Goal: Use online tool/utility: Use online tool/utility

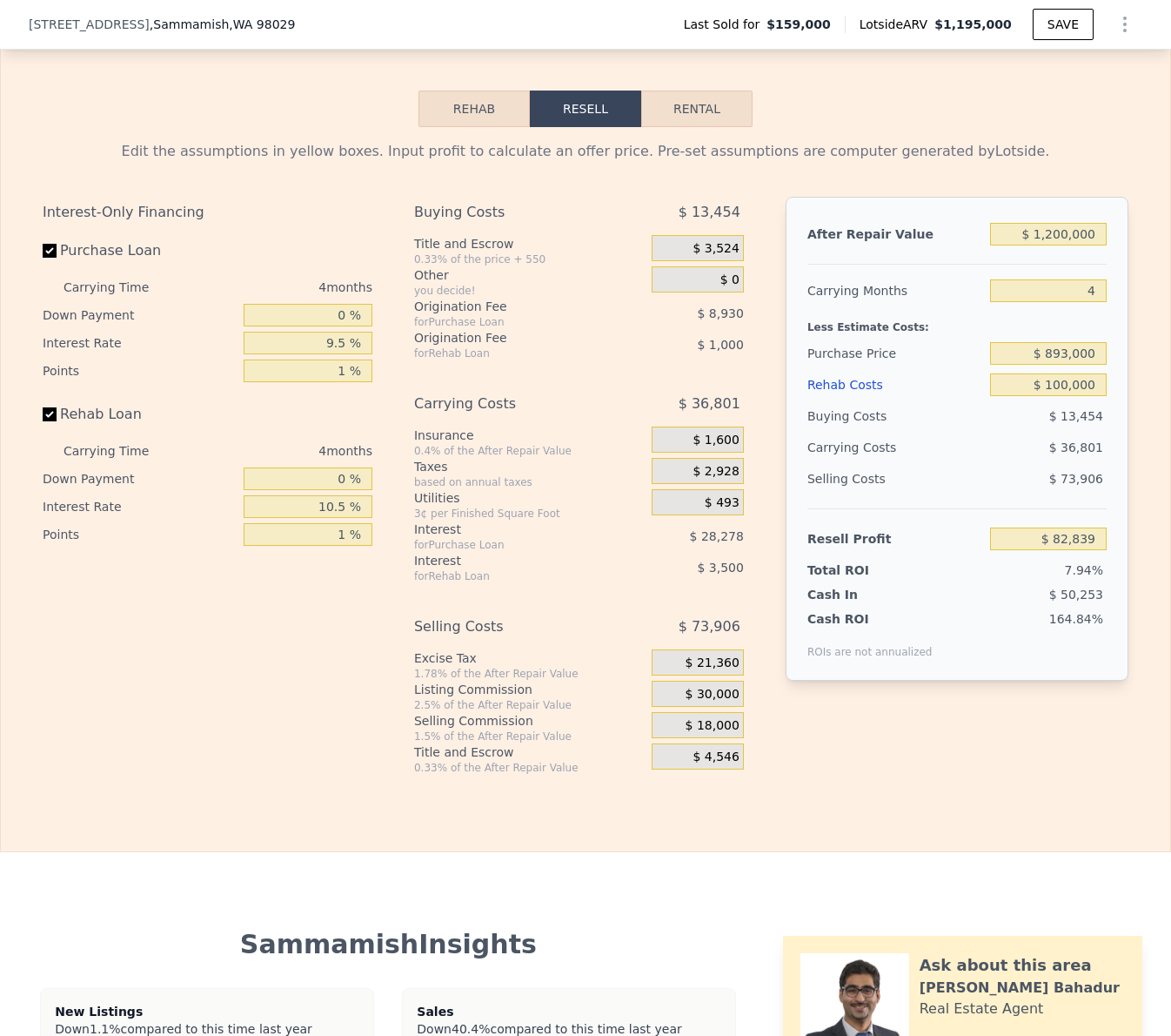
scroll to position [2389, 0]
type input "$ 1,195,000"
type input "6"
type input "$ 0"
type input "$ 931,673"
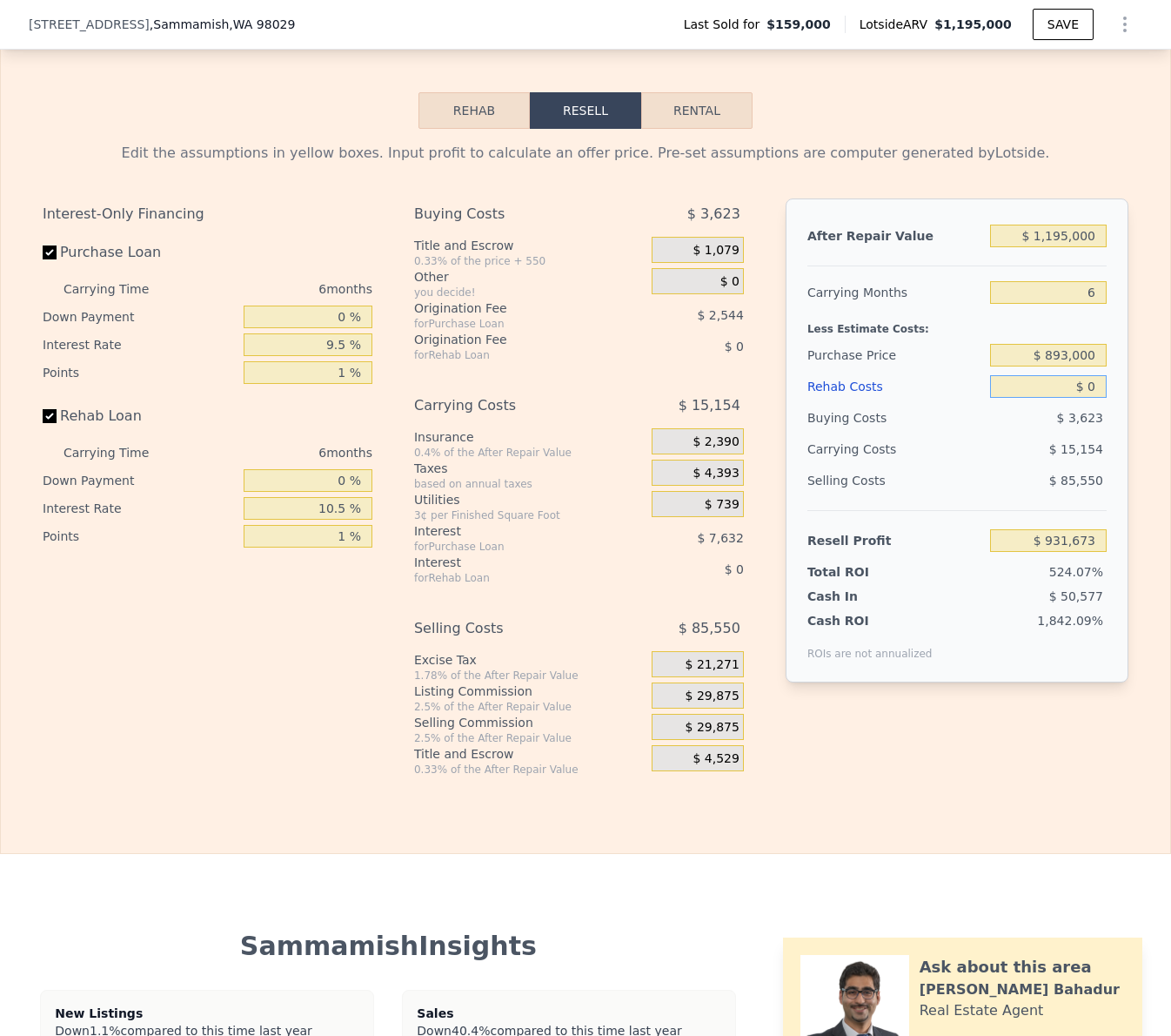
scroll to position [2390, 0]
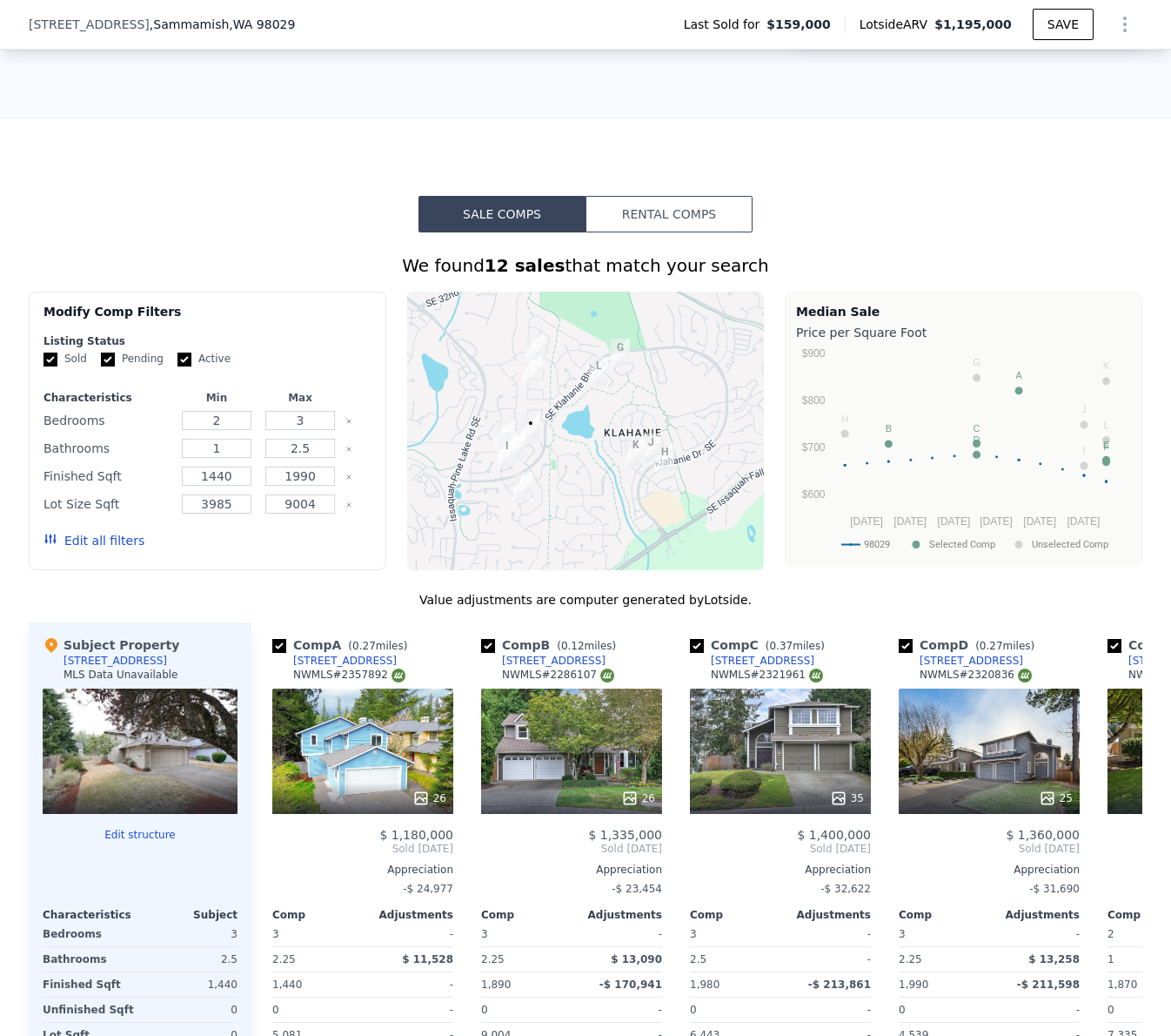
scroll to position [2359, 0]
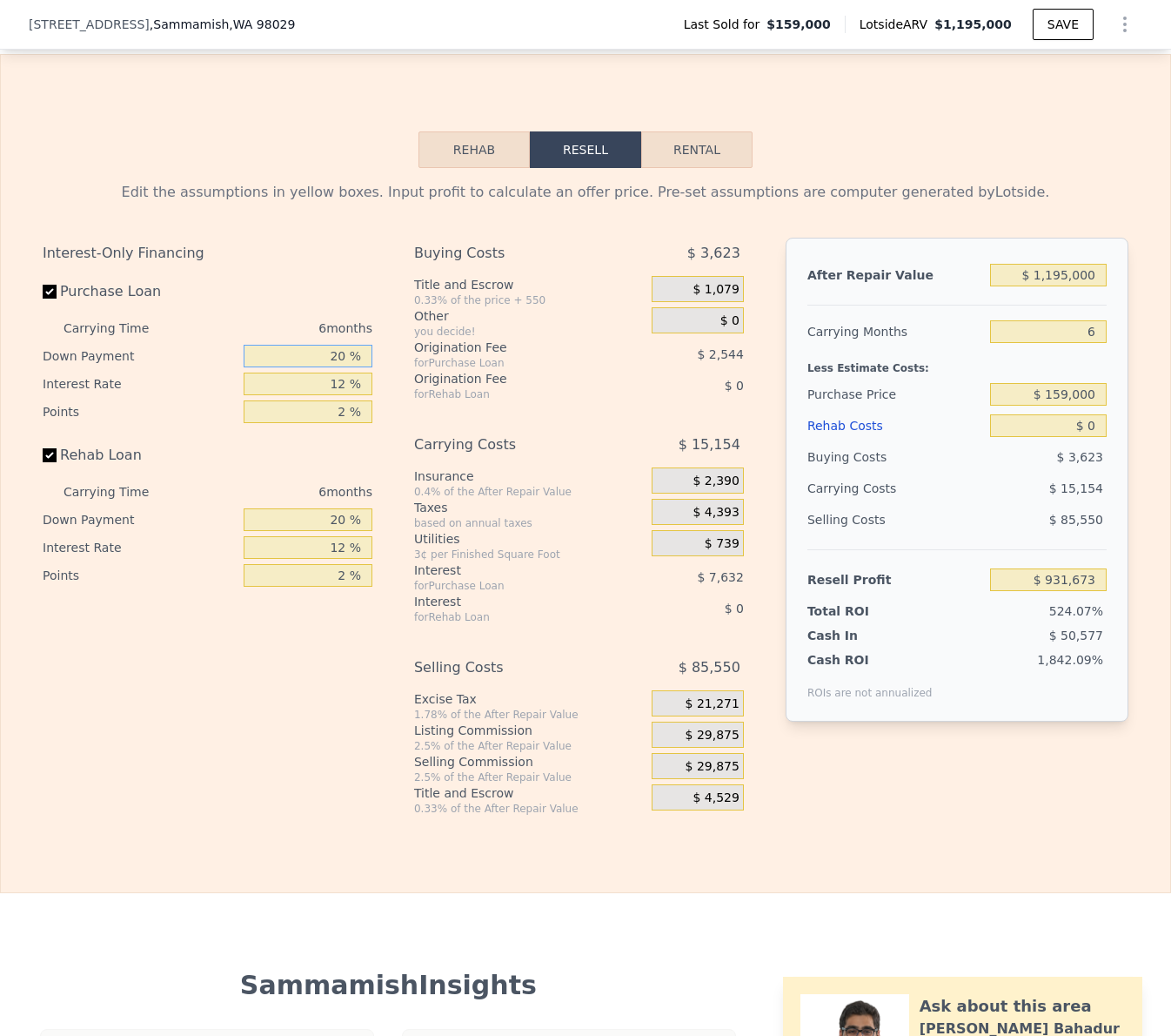
click at [327, 348] on input "20 %" at bounding box center [308, 356] width 129 height 23
type input "0 %"
type input "$ 929,129"
type input "0 %"
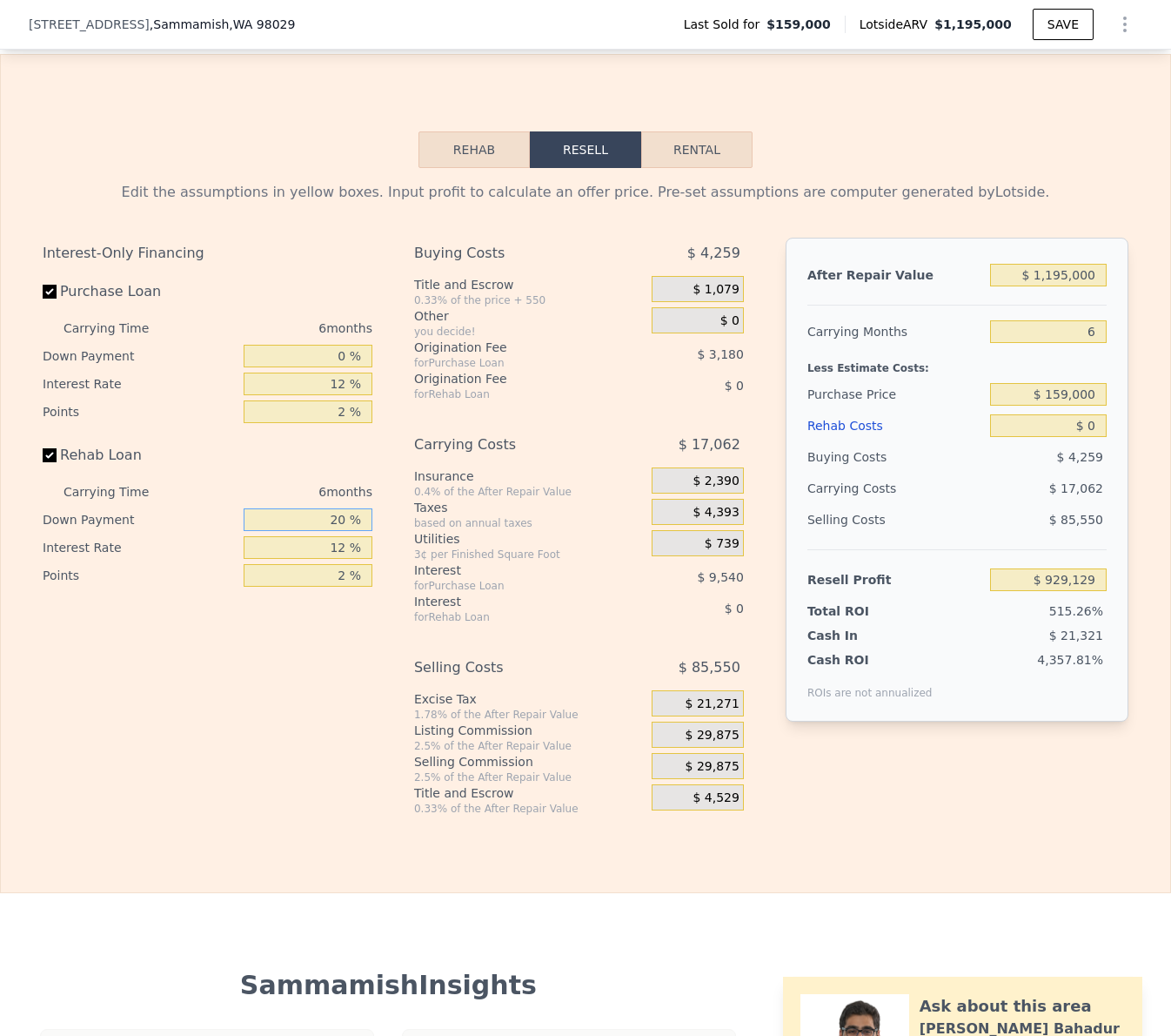
click at [326, 523] on input "20 %" at bounding box center [308, 520] width 129 height 23
type input "0 %"
click at [336, 554] on input "12 %" at bounding box center [308, 547] width 129 height 23
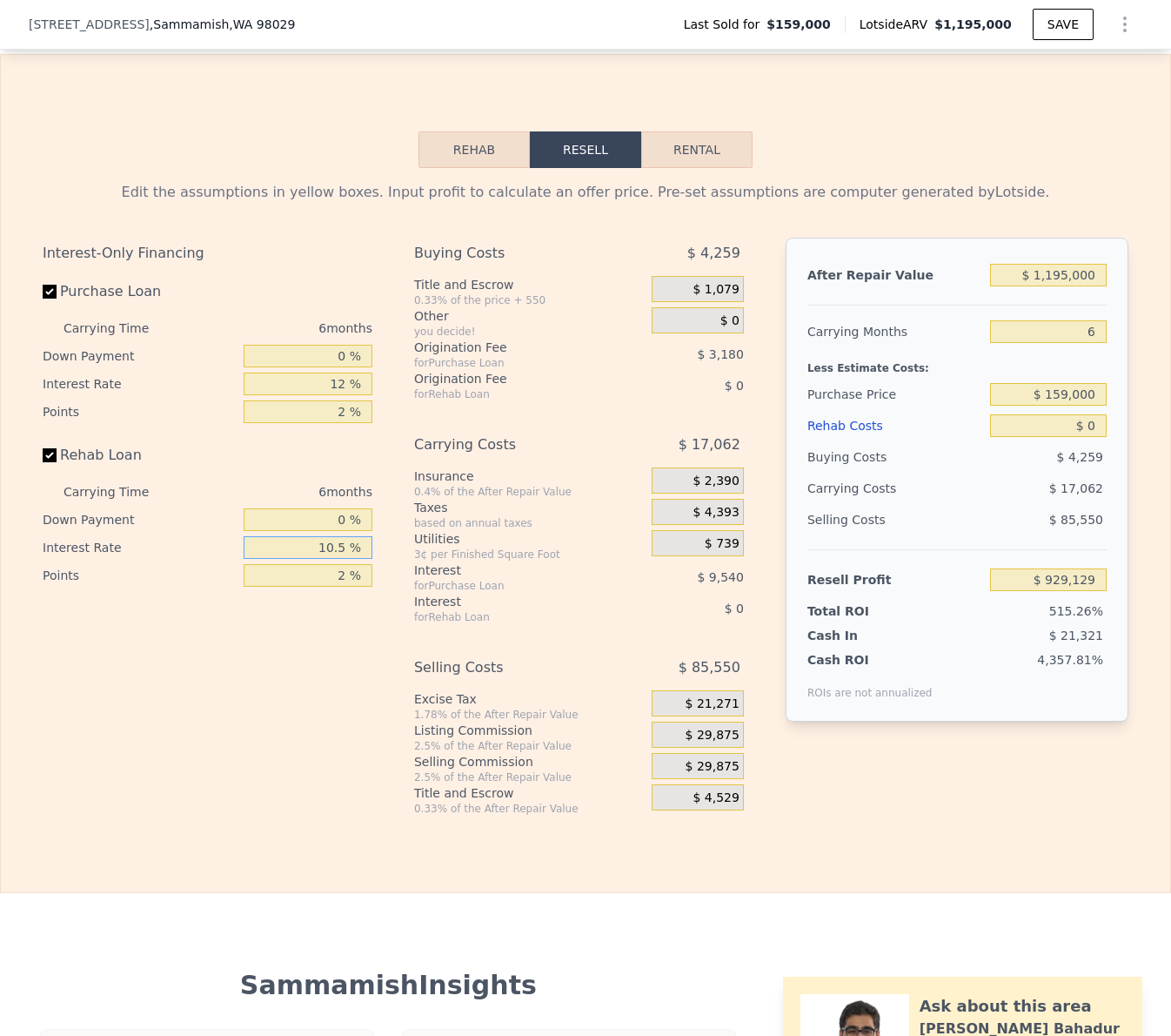
type input "10.5 %"
click at [339, 579] on input "2 %" at bounding box center [308, 576] width 129 height 23
type input "1 %"
click at [344, 417] on input "2 %" at bounding box center [308, 412] width 129 height 23
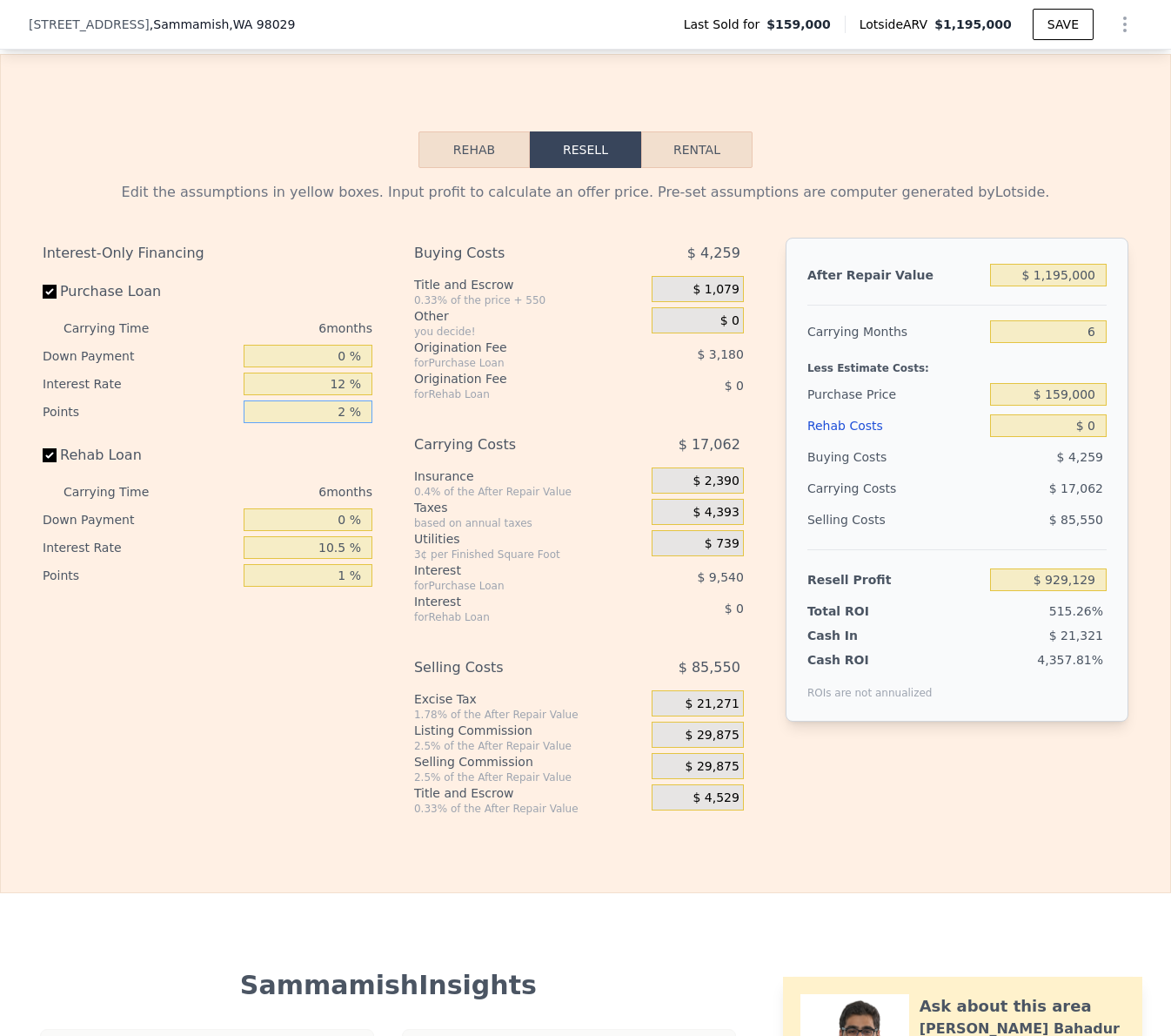
click at [344, 417] on input "2 %" at bounding box center [308, 412] width 129 height 23
click at [343, 415] on input "2 %" at bounding box center [308, 412] width 129 height 23
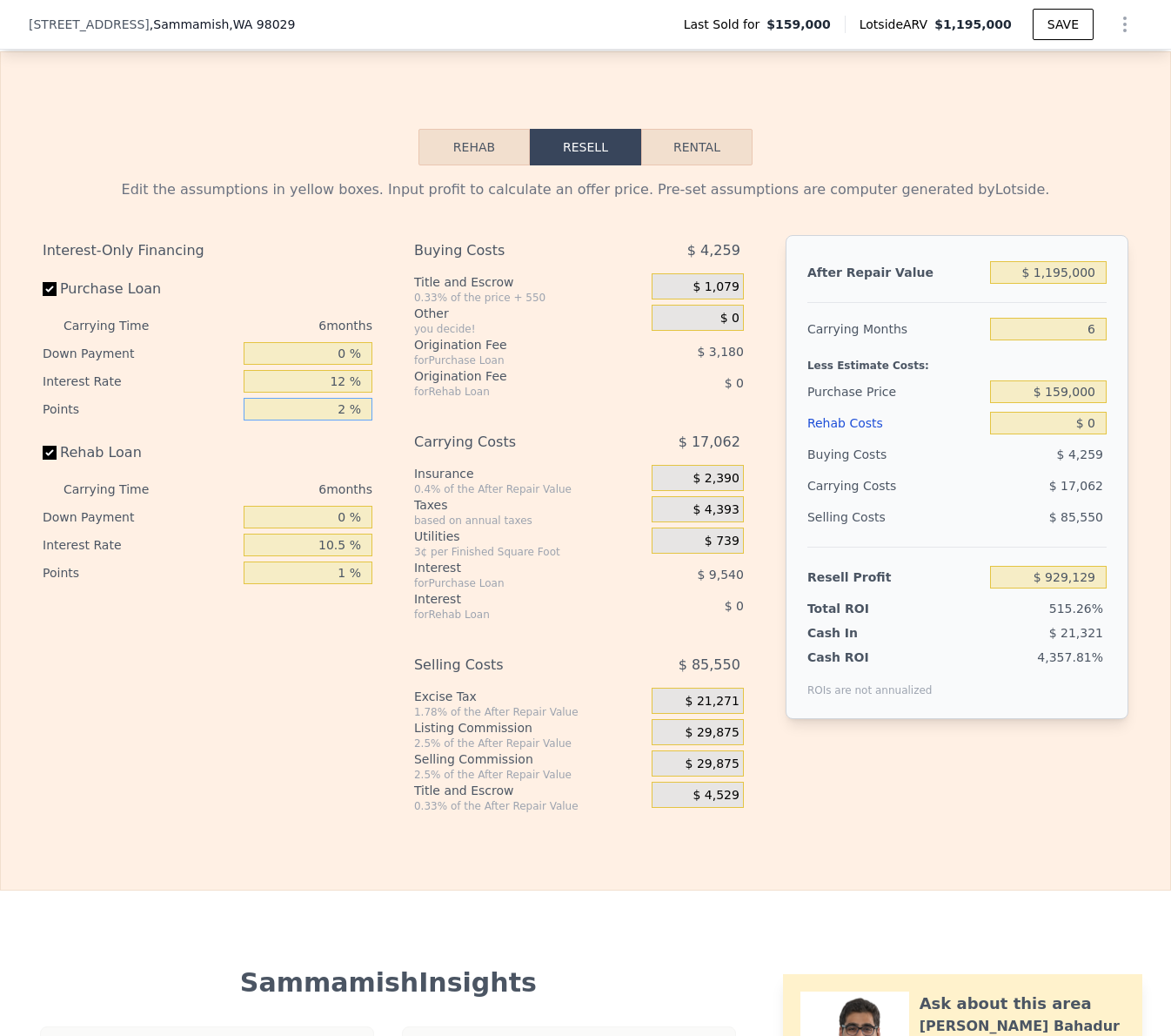
click at [343, 415] on input "2 %" at bounding box center [308, 409] width 129 height 23
type input "1 %"
type input "$ 930,719"
type input "1 %"
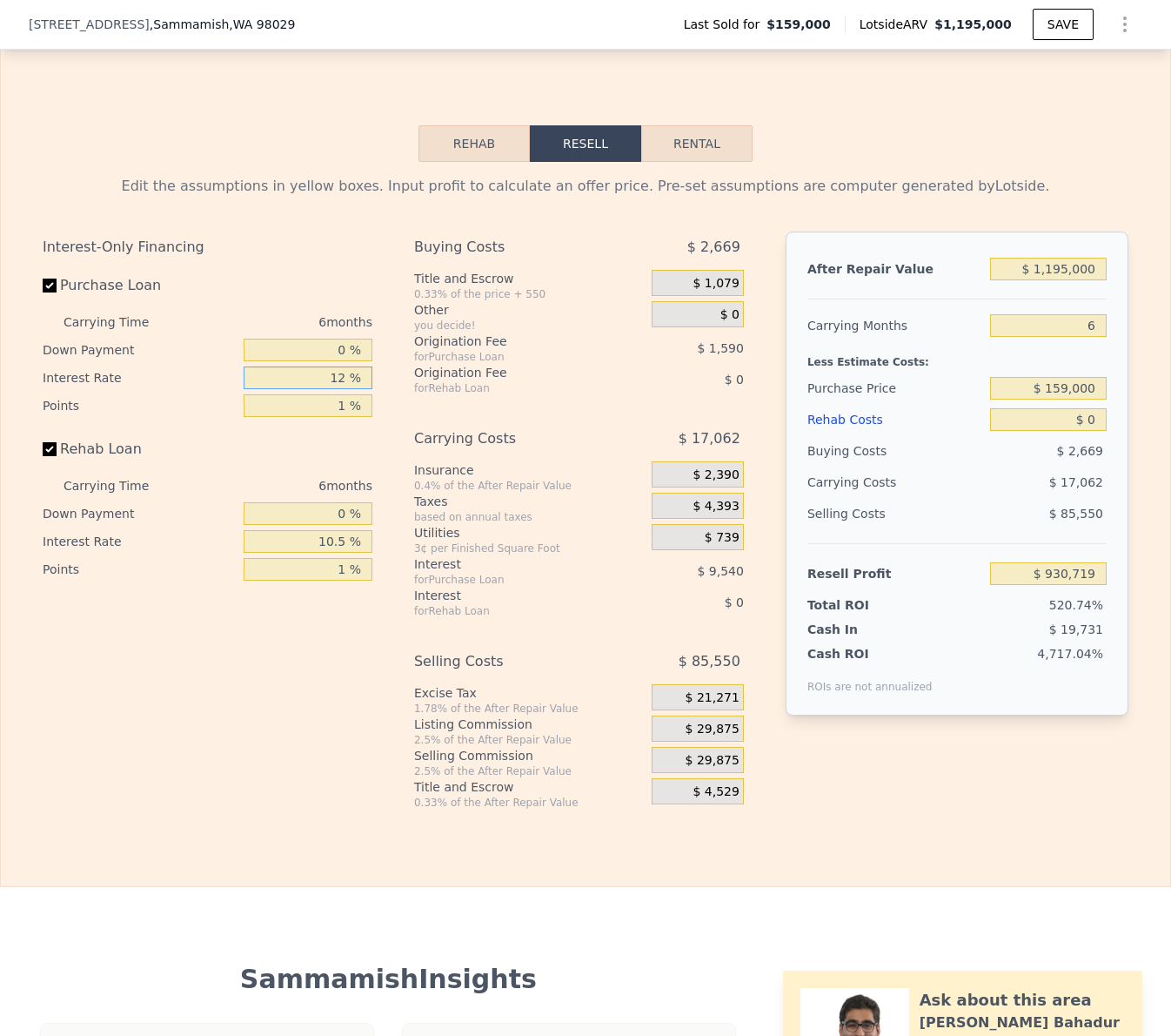
click at [337, 376] on input "12 %" at bounding box center [308, 378] width 129 height 23
click at [337, 376] on input "12 %" at bounding box center [308, 377] width 129 height 23
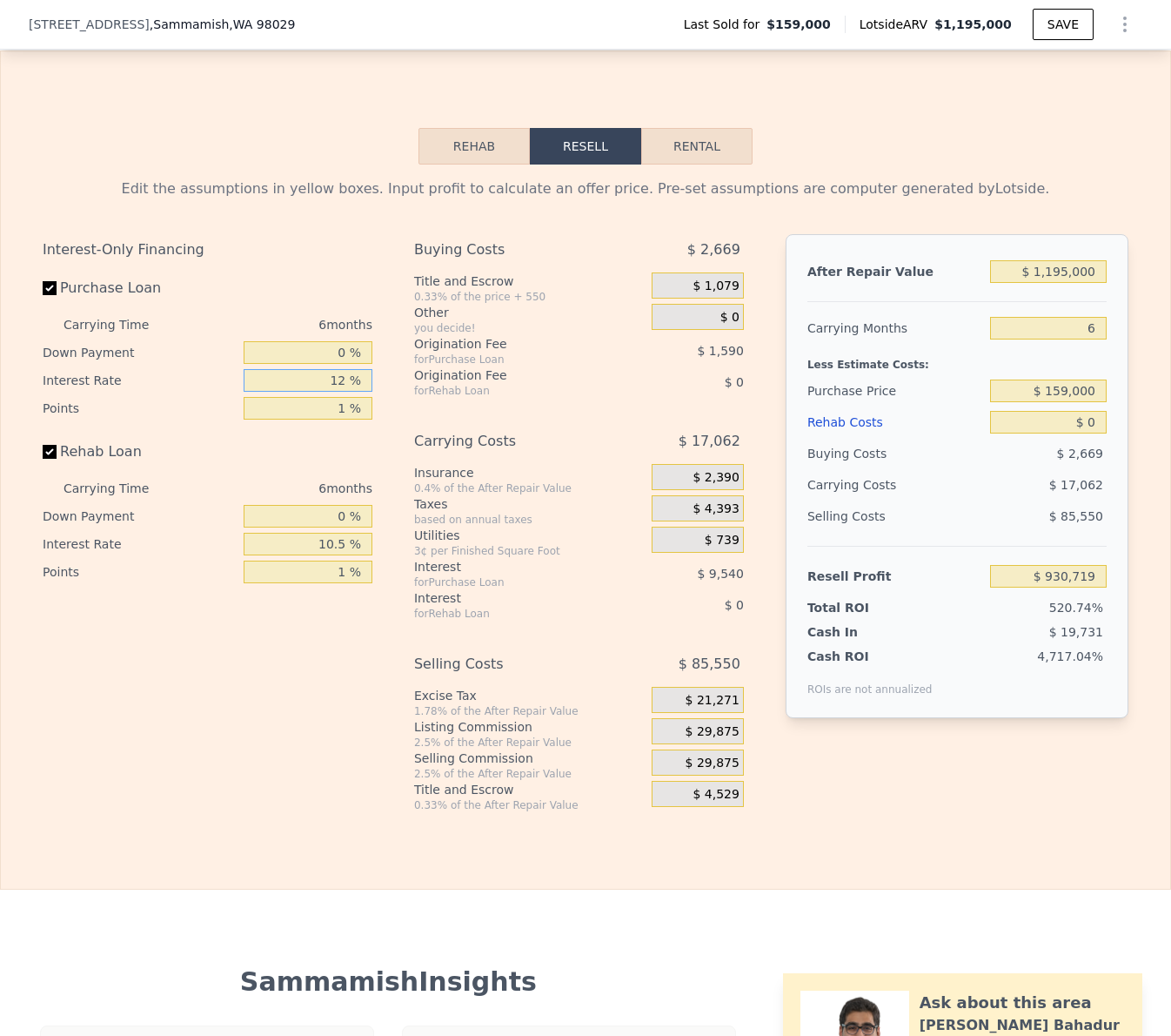
type input "1 %"
type input "$ 939,461"
type input "10 %"
type input "$ 932,309"
type input "10.5 %"
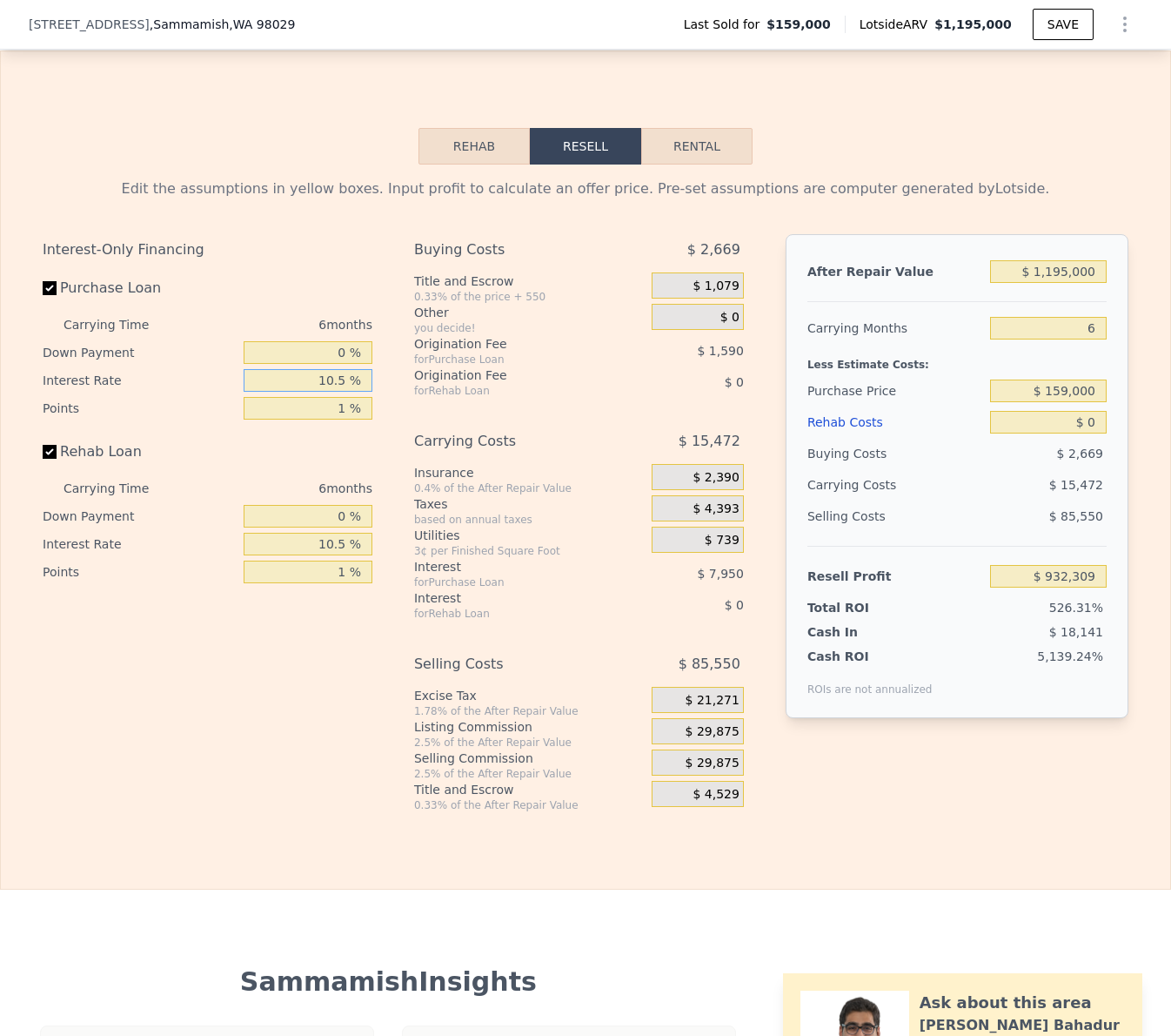
type input "$ 931,913"
type input "10.5 %"
click at [368, 460] on div "Rehab Loan" at bounding box center [207, 455] width 329 height 38
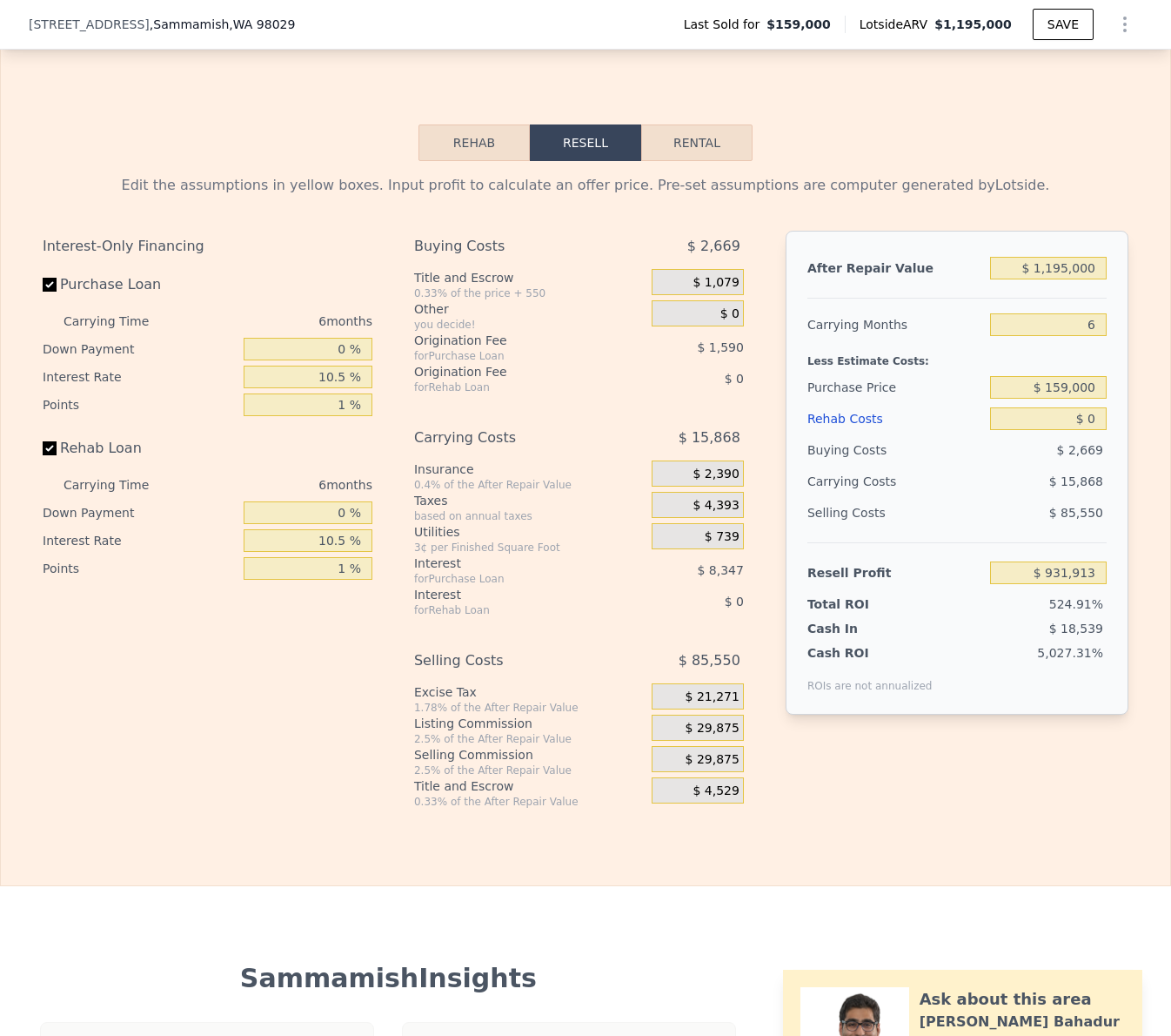
click at [699, 755] on span "$ 29,875" at bounding box center [712, 759] width 54 height 16
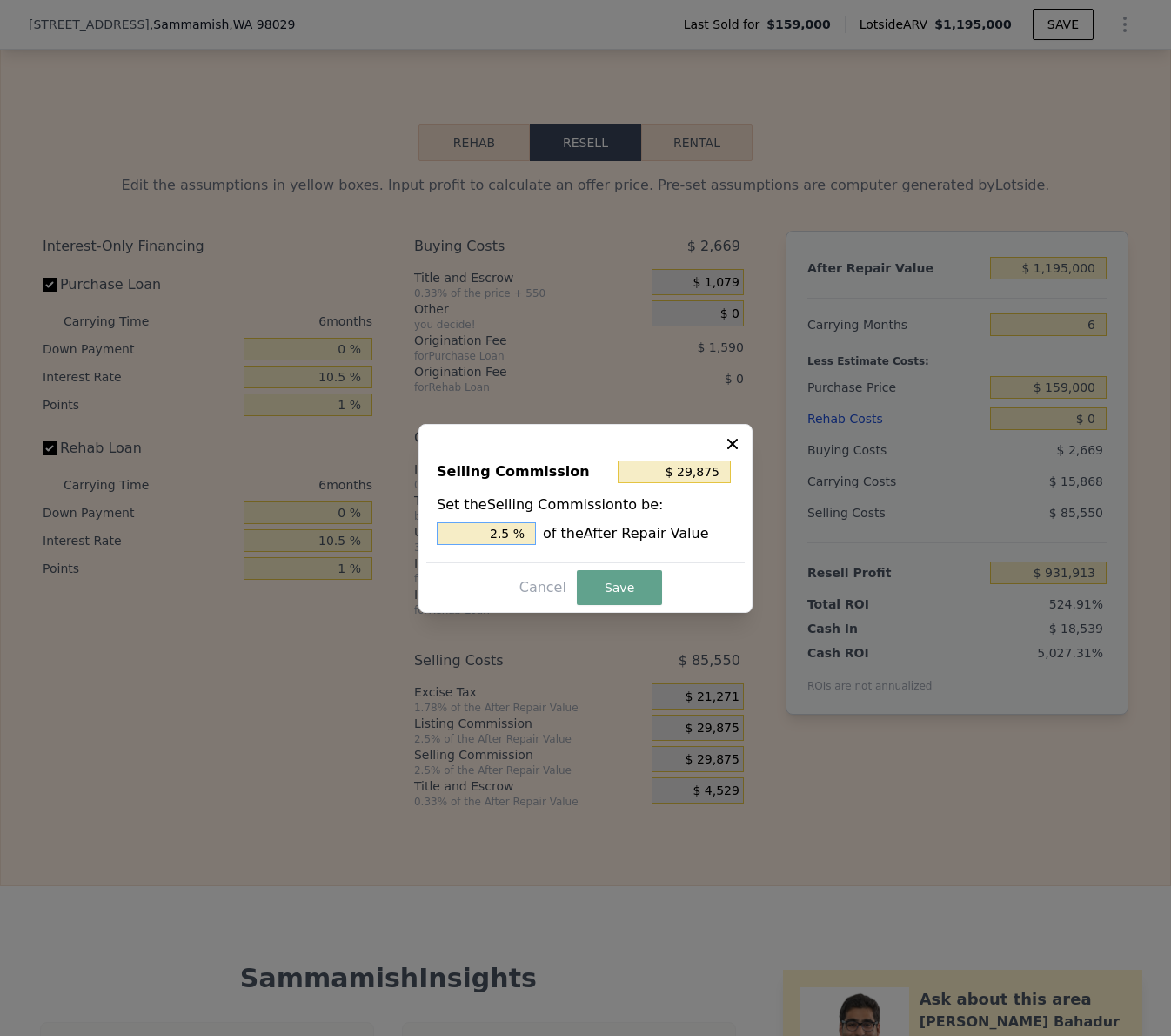
drag, startPoint x: 498, startPoint y: 533, endPoint x: 459, endPoint y: 534, distance: 39.0
click at [459, 534] on input "2.5 %" at bounding box center [487, 534] width 99 height 23
type input "$ 17,925"
type input "1.5 %"
click at [631, 587] on button "Save" at bounding box center [620, 587] width 85 height 35
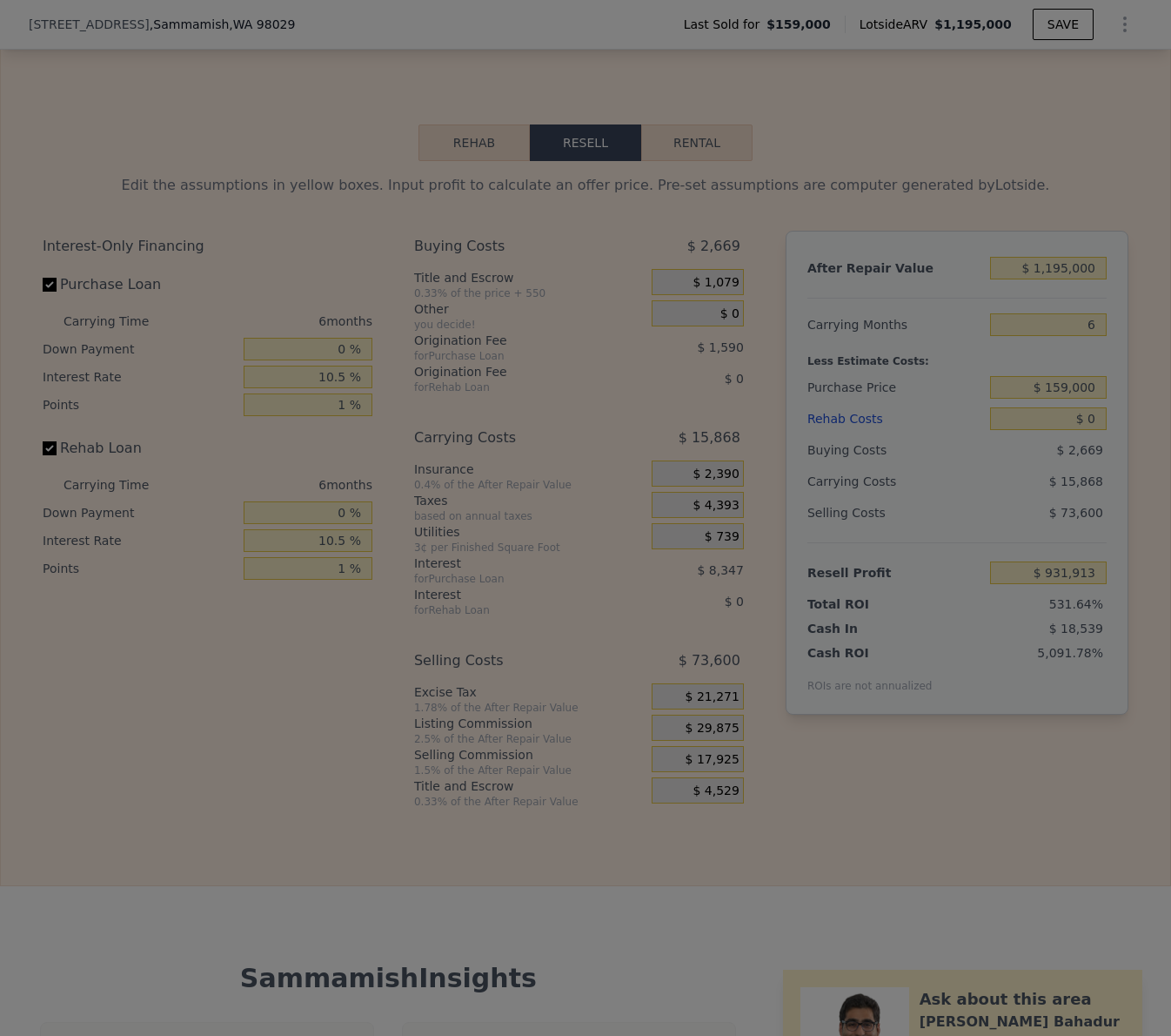
type input "$ 943,863"
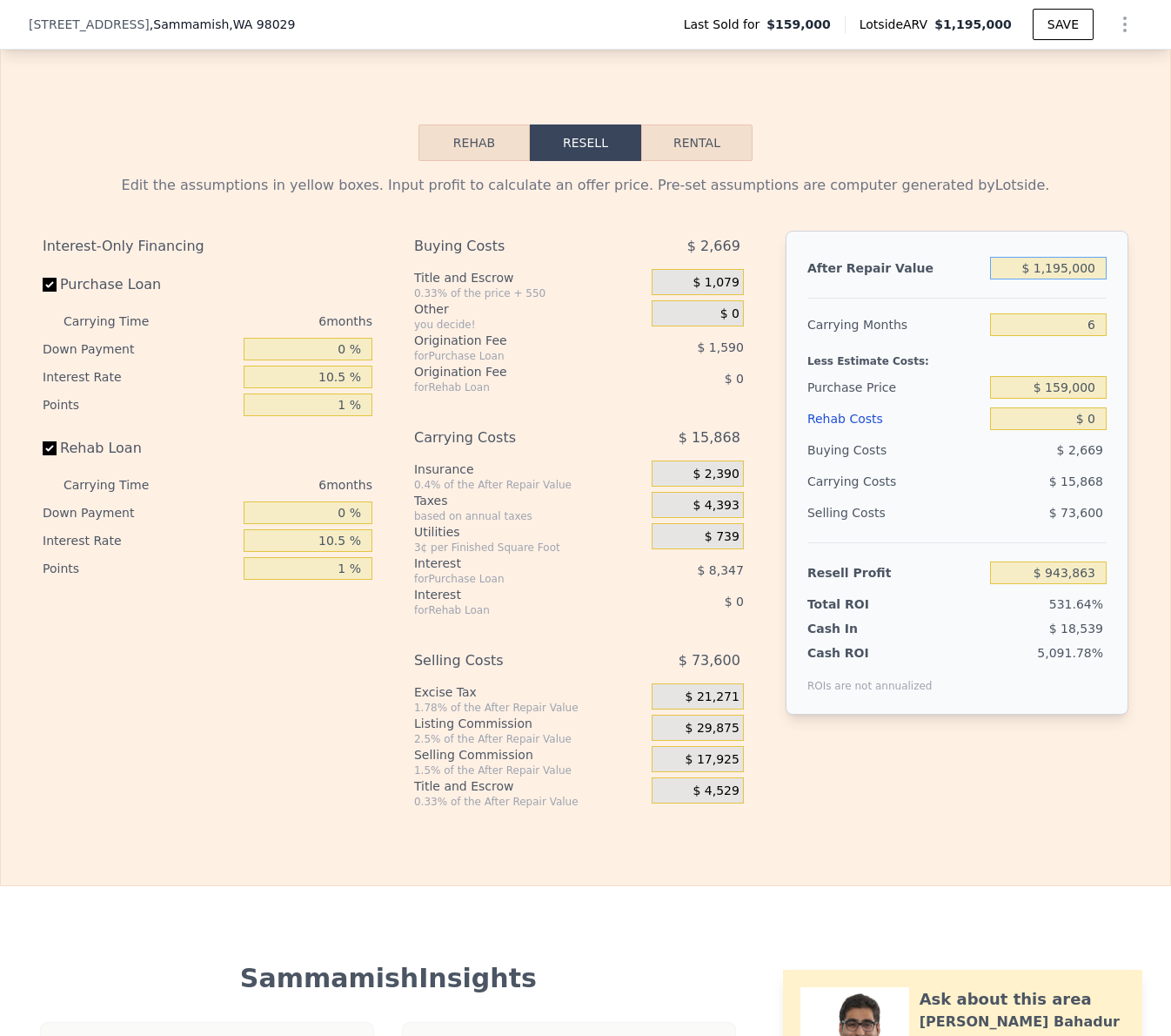
click at [1063, 265] on input "$ 1,195,000" at bounding box center [1048, 268] width 116 height 23
type input "$ 12"
type input "-$ 175,685"
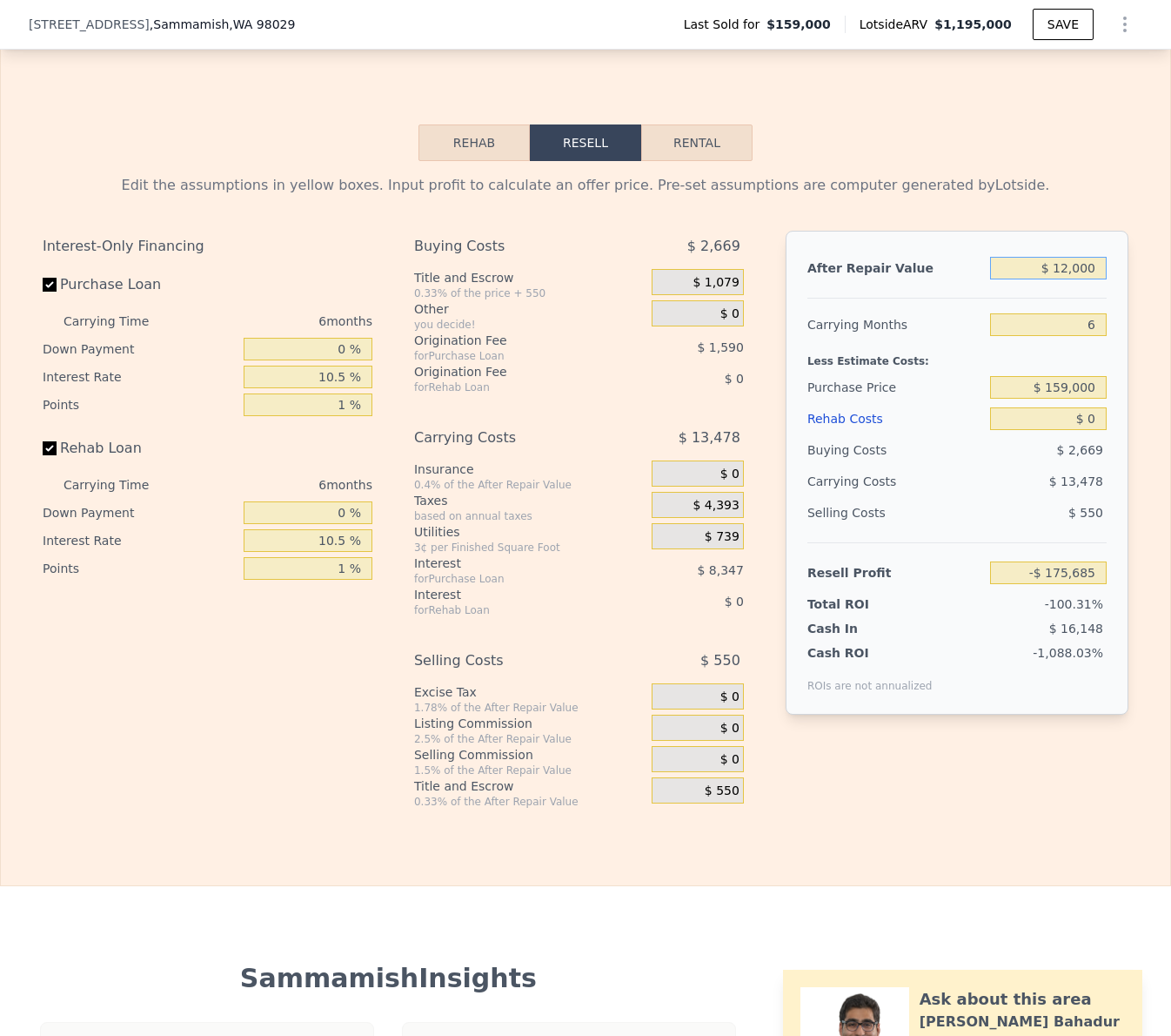
type input "$ 120,000"
type input "-$ 63,273"
type input "$ 1,200,000"
type input "$ 948,547"
type input "$ 1,200,000"
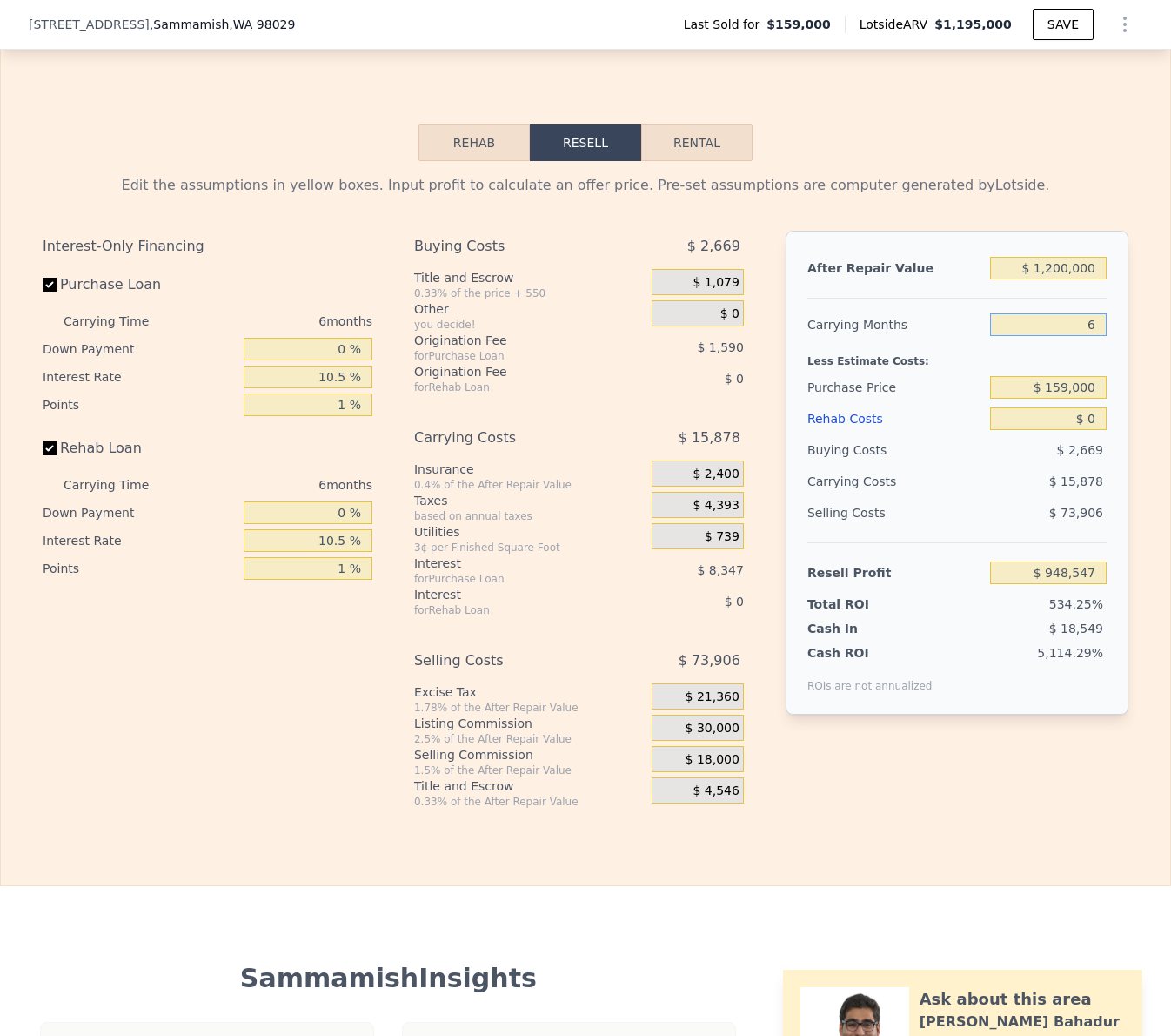
click at [1074, 319] on input "6" at bounding box center [1048, 325] width 116 height 23
type input "3"
type input "$ 956,486"
type input "3"
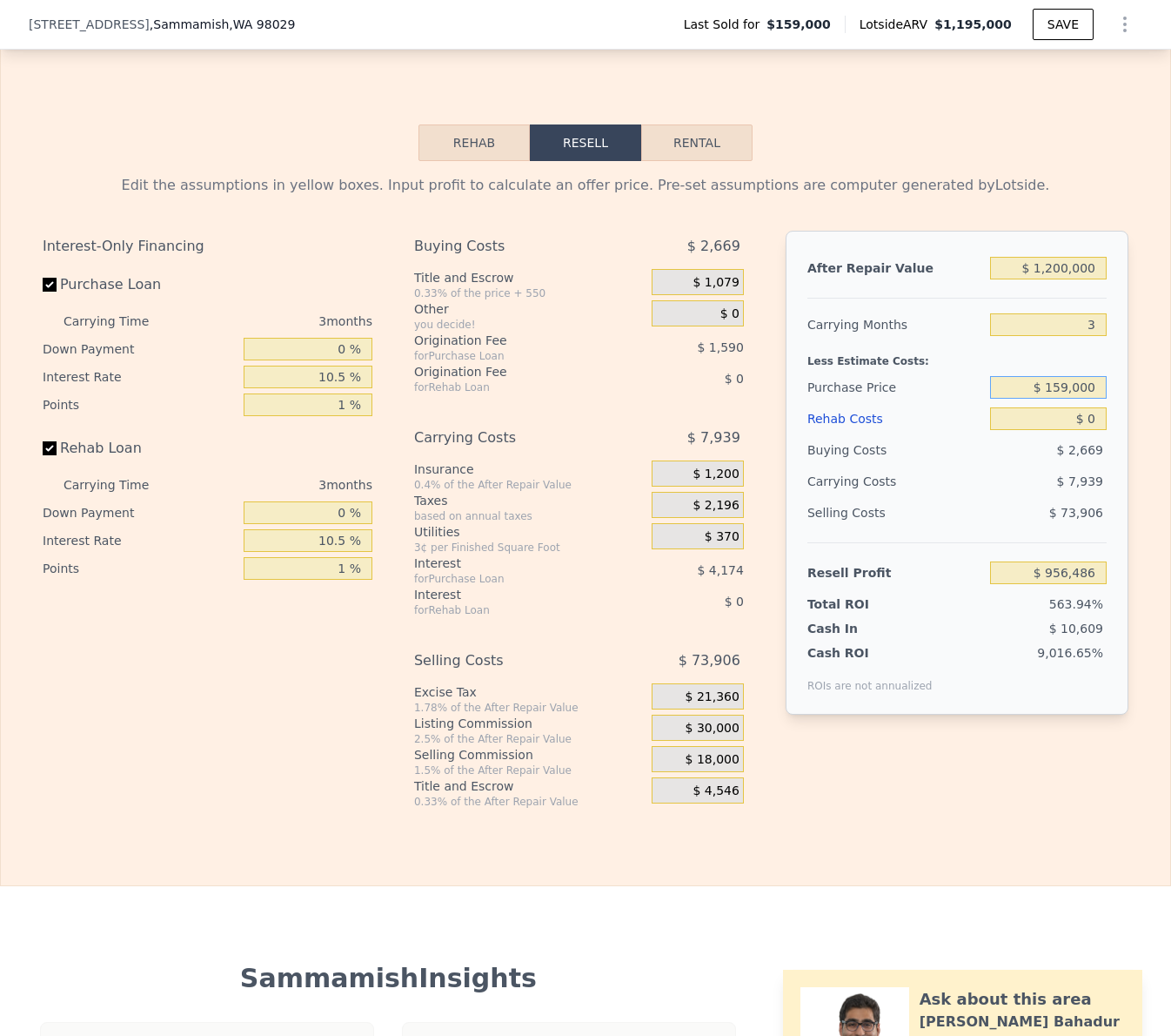
click at [1062, 389] on input "$ 159,000" at bounding box center [1048, 387] width 116 height 23
type input "$ 875,000"
click at [1090, 424] on input "$ 0" at bounding box center [1048, 419] width 116 height 23
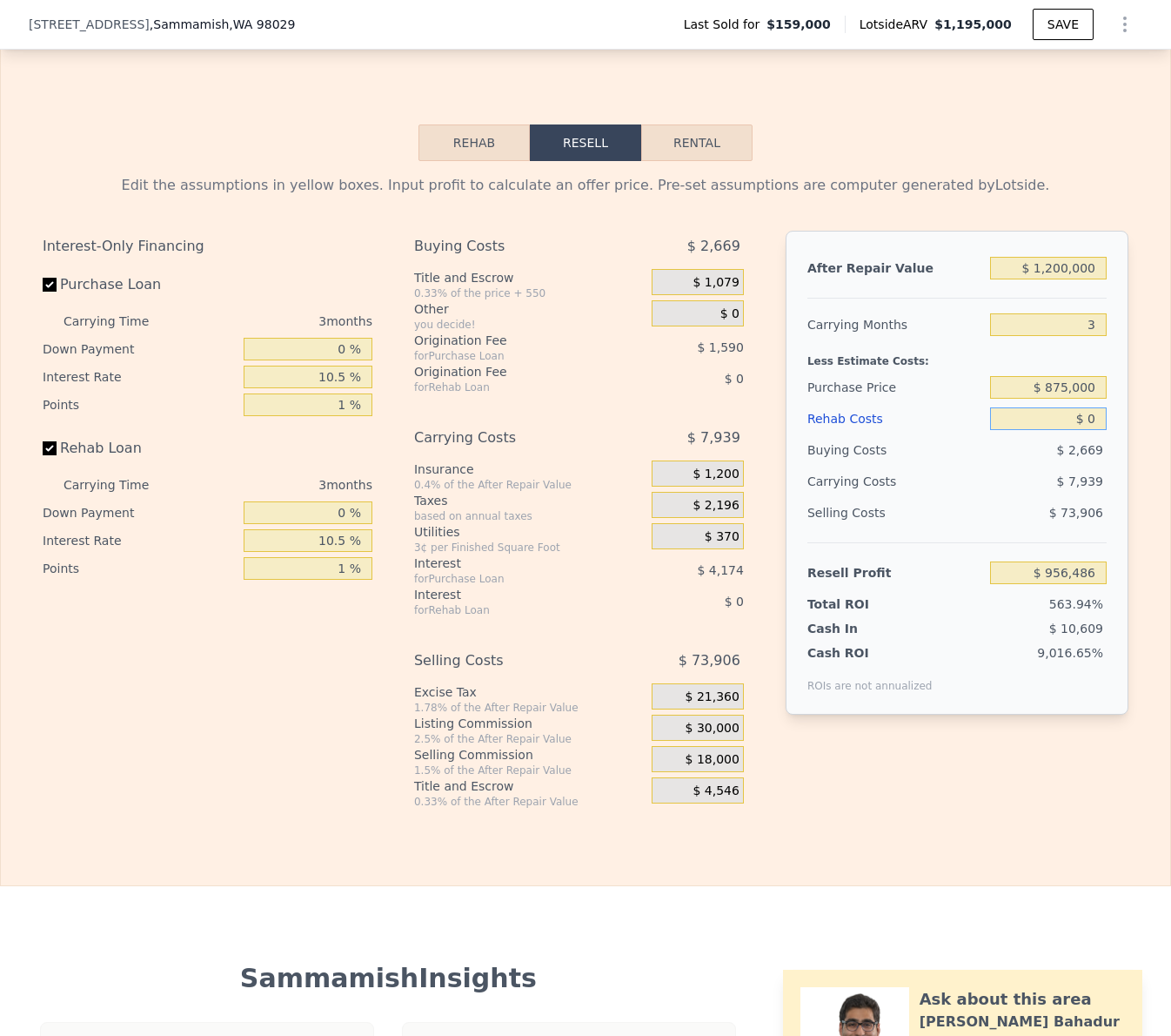
type input "$ 212,146"
click at [1090, 424] on input "$ 0" at bounding box center [1048, 419] width 116 height 23
type input "$ 6"
type input "$ 212,140"
type input "$ 60,000"
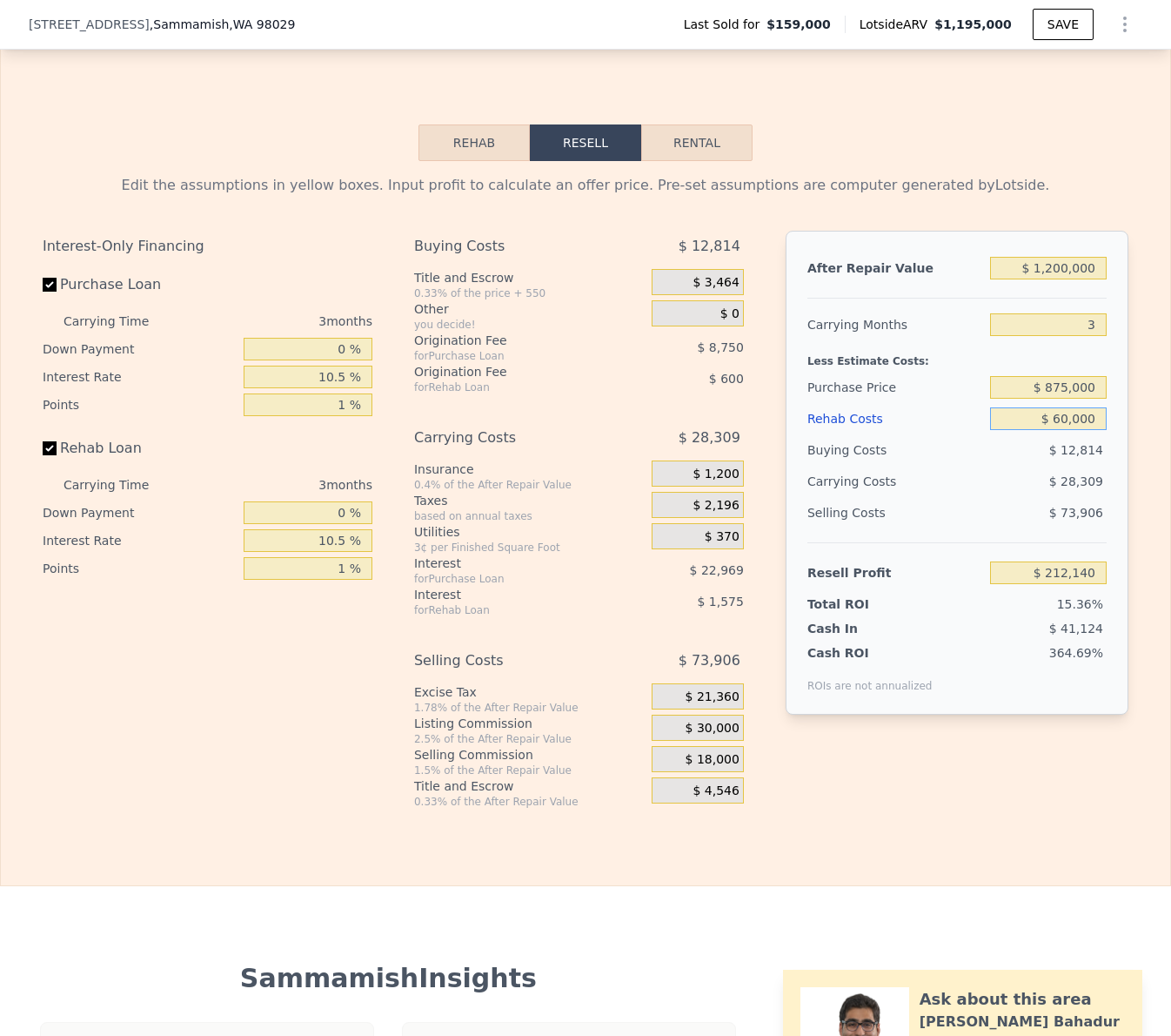
type input "$ 149,971"
type input "$ 600,000"
type input "-$ 409,604"
type input "$ 60,000"
type input "$ 149,971"
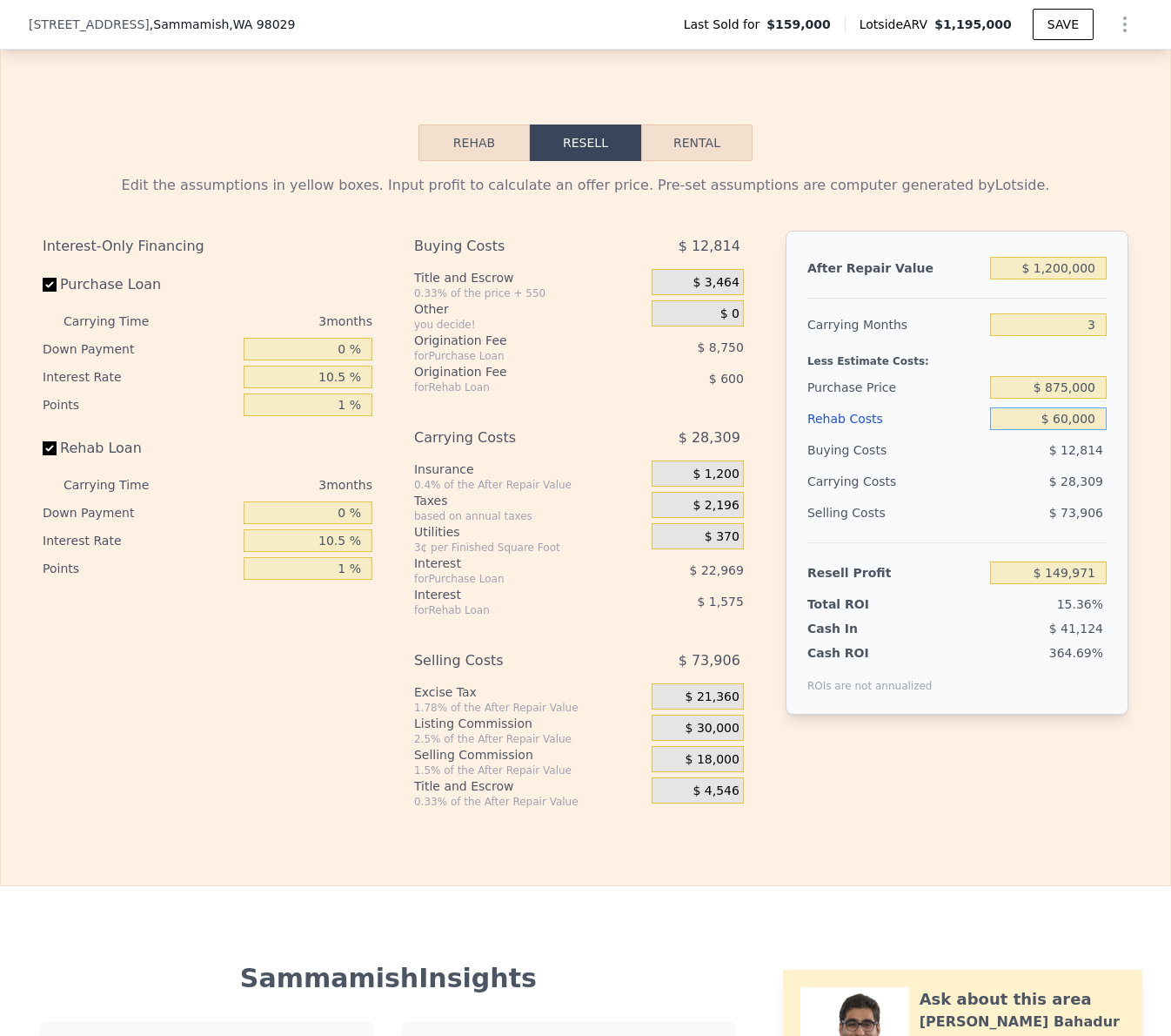
type input "$ 60,000"
click at [1084, 322] on input "3" at bounding box center [1048, 325] width 116 height 23
type input "4"
type input "$ 140,535"
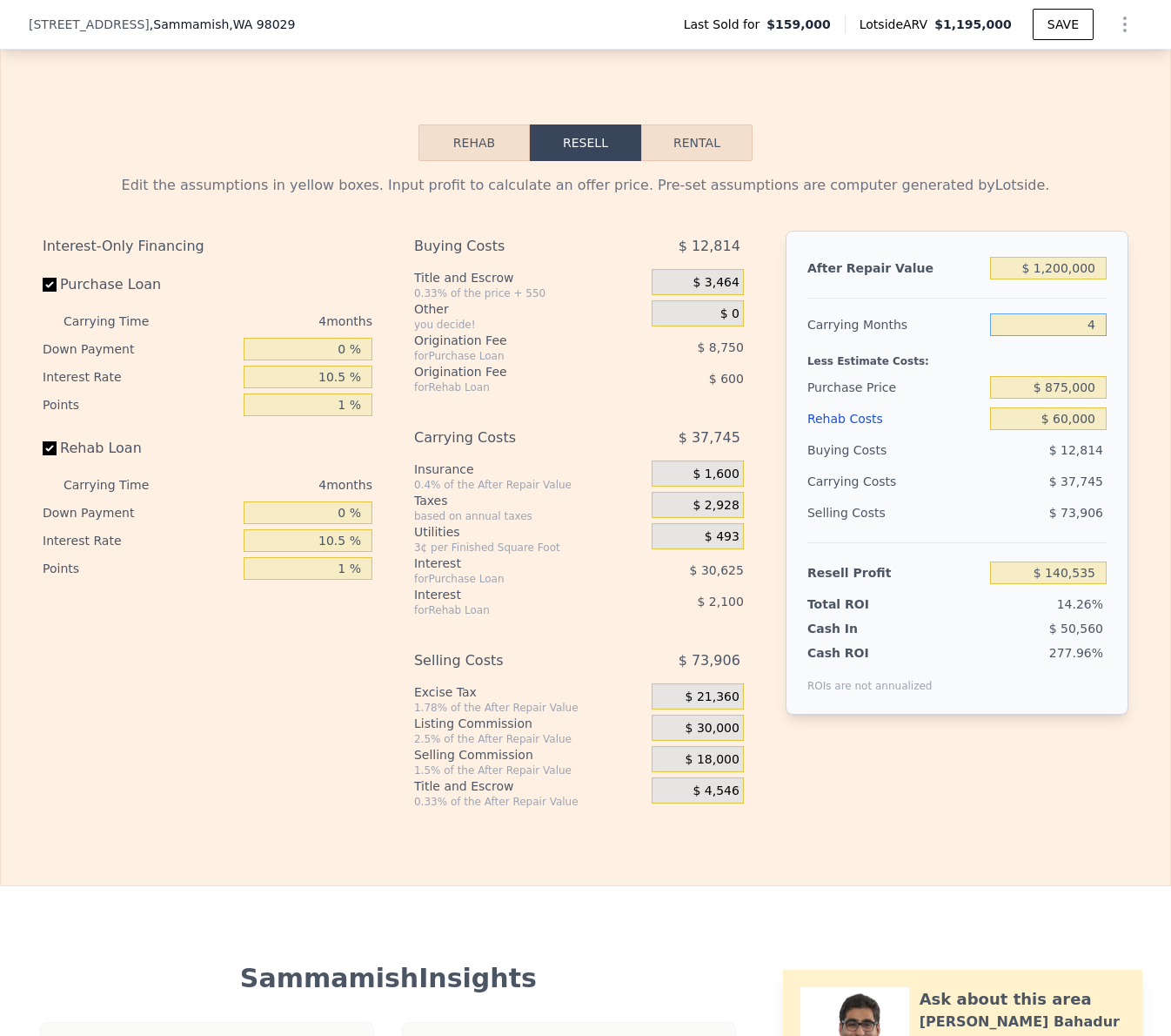
type input "4"
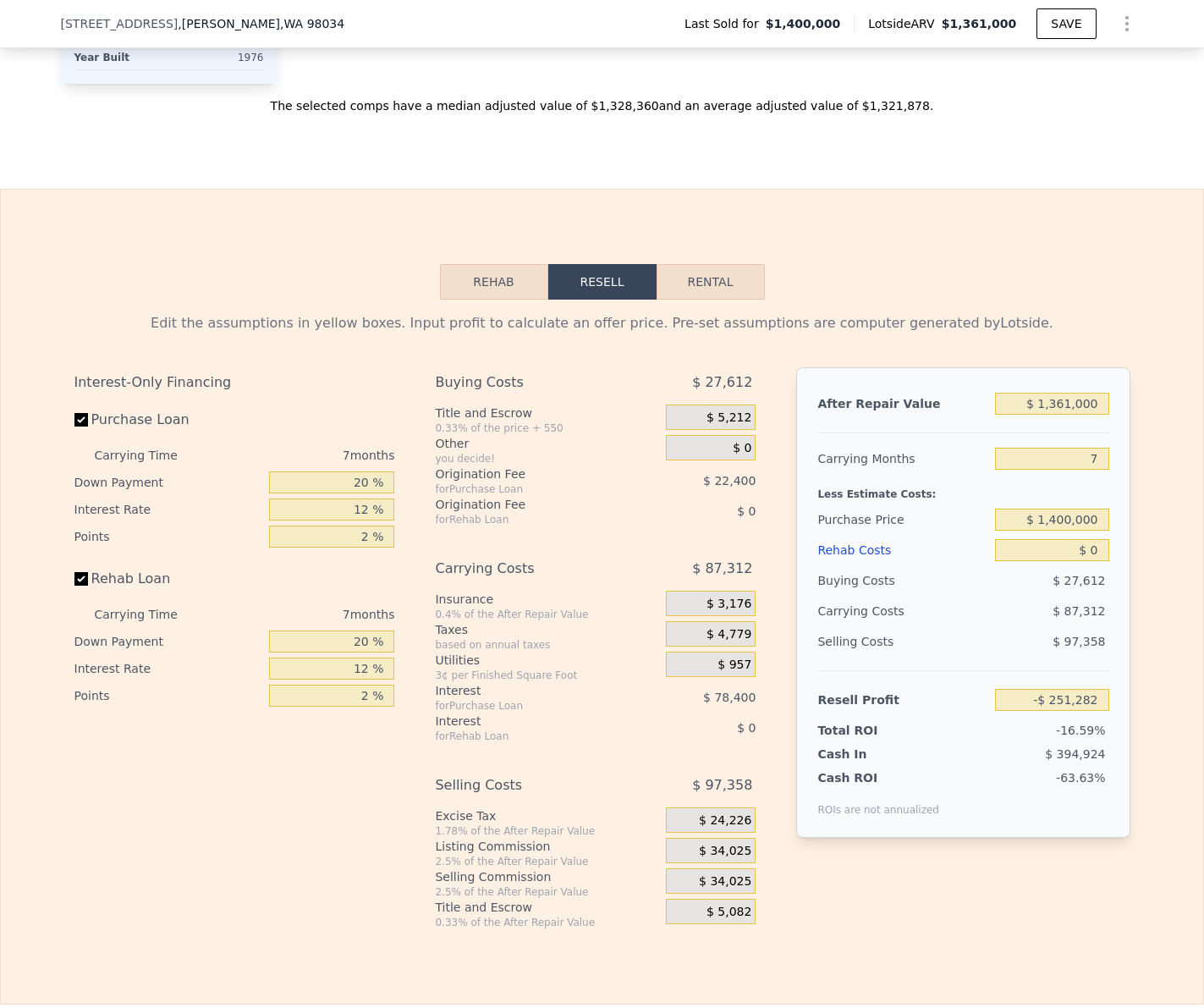
scroll to position [2496, 0]
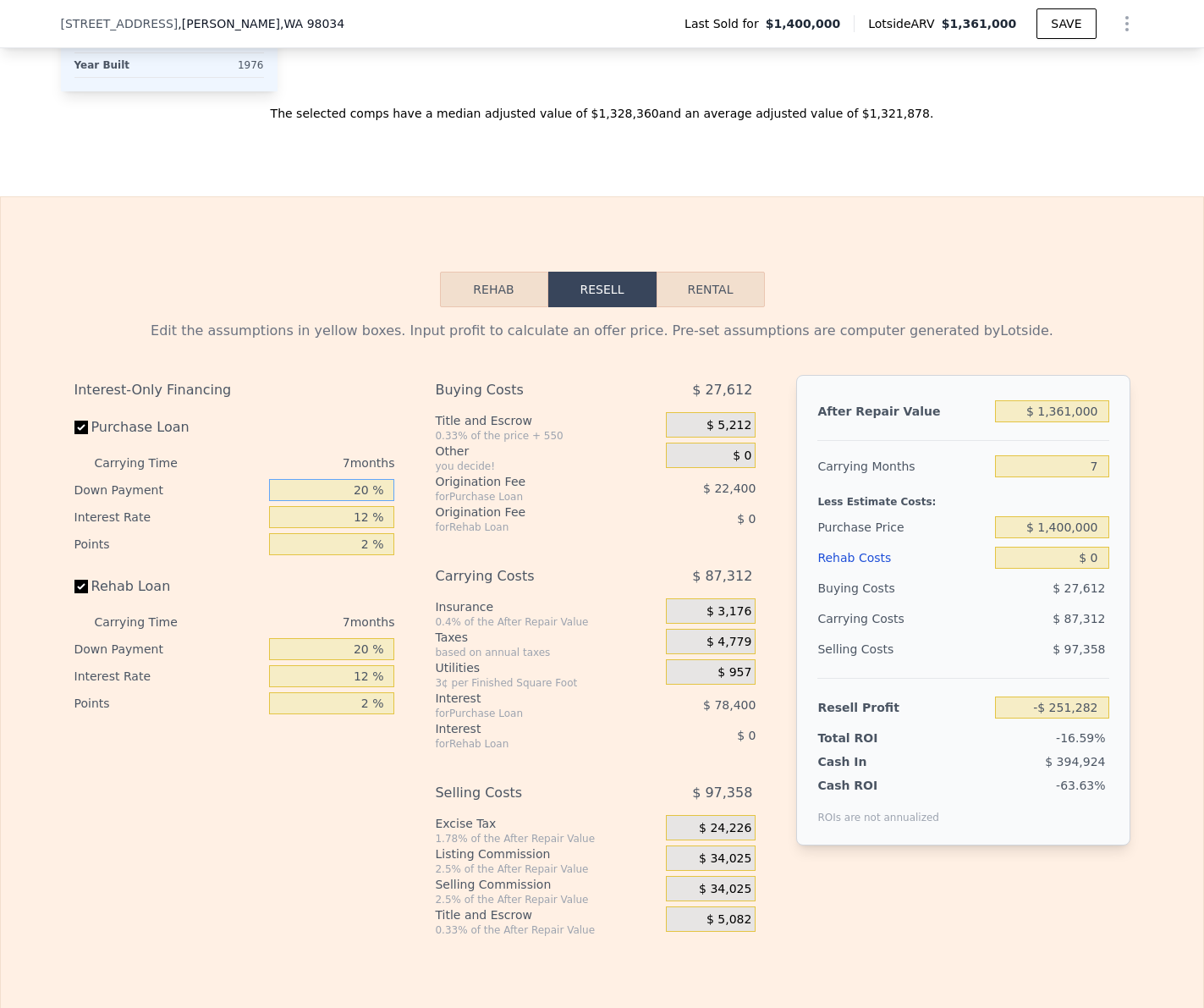
click at [353, 486] on input "20 %" at bounding box center [331, 490] width 125 height 22
type input "0 %"
type input "-$ 276,482"
type input "0 %"
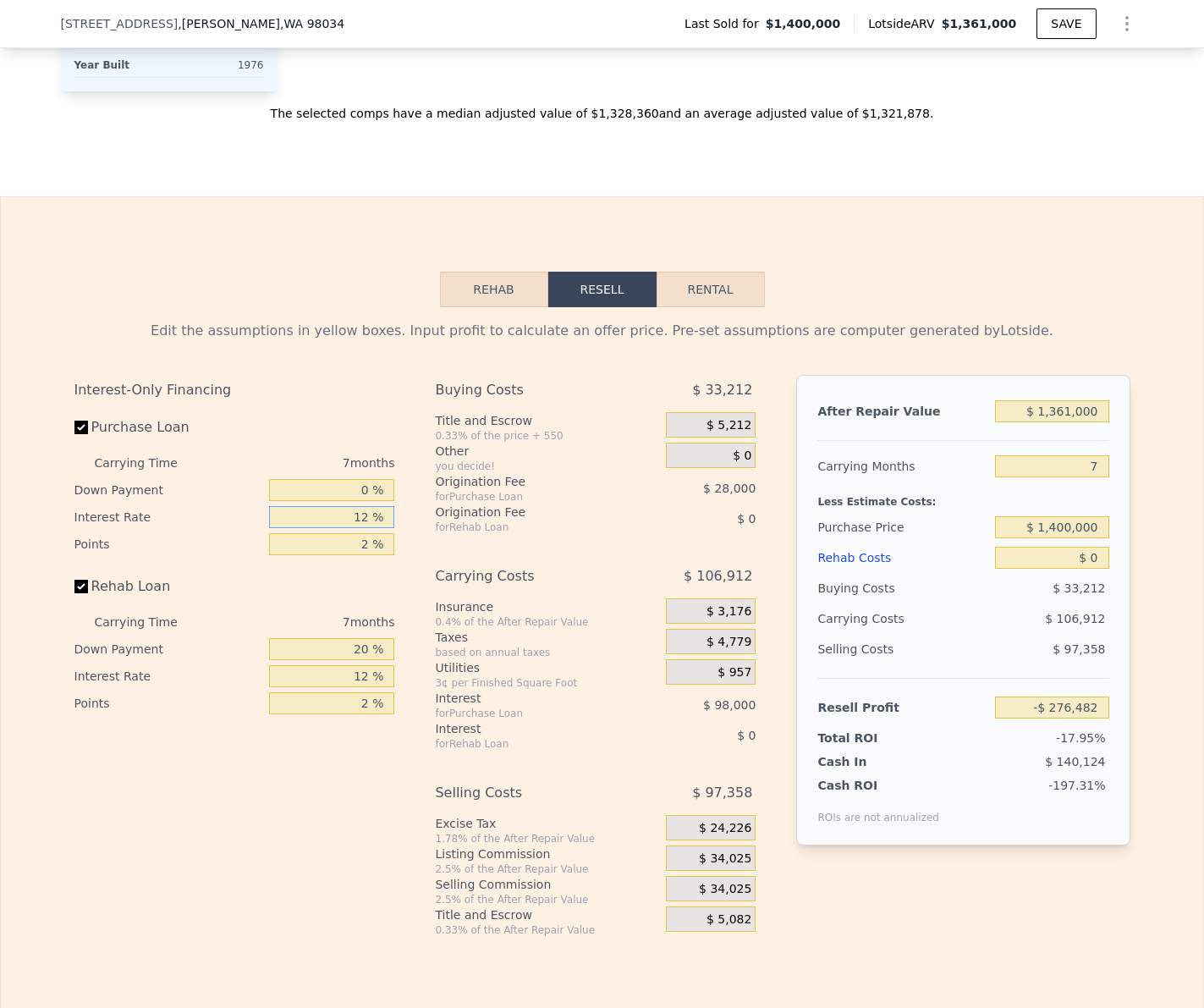
click at [362, 513] on input "12 %" at bounding box center [331, 517] width 125 height 22
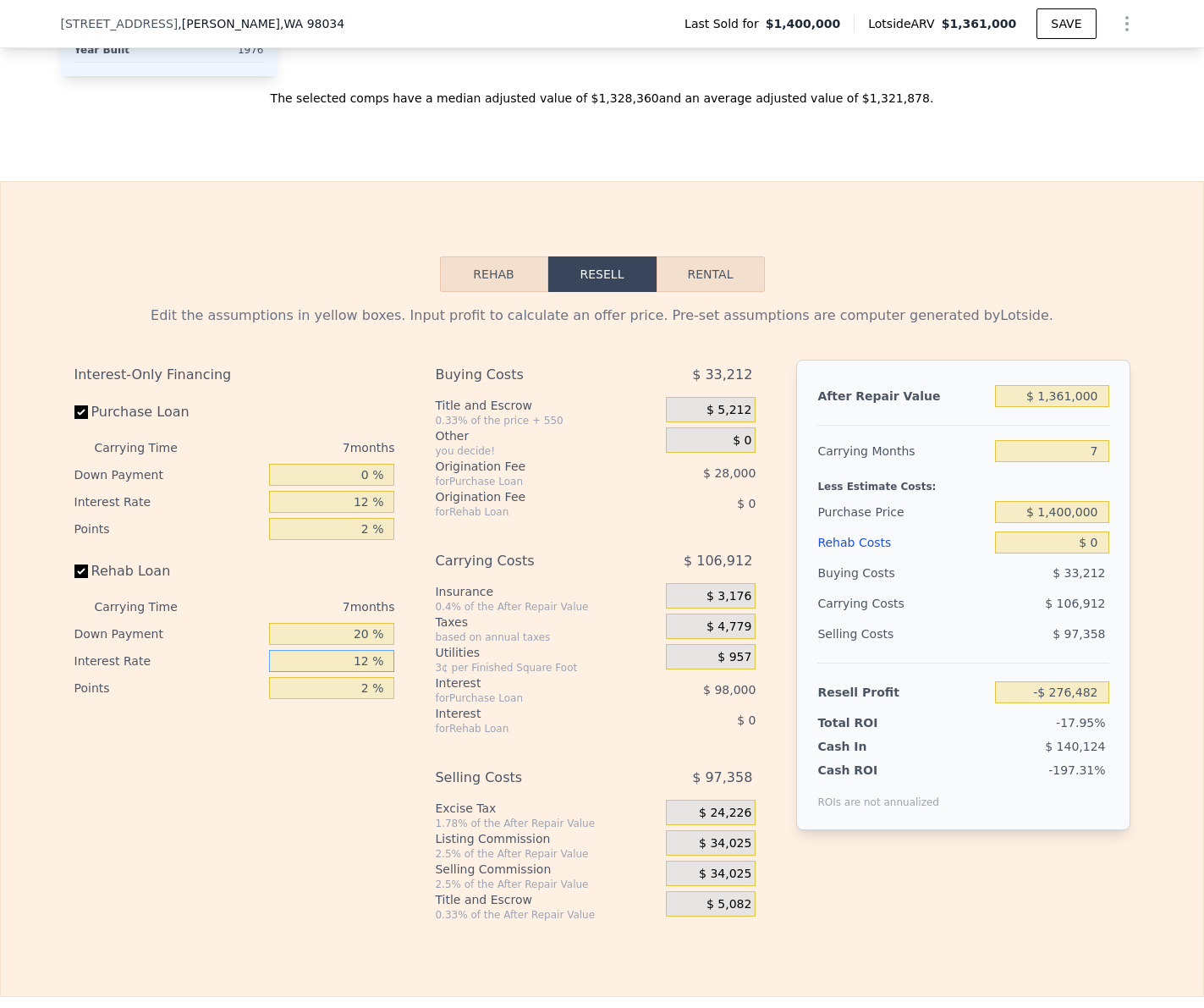
scroll to position [2519, 0]
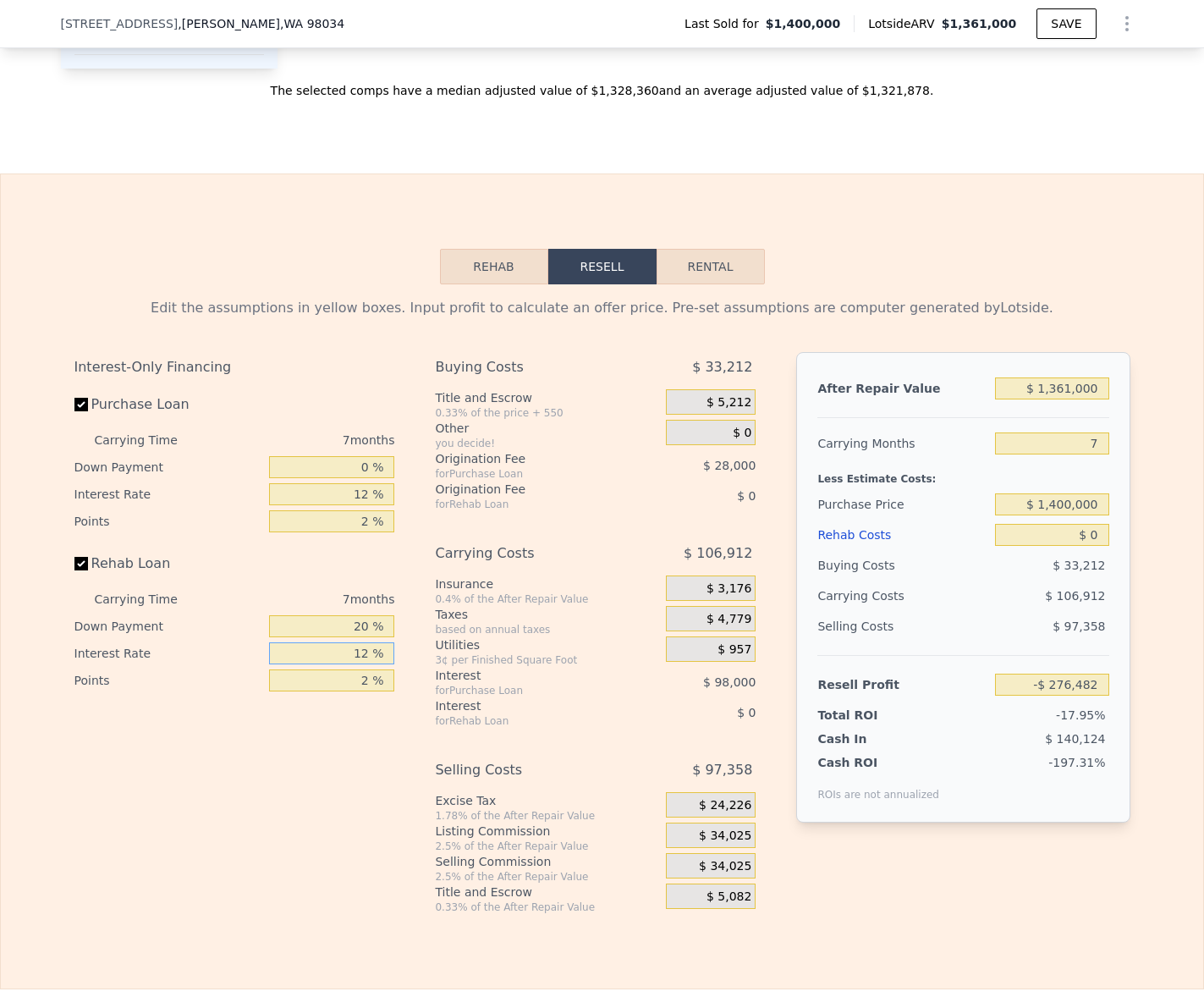
drag, startPoint x: 357, startPoint y: 645, endPoint x: 367, endPoint y: 631, distance: 17.2
click at [357, 644] on input "12 %" at bounding box center [331, 654] width 125 height 22
click at [371, 622] on input "20 %" at bounding box center [331, 626] width 125 height 22
click at [362, 625] on input "20 %" at bounding box center [331, 626] width 125 height 22
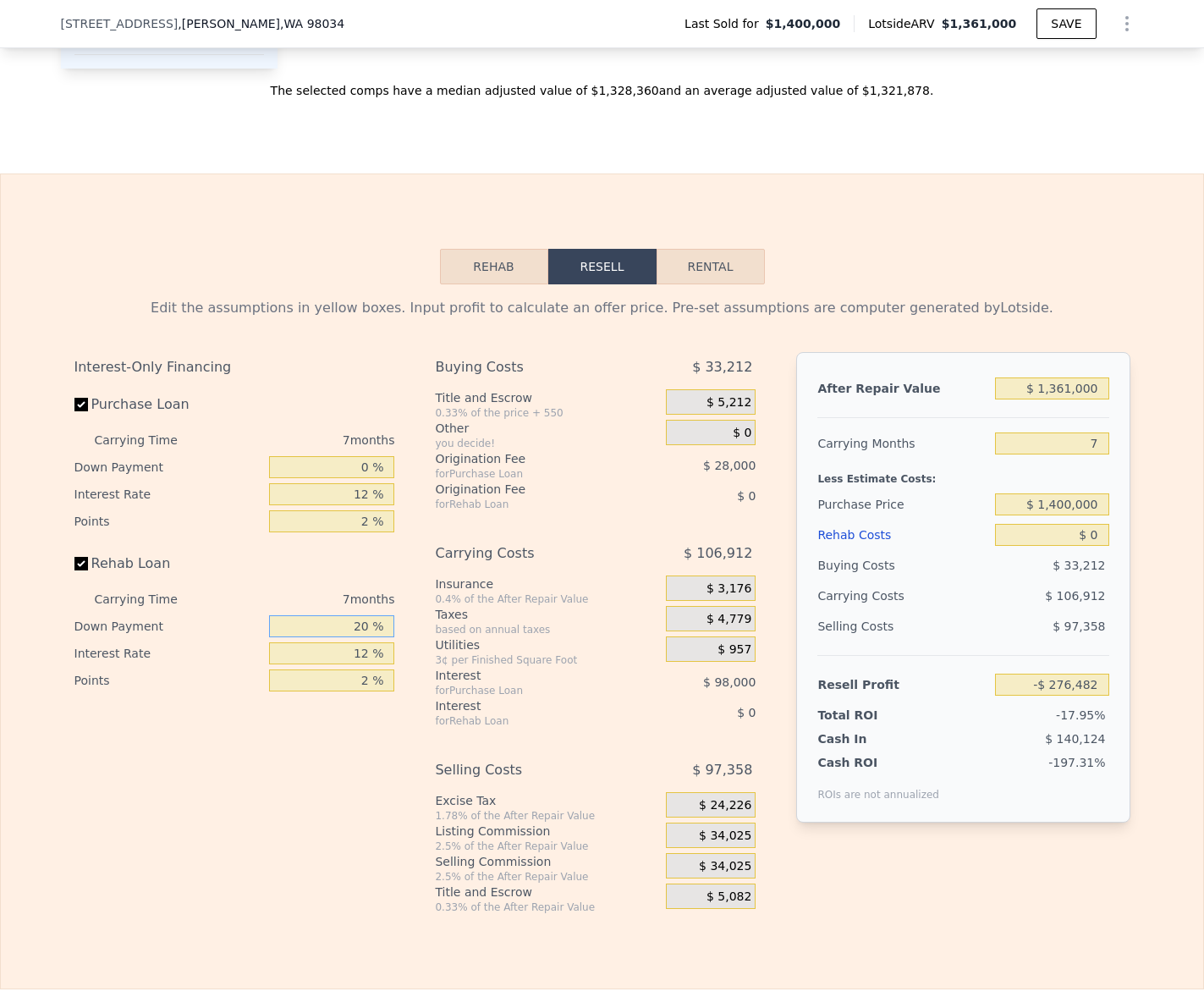
click at [362, 625] on input "20 %" at bounding box center [331, 626] width 125 height 22
type input "0 %"
click at [358, 650] on input "12 %" at bounding box center [331, 654] width 125 height 22
type input "10.5 %"
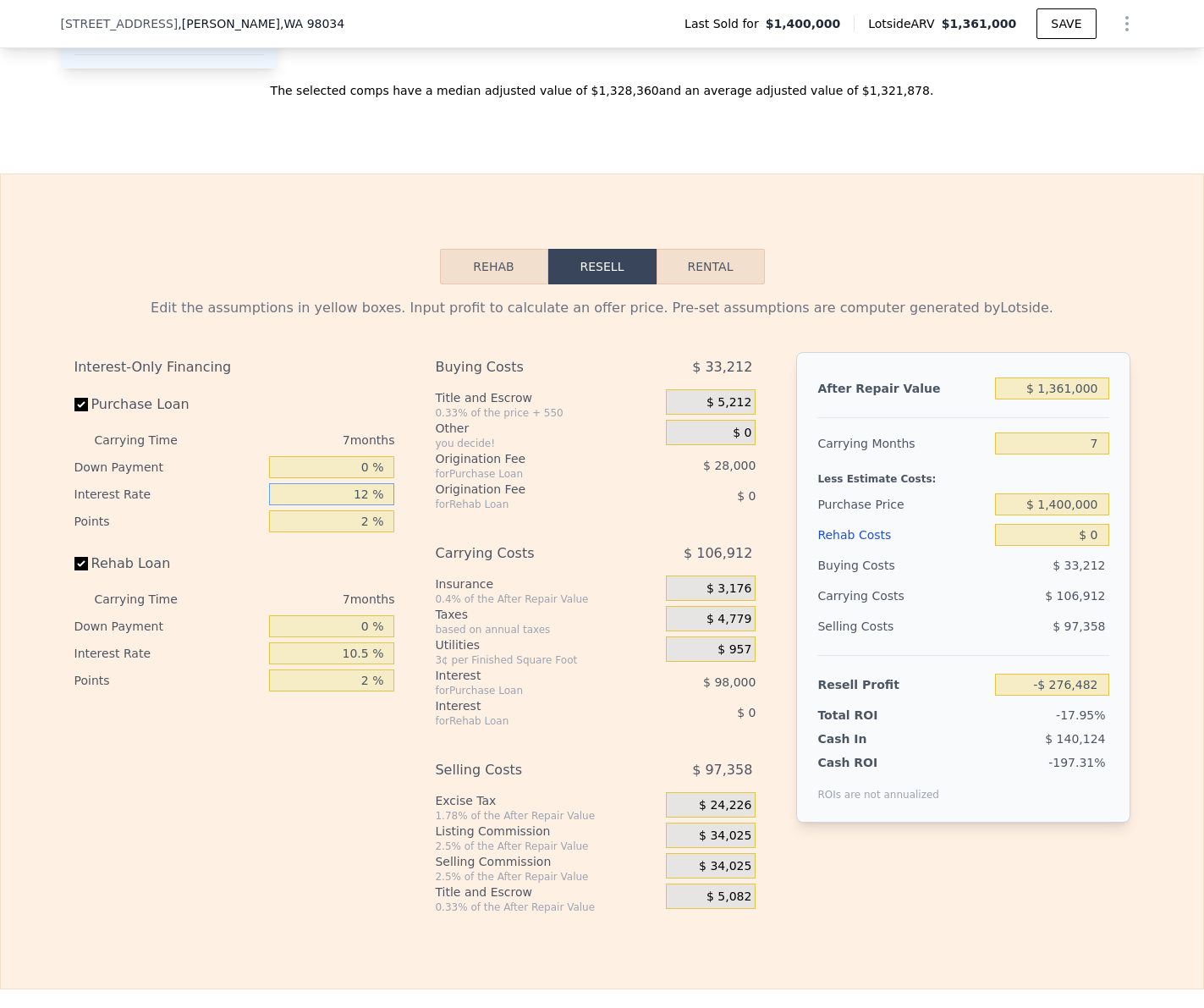
click at [366, 498] on input "12 %" at bounding box center [331, 494] width 125 height 22
click at [363, 495] on input "12 %" at bounding box center [331, 494] width 125 height 22
type input "1 %"
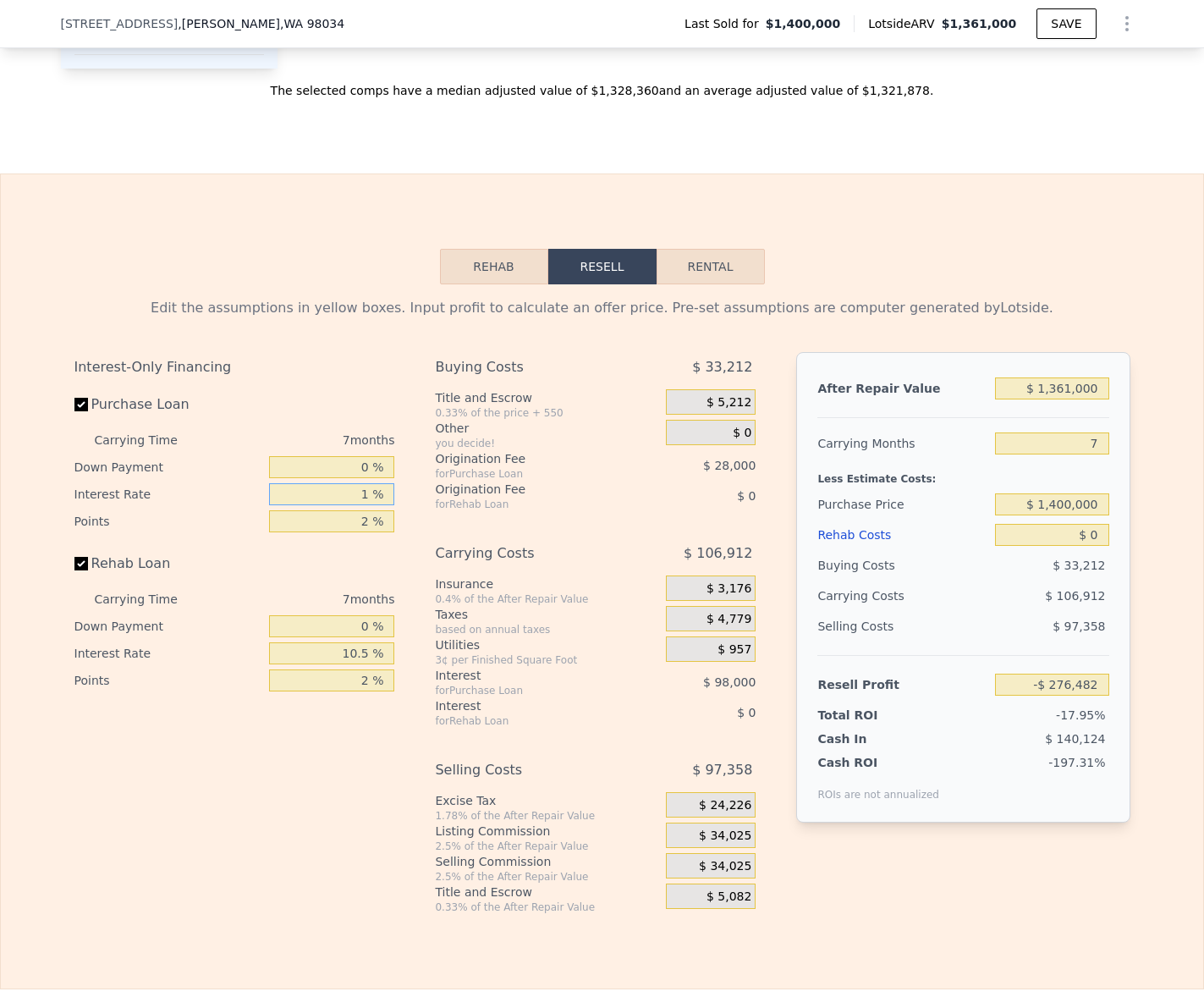
type input "-$ 186,651"
type input "10 %"
type input "-$ 260,151"
type input "10.5 %"
type input "-$ 264,232"
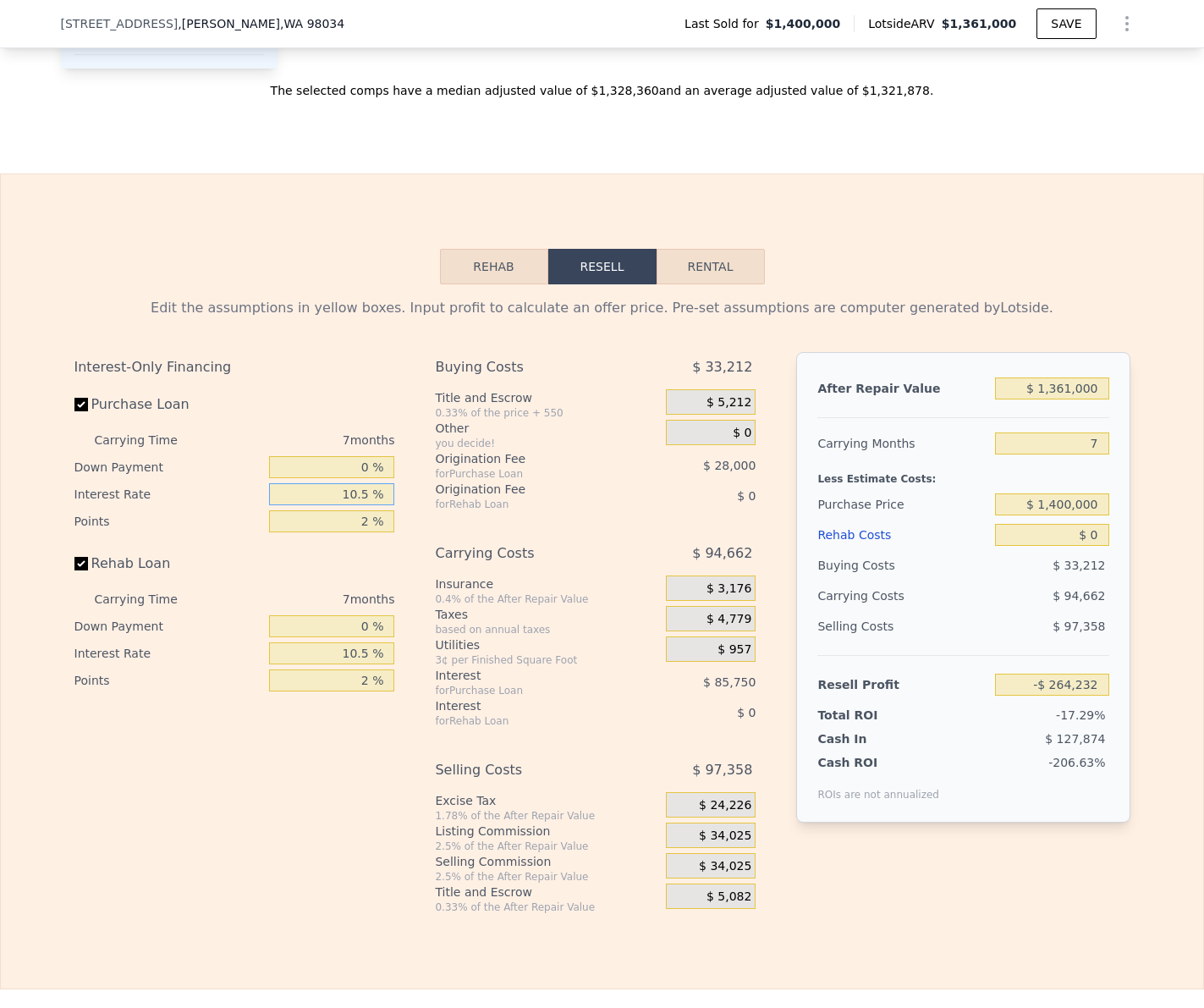
type input "10.5 %"
click at [358, 517] on input "2 %" at bounding box center [331, 521] width 125 height 22
type input "1 %"
type input "-$ 250,232"
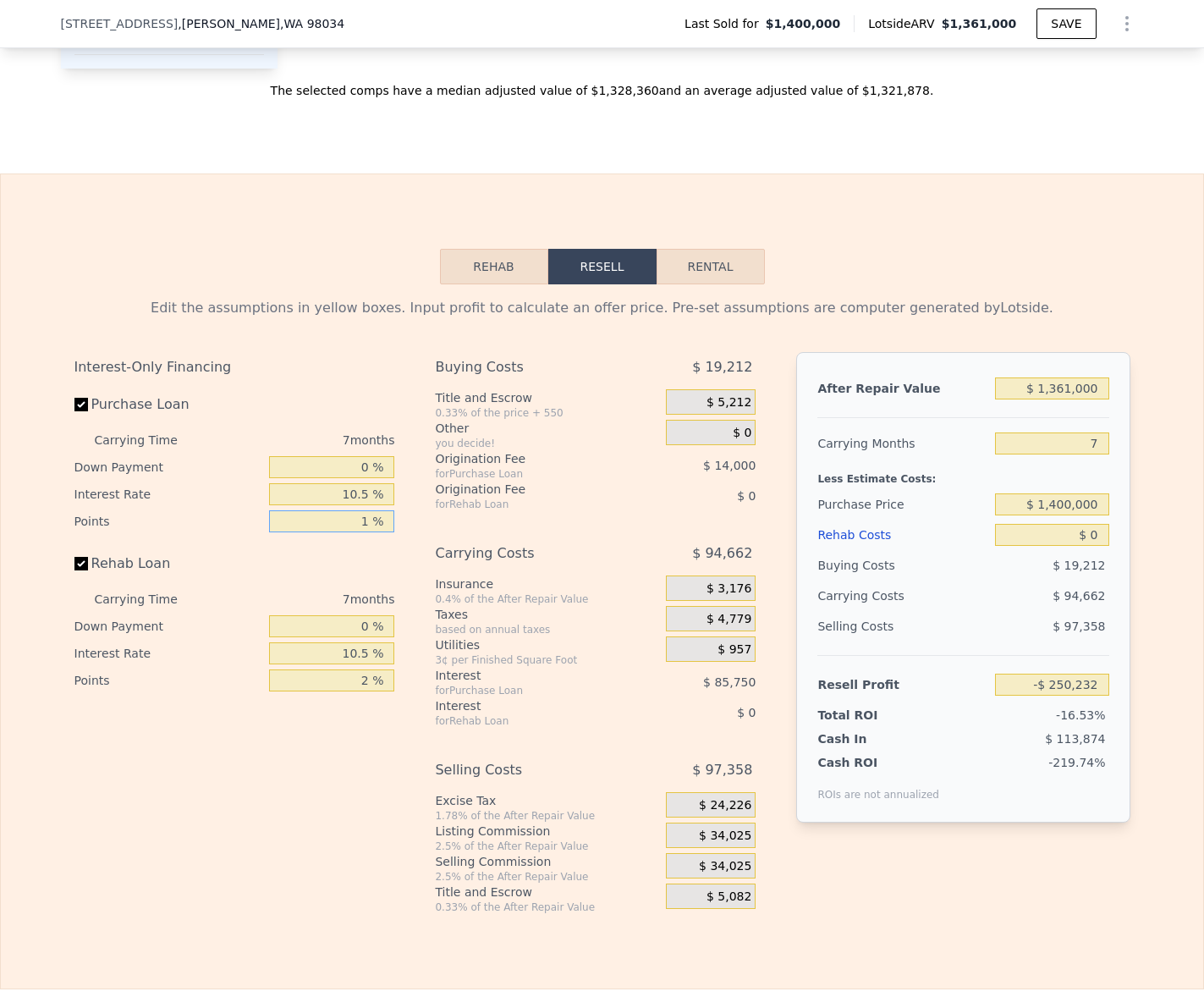
type input "1 %"
click at [362, 678] on input "2 %" at bounding box center [331, 680] width 125 height 22
type input "1 %"
click at [706, 863] on span "$ 34,025" at bounding box center [724, 866] width 52 height 16
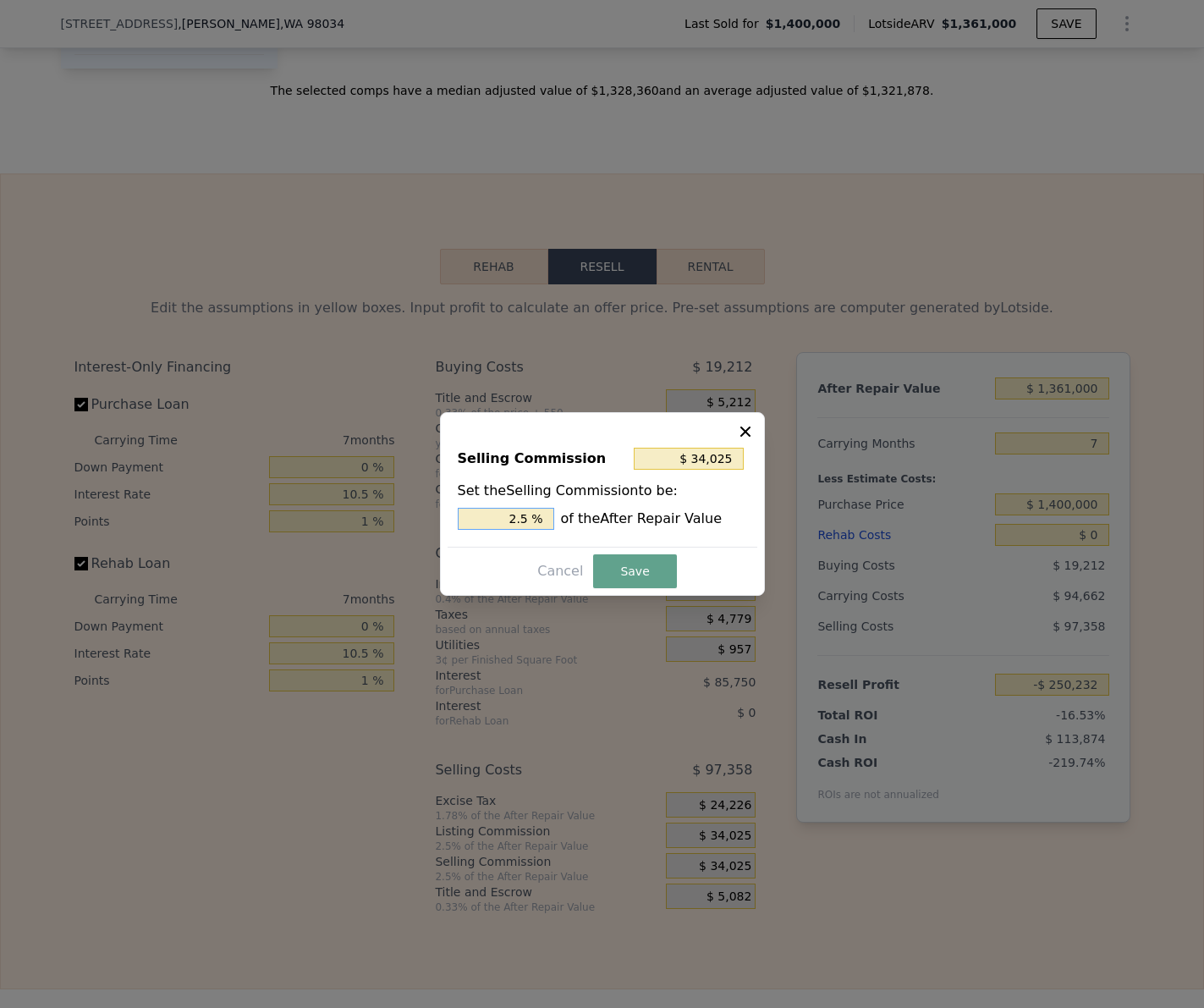
drag, startPoint x: 518, startPoint y: 519, endPoint x: 487, endPoint y: 517, distance: 31.1
click at [502, 518] on input "2.5 %" at bounding box center [505, 519] width 97 height 22
type input "$ 20,415"
type input "1.5 %"
click at [617, 579] on button "Save" at bounding box center [634, 571] width 83 height 34
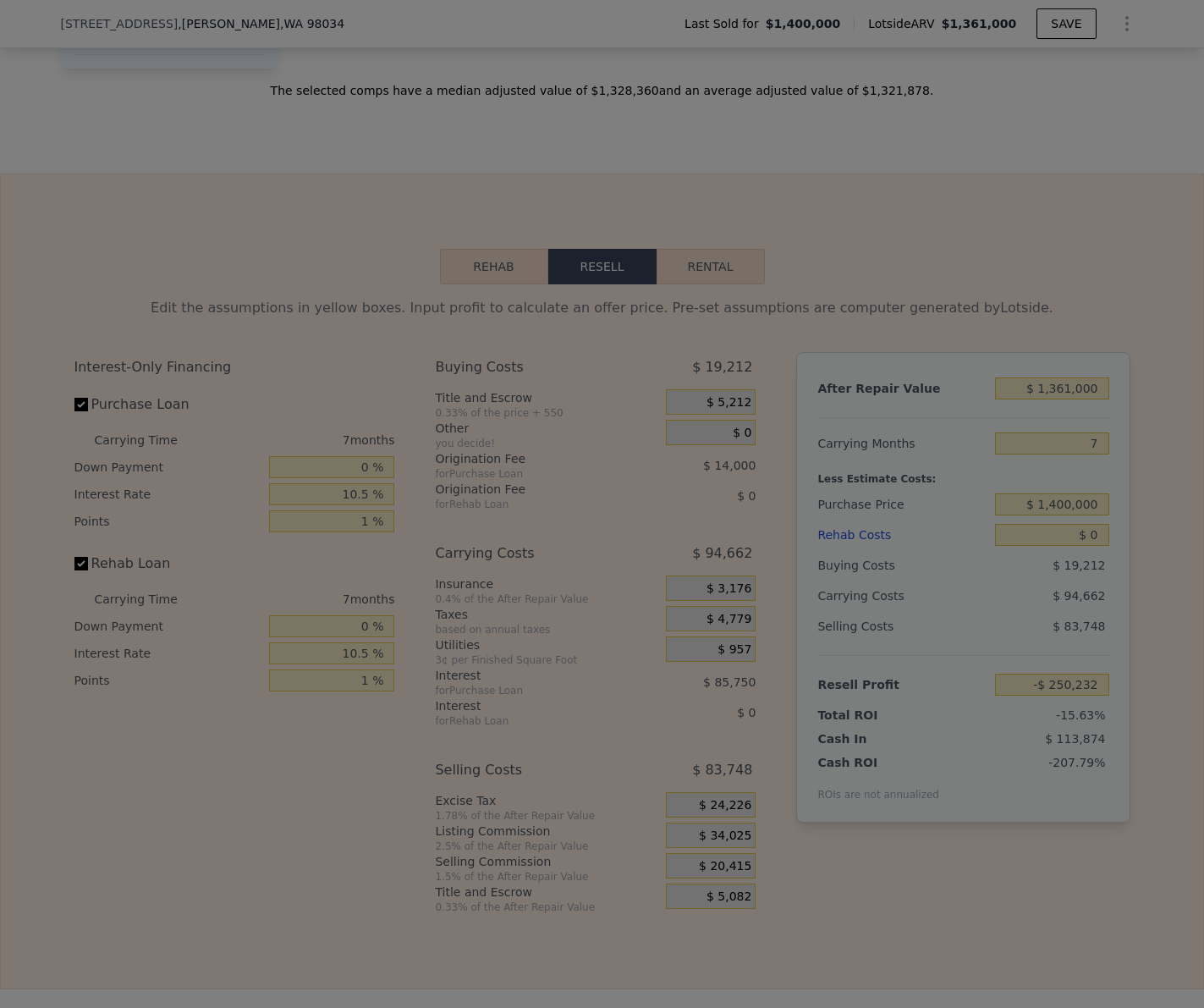
type input "-$ 236,622"
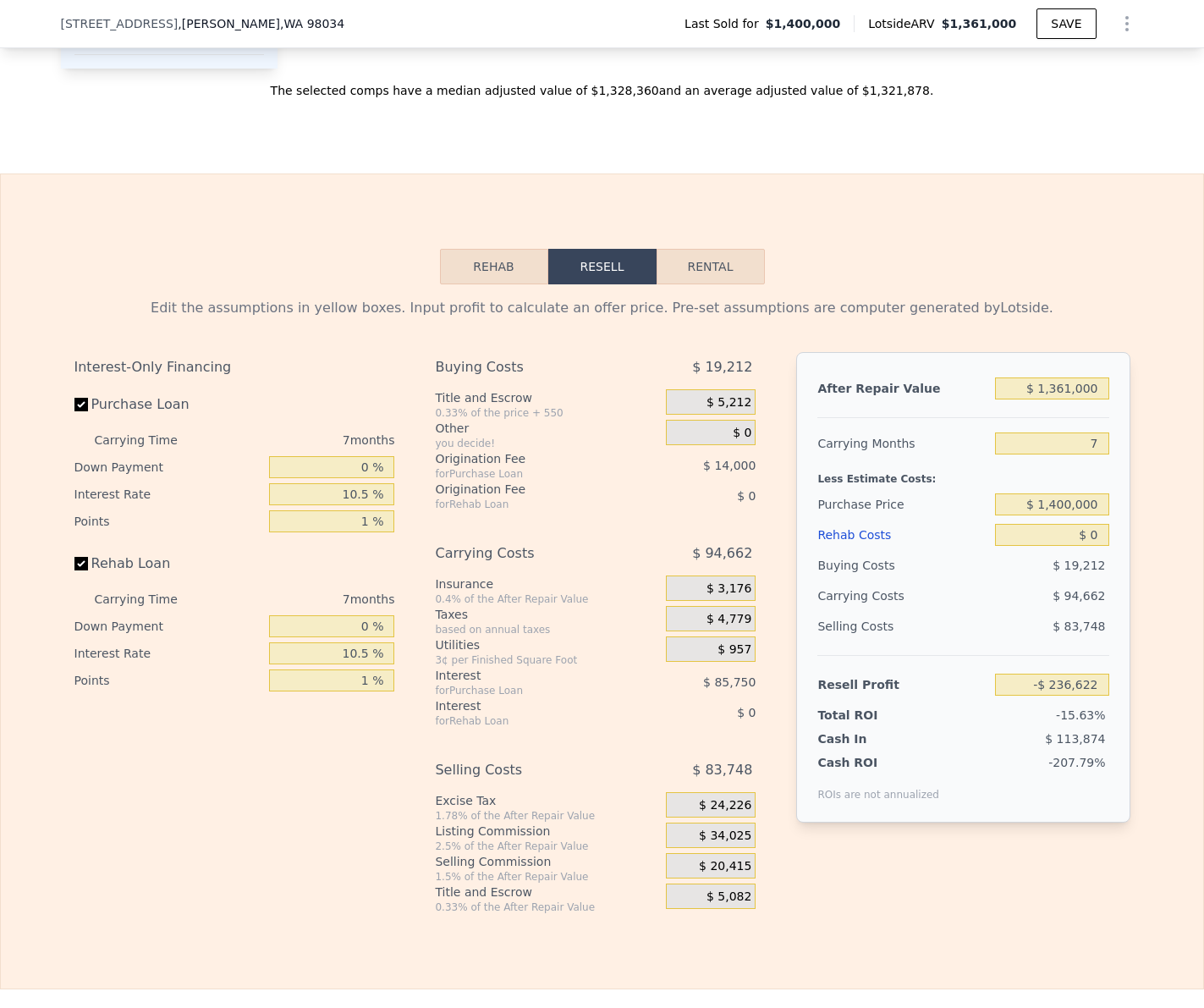
scroll to position [2515, 0]
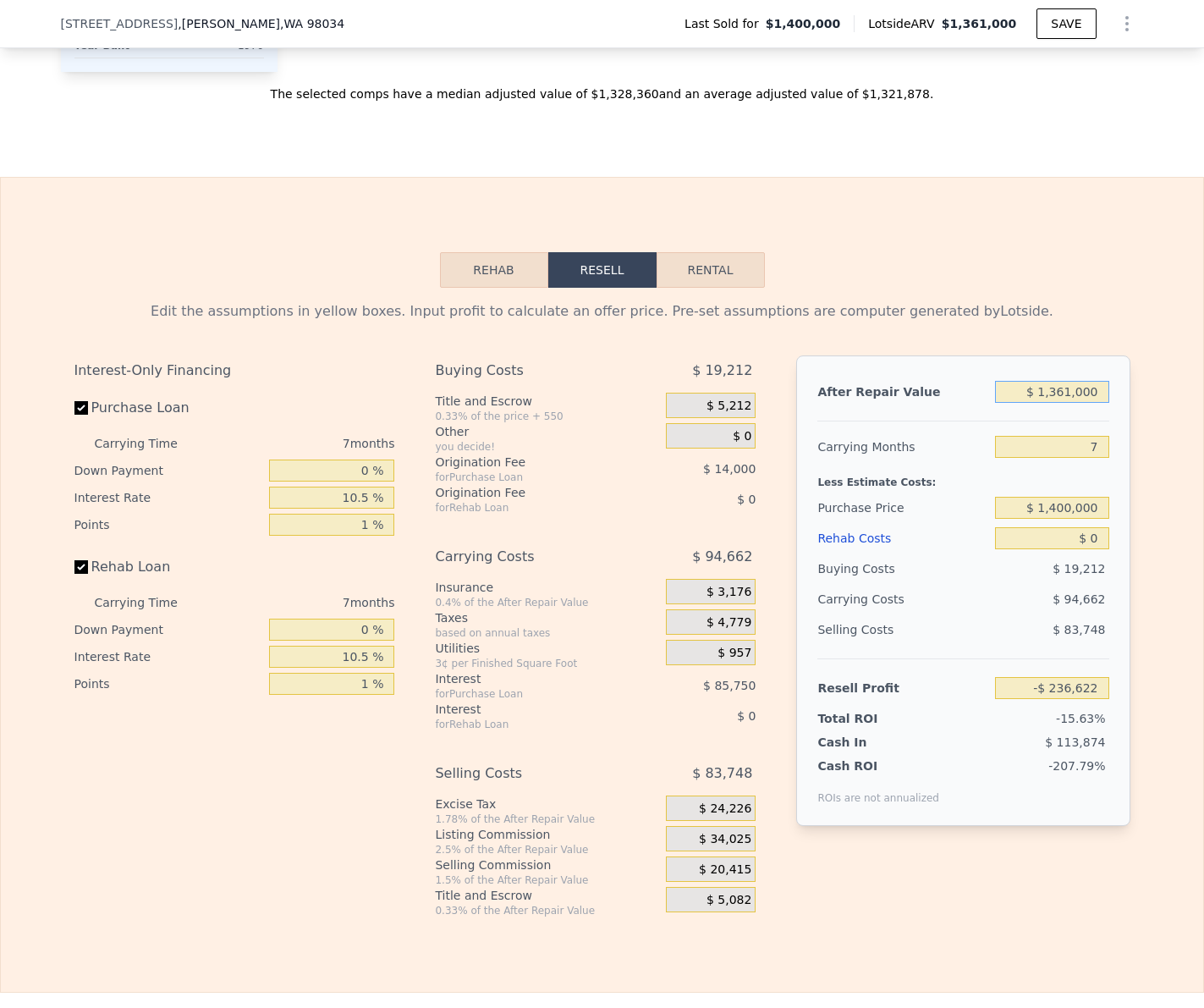
click at [1072, 390] on input "$ 1,361,000" at bounding box center [1051, 392] width 113 height 22
click at [1073, 445] on input "7" at bounding box center [1051, 446] width 113 height 22
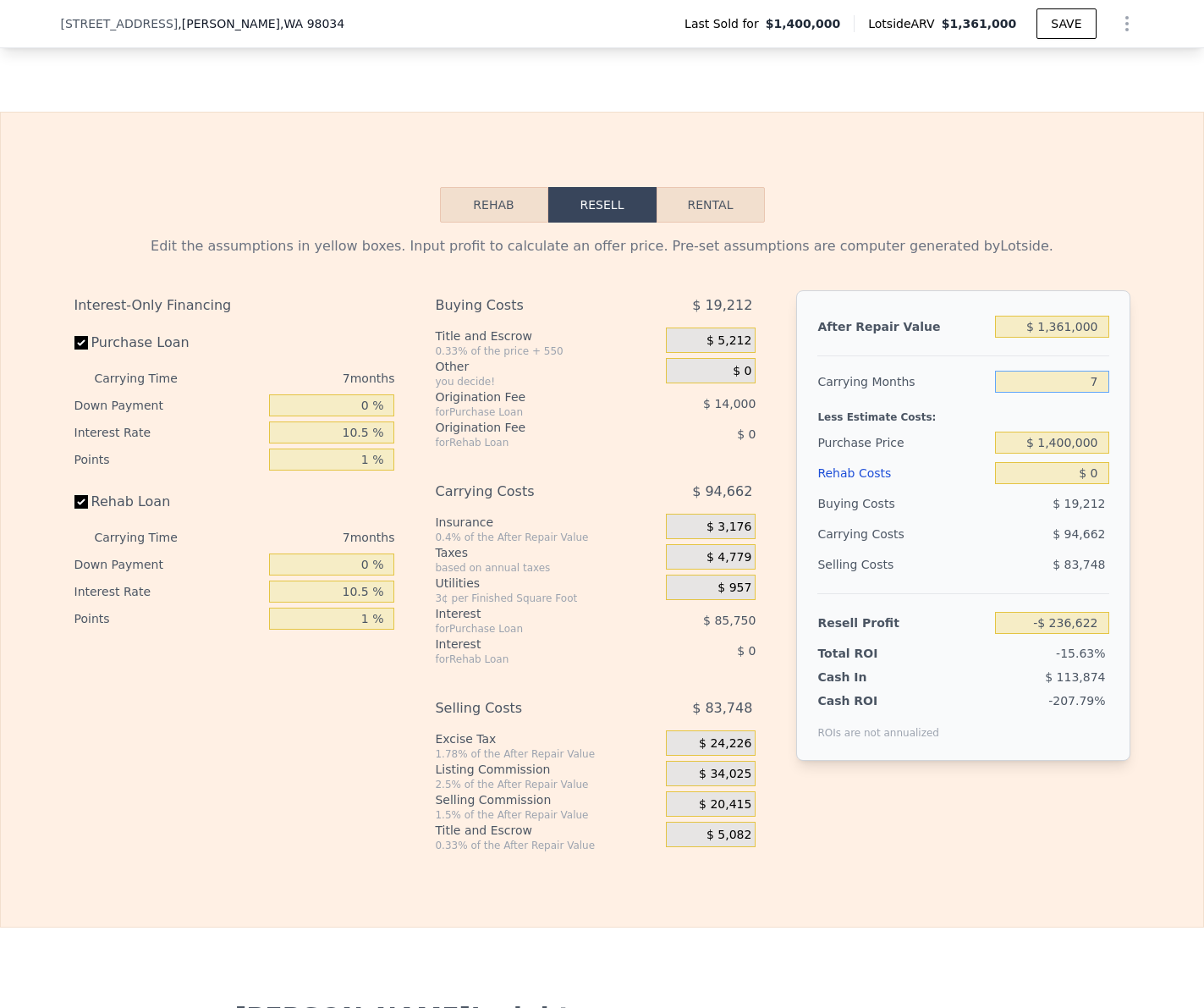
scroll to position [2575, 0]
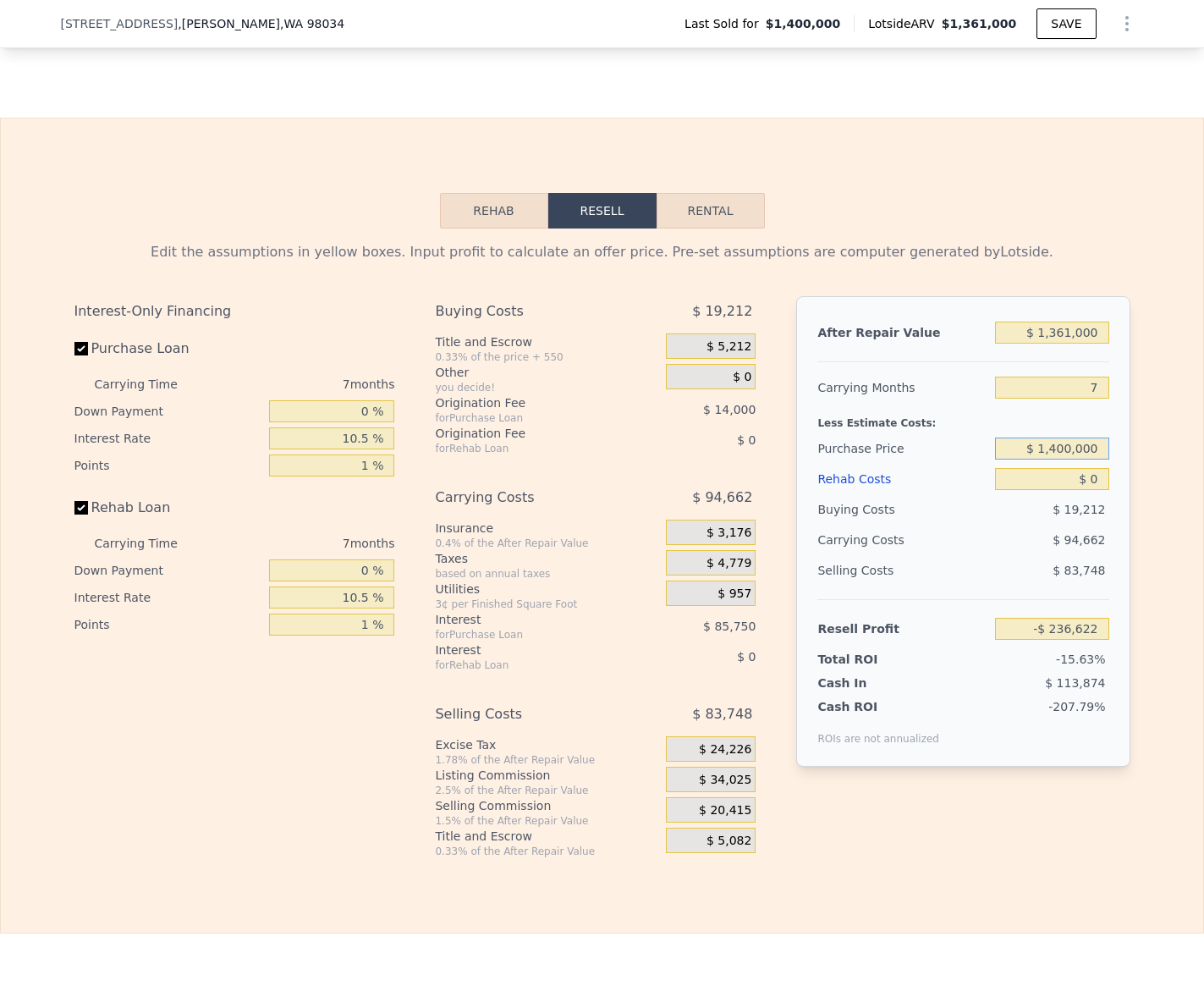
click at [1023, 451] on input "$ 1,400,000" at bounding box center [1051, 448] width 113 height 22
type input "$ 750,000"
click at [1094, 480] on input "$ 0" at bounding box center [1051, 479] width 113 height 22
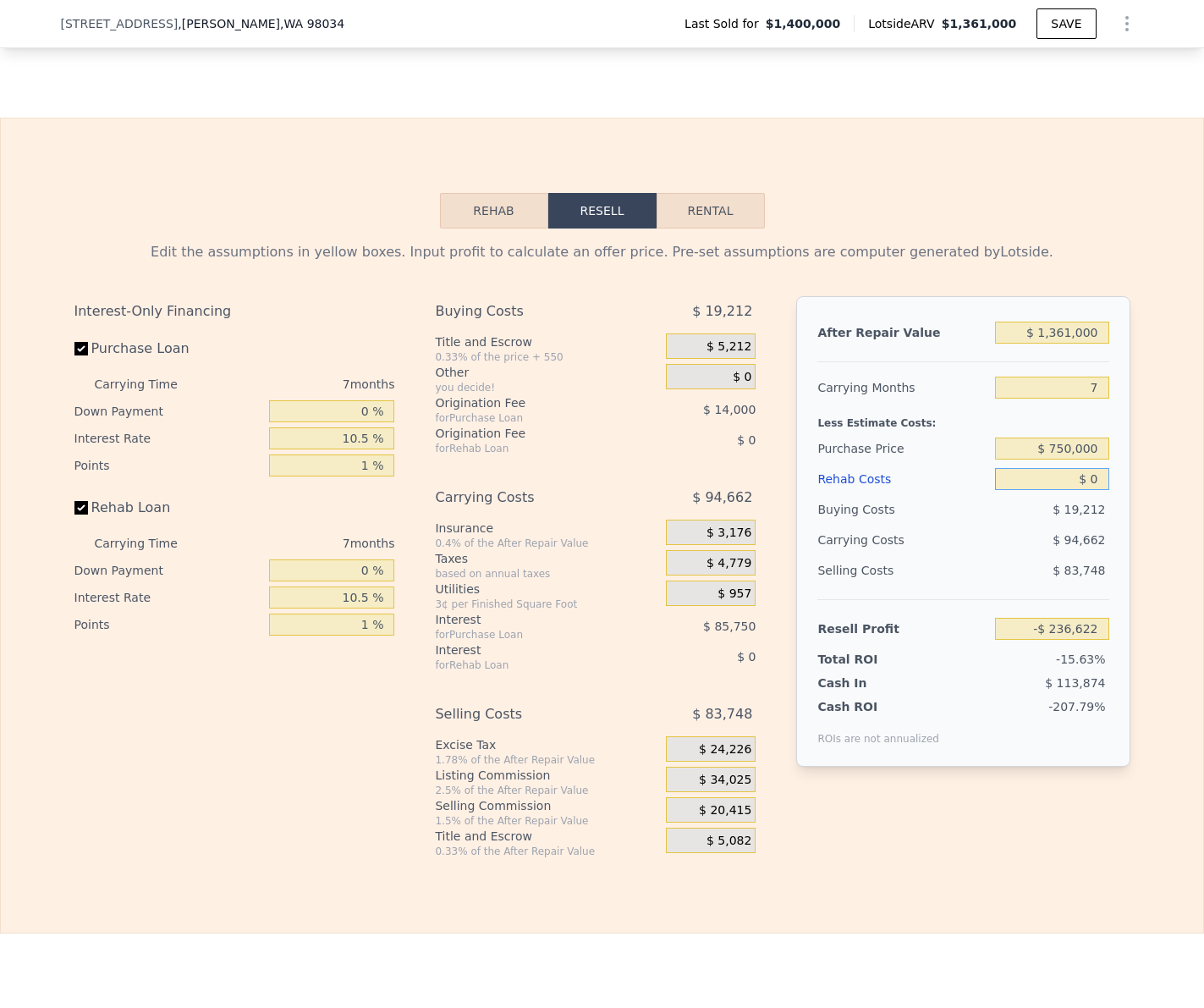
type input "$ 461,858"
click at [1094, 480] on input "$ 0" at bounding box center [1051, 479] width 113 height 22
type input "$ 80"
type input "$ 461,770"
type input "$ 80,000"
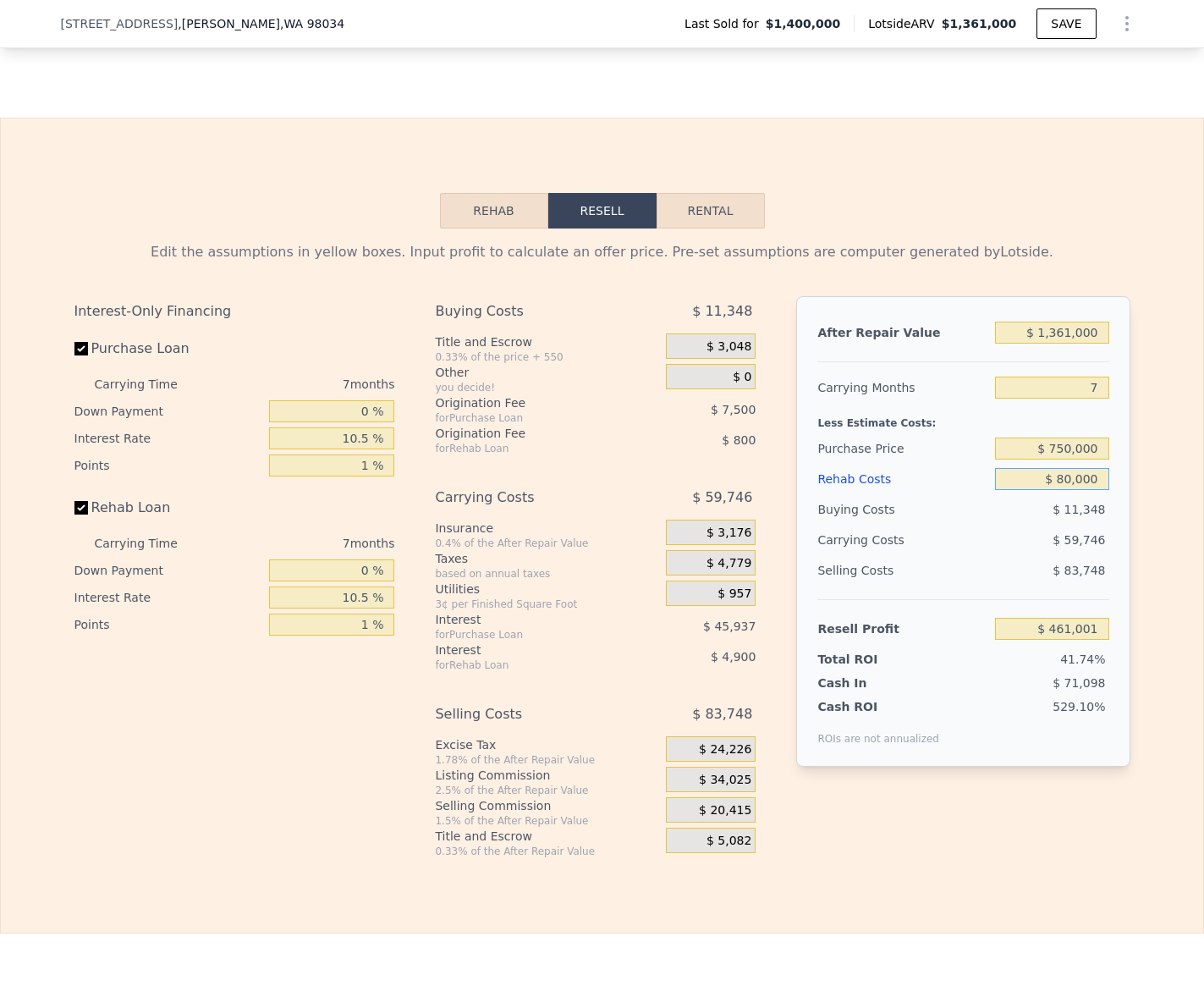
type input "$ 376,158"
type input "$ 80,000"
click at [1081, 326] on input "$ 1,361,000" at bounding box center [1051, 332] width 113 height 22
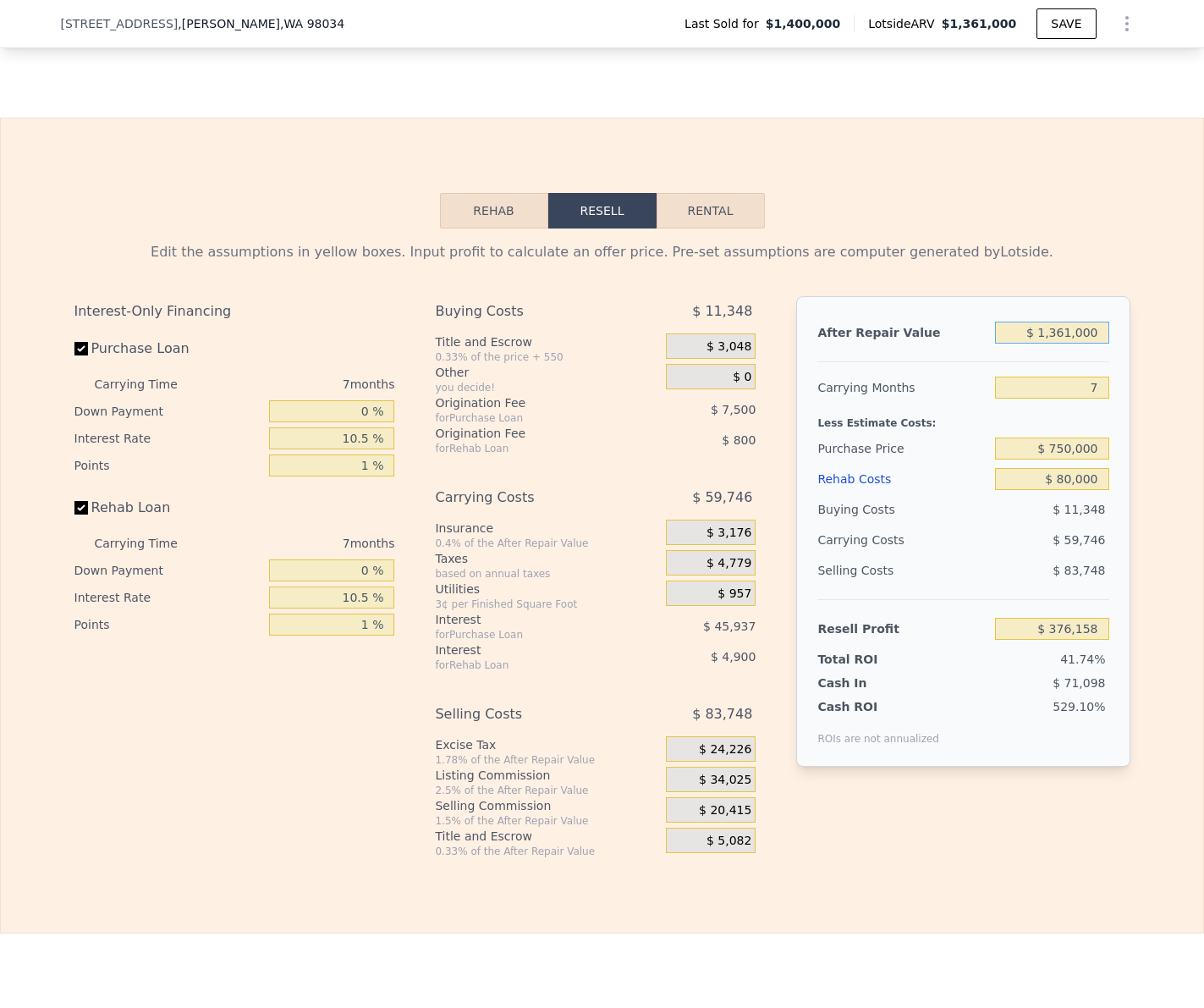
type input "$ 7"
type input "-$ 898,461"
type input "$ 75"
type input "-$ 898,397"
type input "$ 750,000"
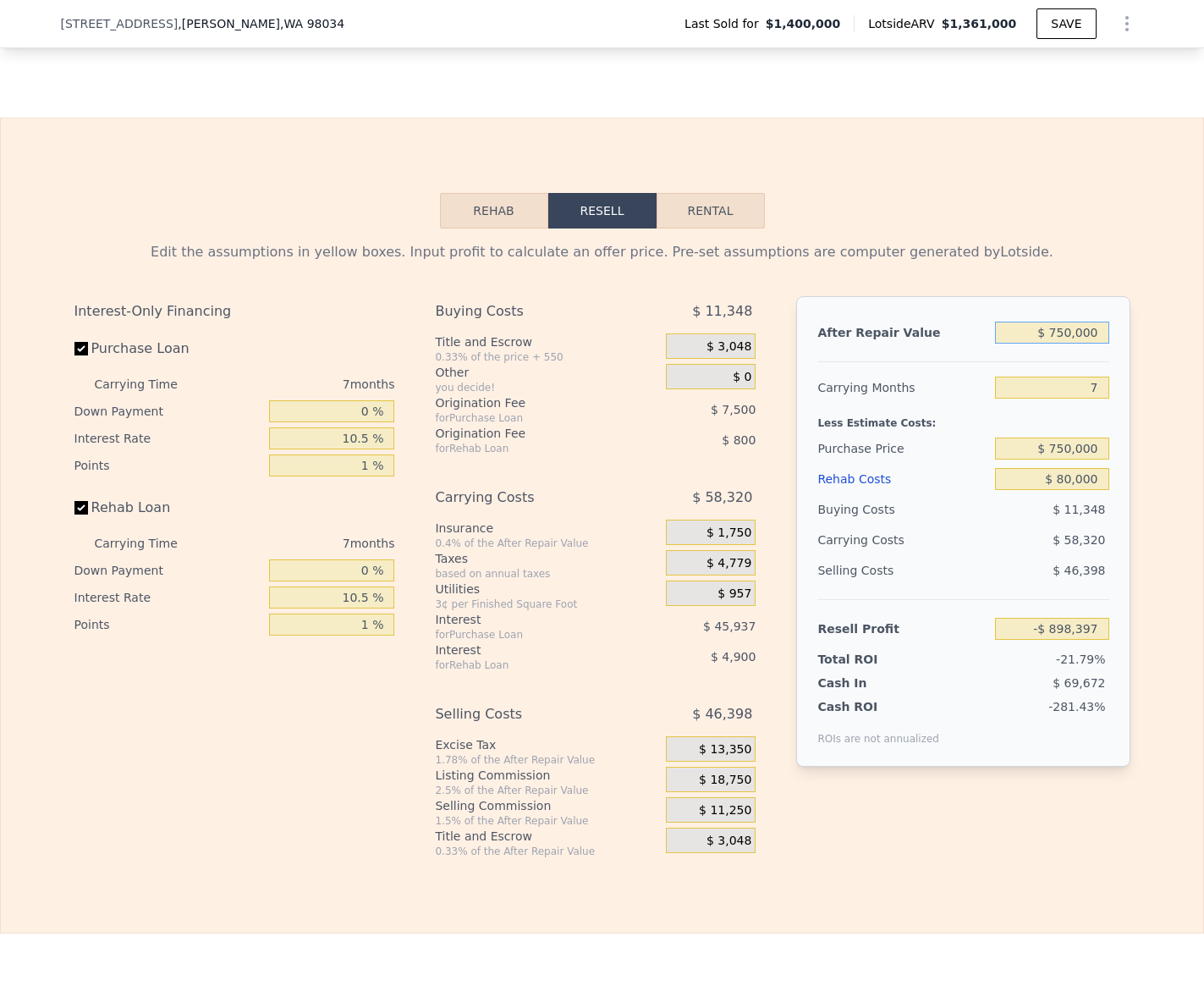
type input "-$ 196,066"
type input "$ 750,000"
click at [1085, 383] on input "7" at bounding box center [1051, 388] width 113 height 22
type input "4"
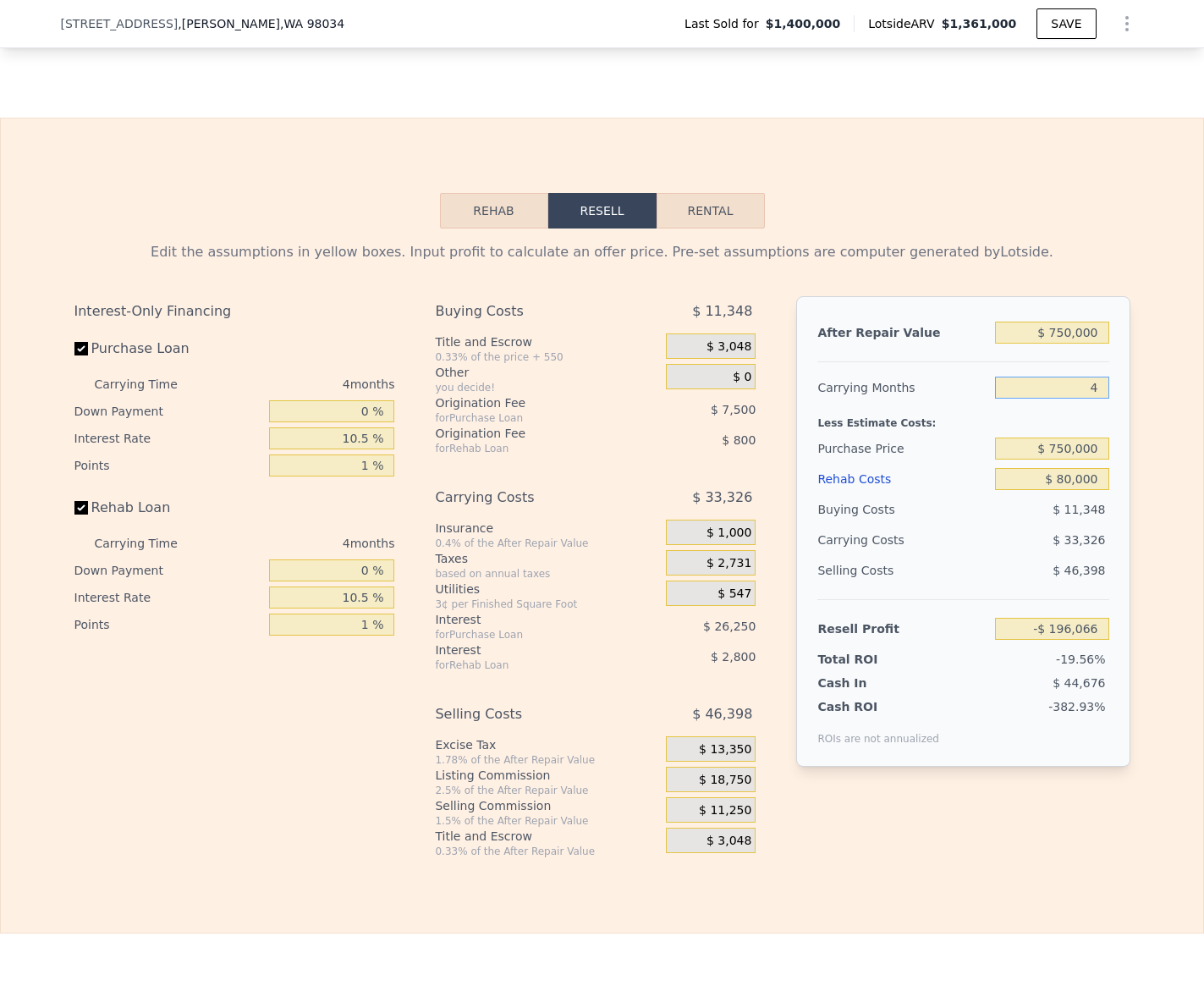
type input "-$ 171,072"
type input "4"
click at [1079, 457] on input "$ 750,000" at bounding box center [1051, 448] width 113 height 22
click at [1079, 456] on input "$ 750,000" at bounding box center [1051, 448] width 113 height 22
type input "$ 550,000"
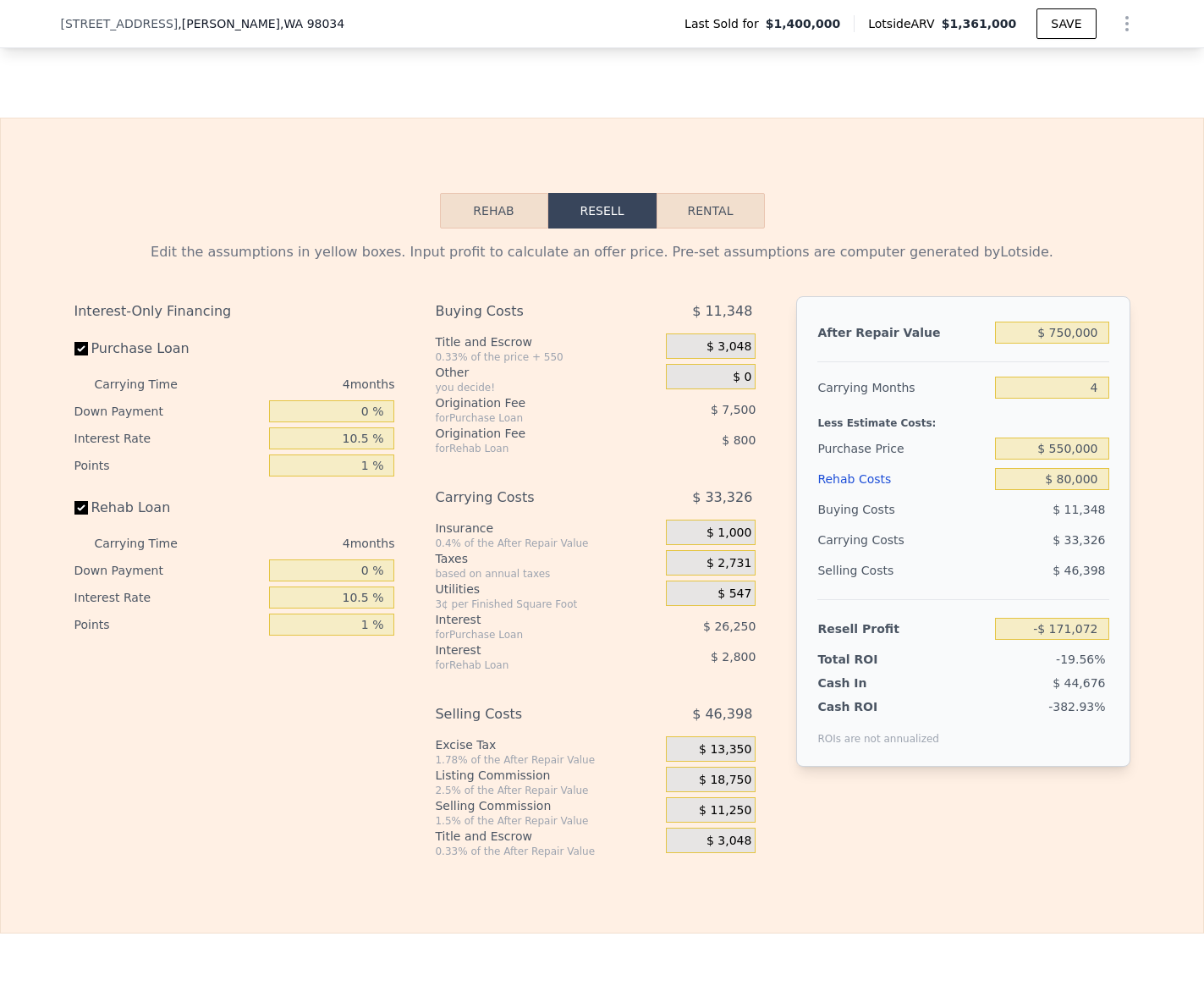
drag, startPoint x: 1121, startPoint y: 512, endPoint x: 1136, endPoint y: 516, distance: 15.5
click at [1121, 512] on div "After Repair Value $ 750,000 Carrying Months 4 Less Estimate Costs: Purchase Pr…" at bounding box center [963, 531] width 333 height 470
type input "$ 38,594"
click at [1136, 516] on div "Edit the assumptions in yellow boxes. Input profit to calculate an offer price.…" at bounding box center [602, 543] width 1083 height 630
drag, startPoint x: 1058, startPoint y: 628, endPoint x: 1085, endPoint y: 622, distance: 27.7
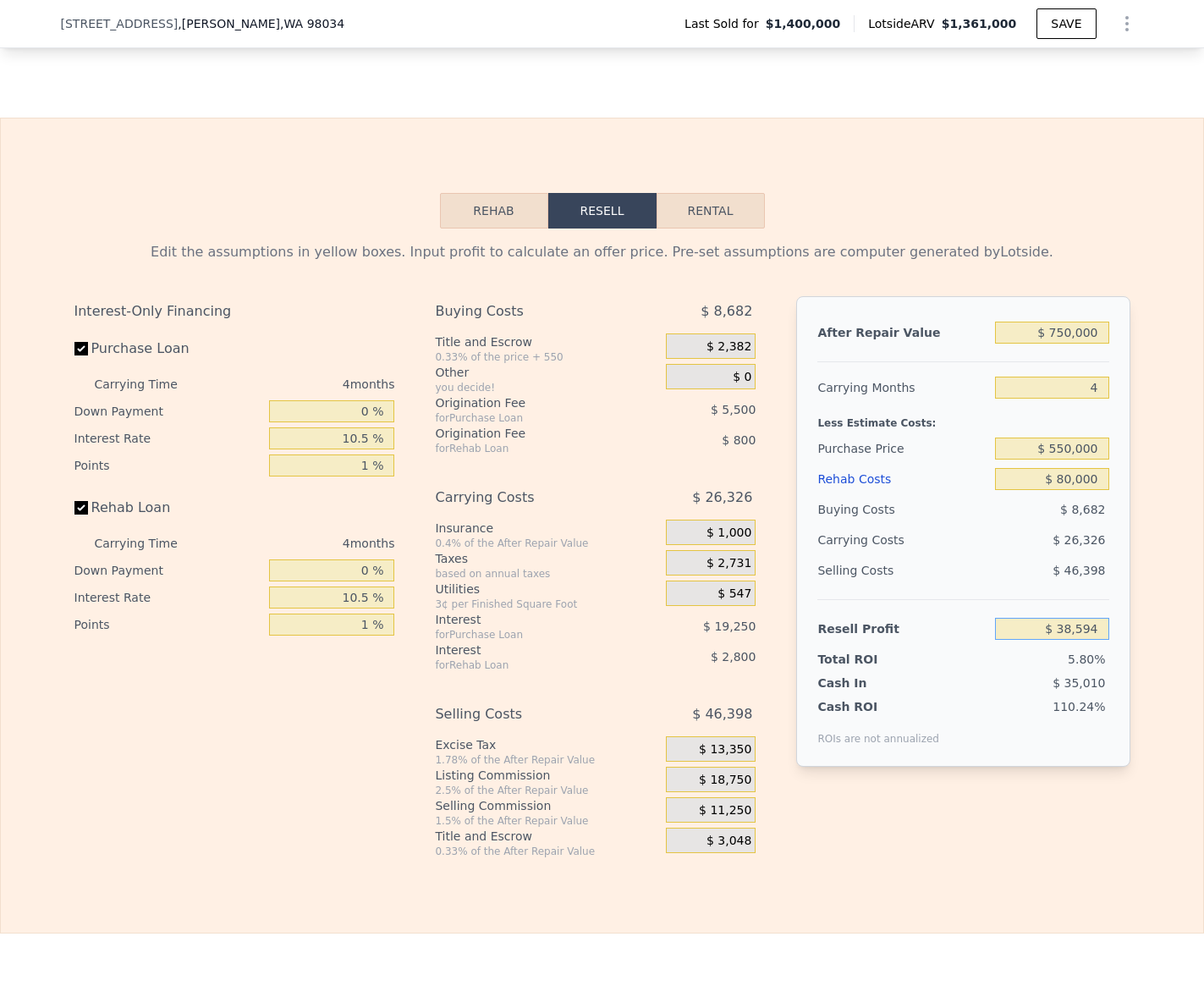
click at [1082, 623] on input "$ 38,594" at bounding box center [1051, 629] width 113 height 22
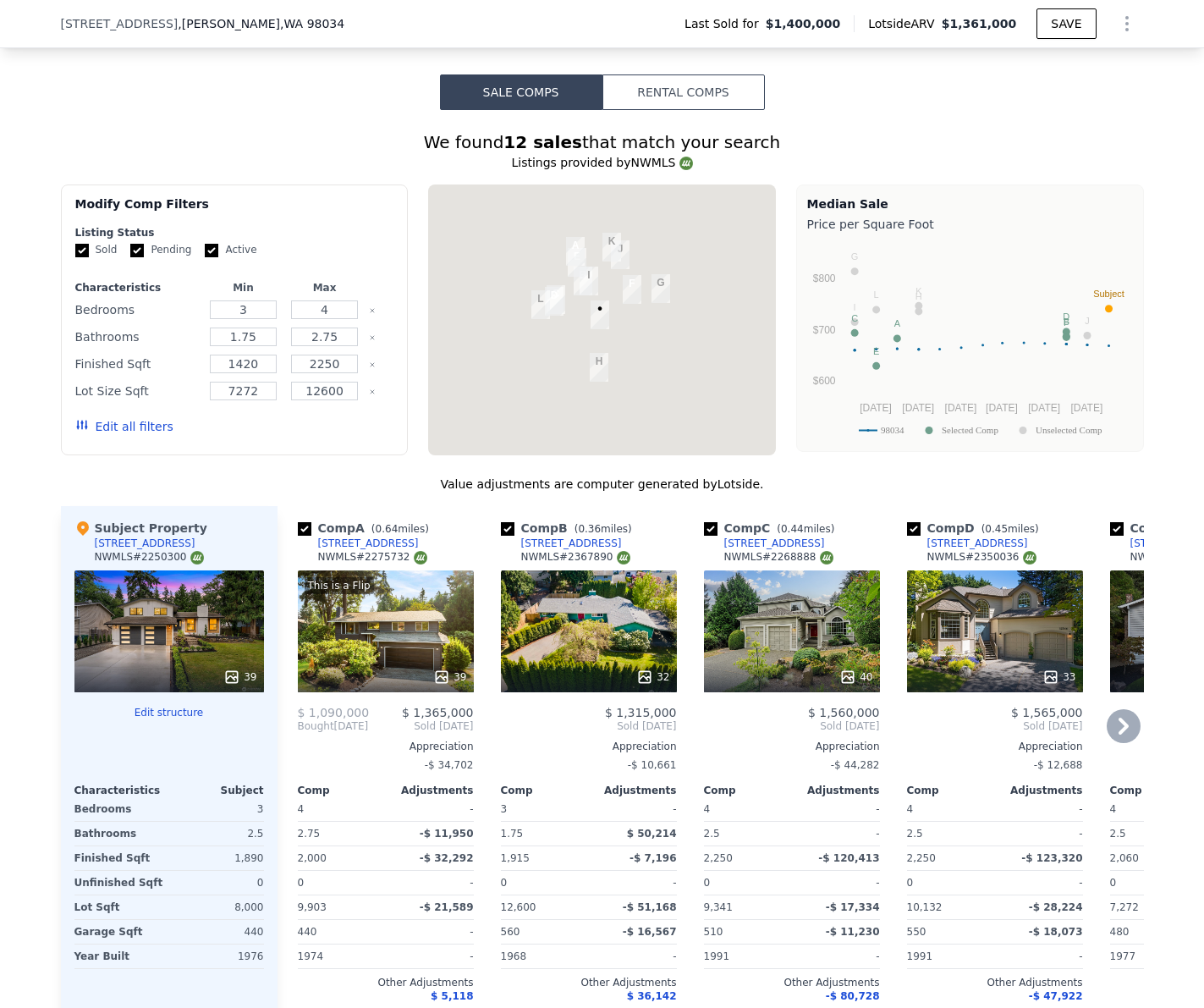
scroll to position [0, 0]
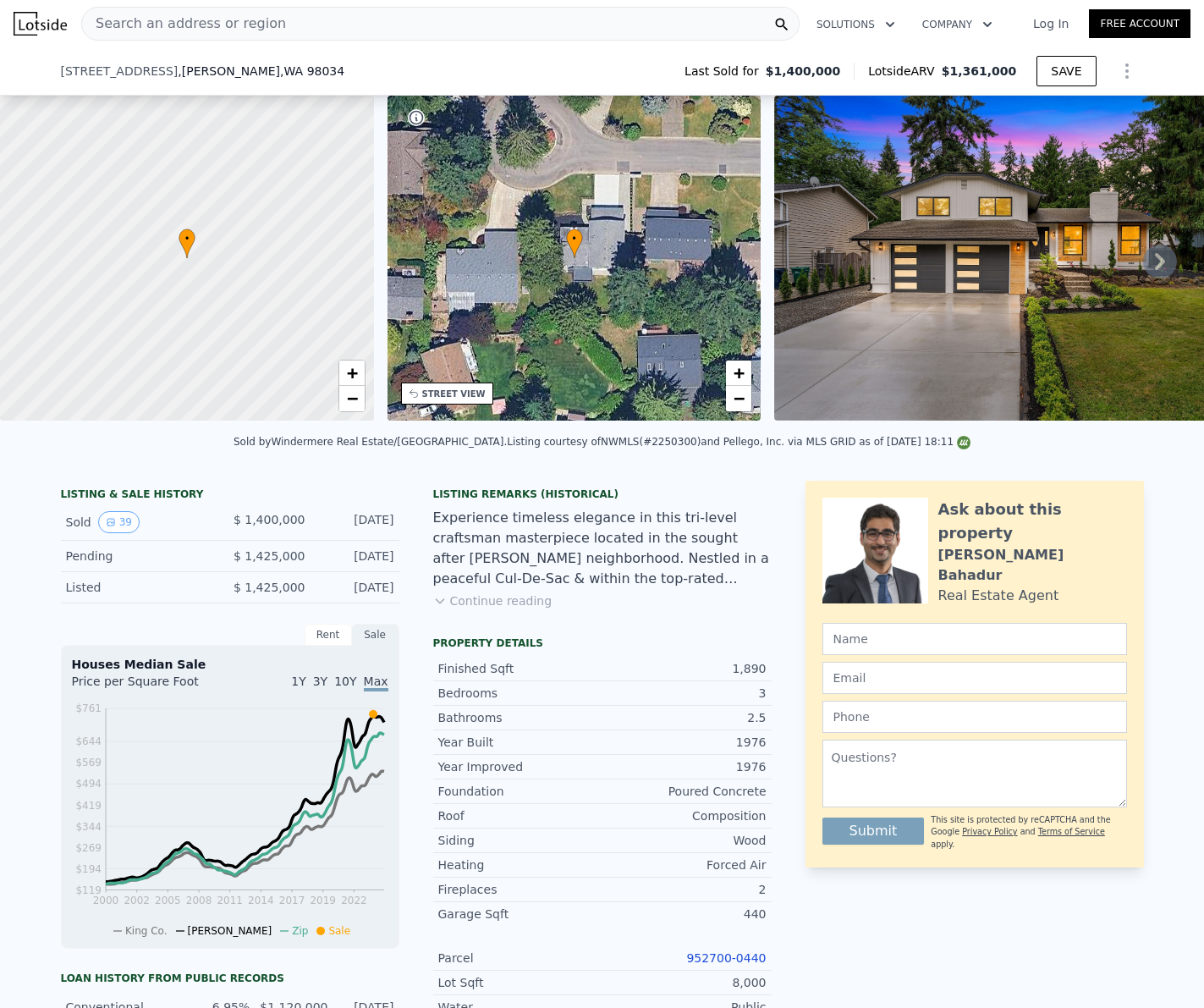
type input "$ 1,361,000"
type input "7"
type input "$ 0"
type input "-$ 251,282"
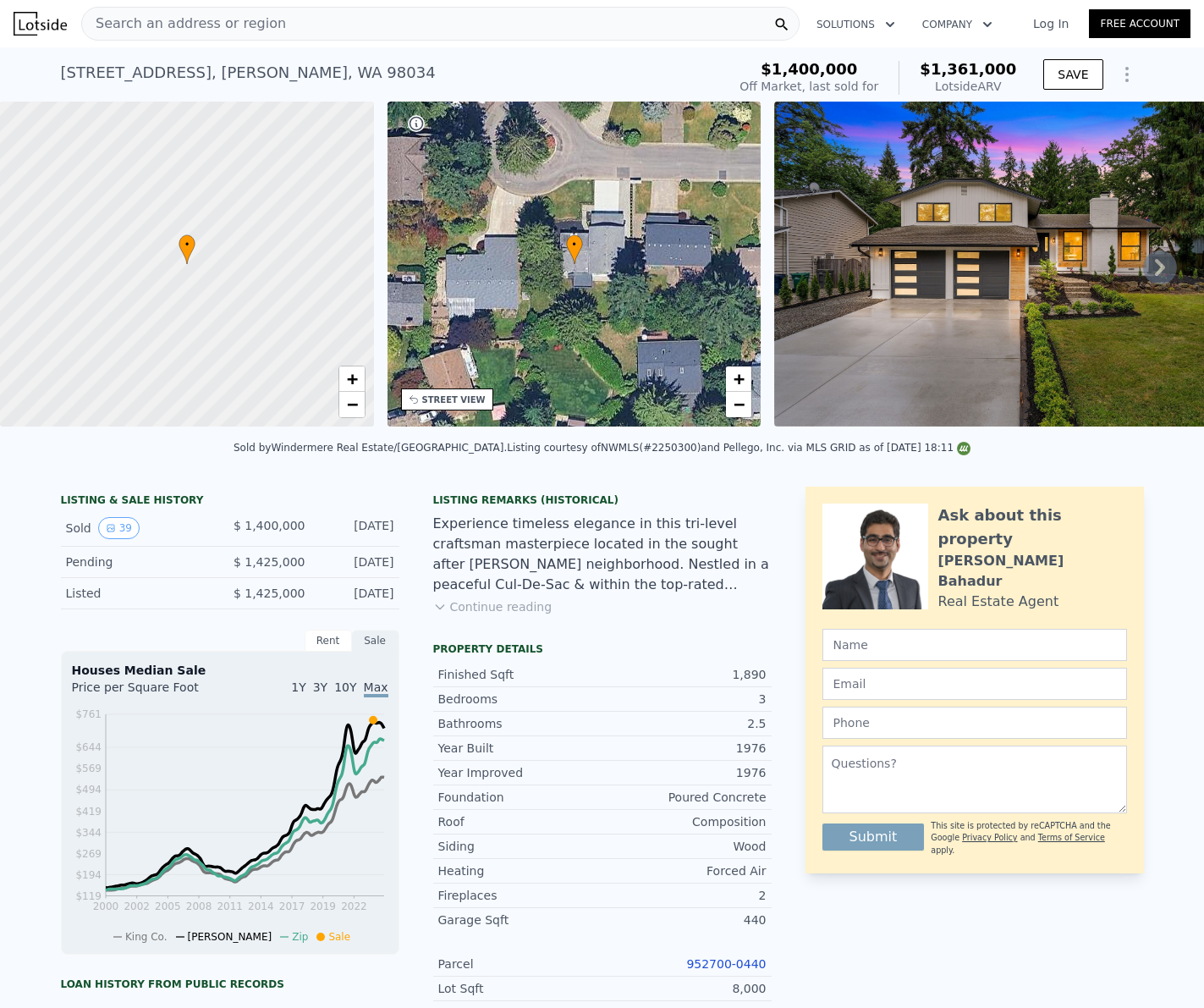
click at [285, 28] on div "Search an address or region" at bounding box center [440, 23] width 719 height 34
type input "$ 1,400,000"
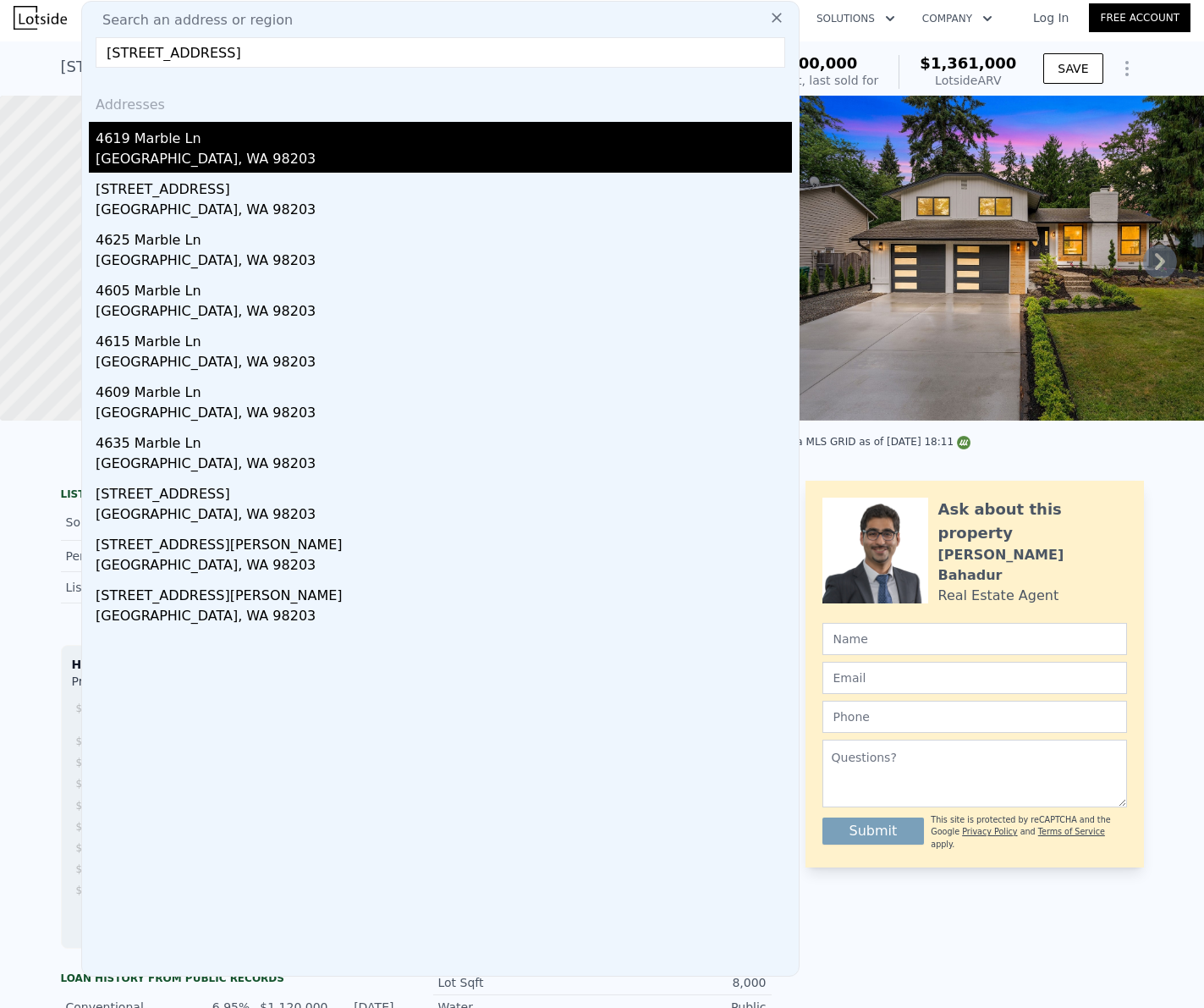
type input "[STREET_ADDRESS]"
click at [159, 134] on div "4619 Marble Ln" at bounding box center [444, 134] width 697 height 27
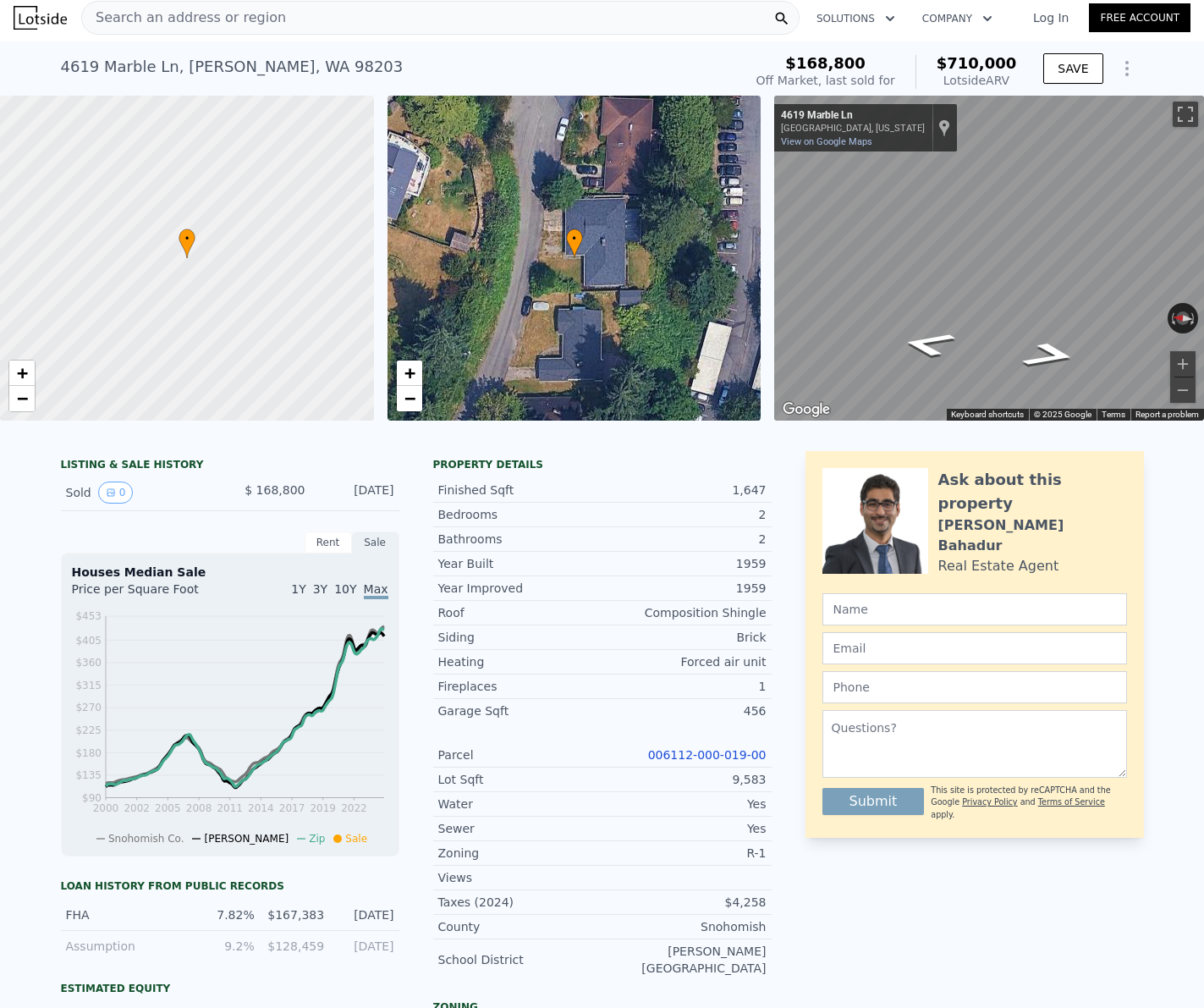
click at [720, 755] on link "006112-000-019-00" at bounding box center [707, 755] width 119 height 14
drag, startPoint x: 317, startPoint y: 70, endPoint x: 46, endPoint y: 68, distance: 271.0
click at [46, 68] on div "[STREET_ADDRESS] Sold [DATE] for $168,800 (~ARV $710k ) $168,800 Off Market, la…" at bounding box center [602, 68] width 1204 height 54
copy div "[STREET_ADDRESS]"
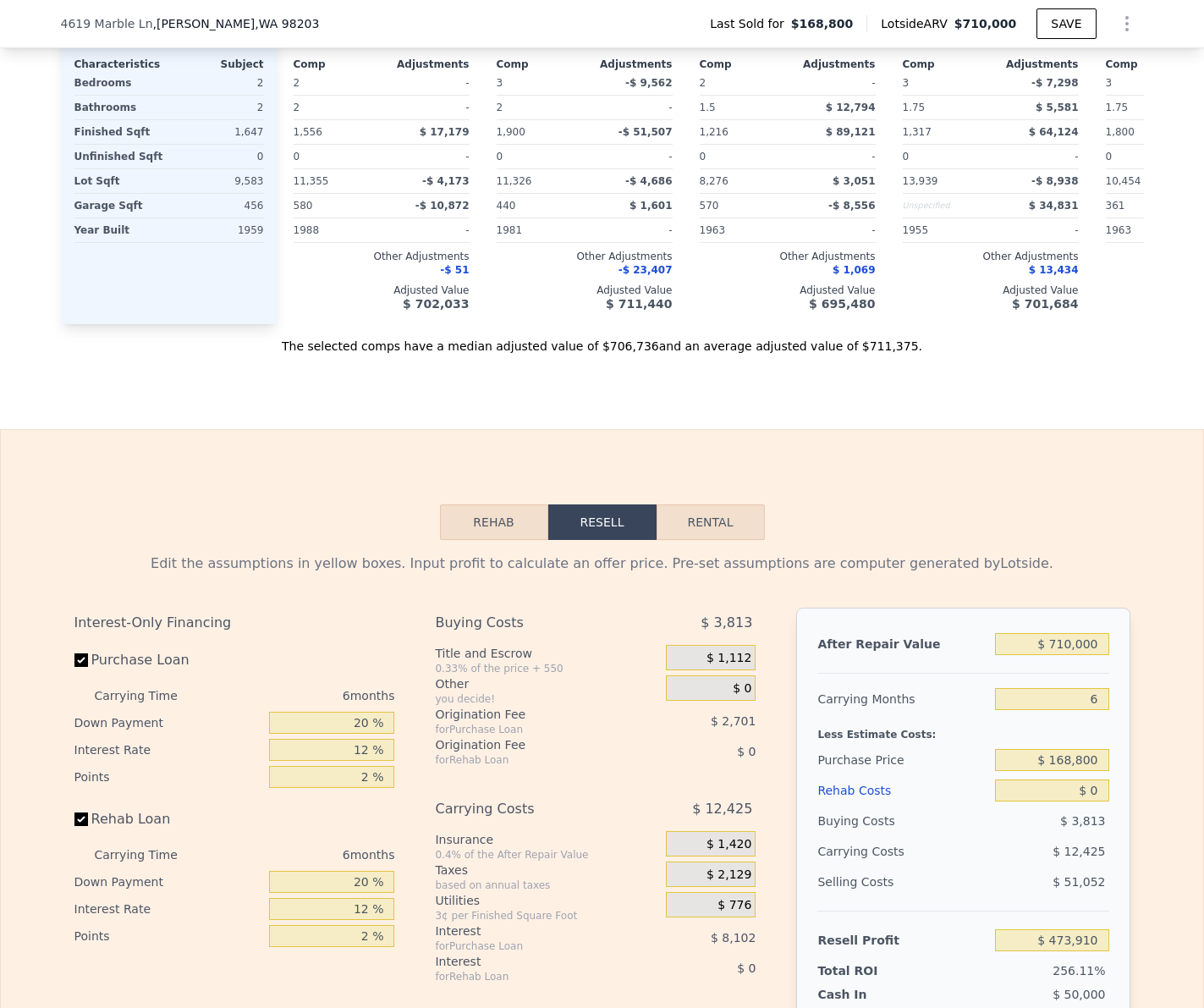
scroll to position [2353, 0]
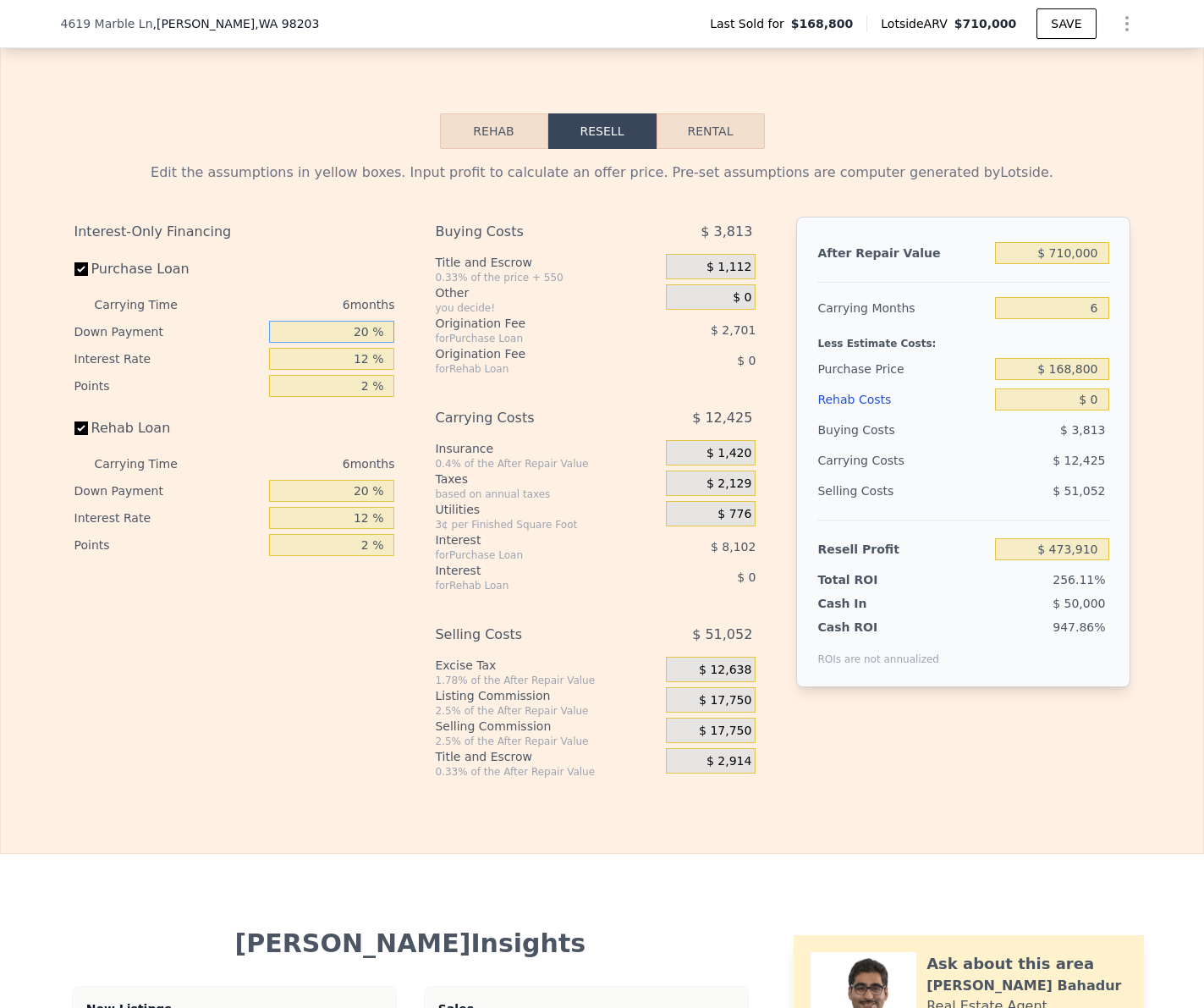
click at [364, 333] on input "20 %" at bounding box center [331, 331] width 125 height 22
type input "0 %"
type input "$ 471,207"
type input "0 %"
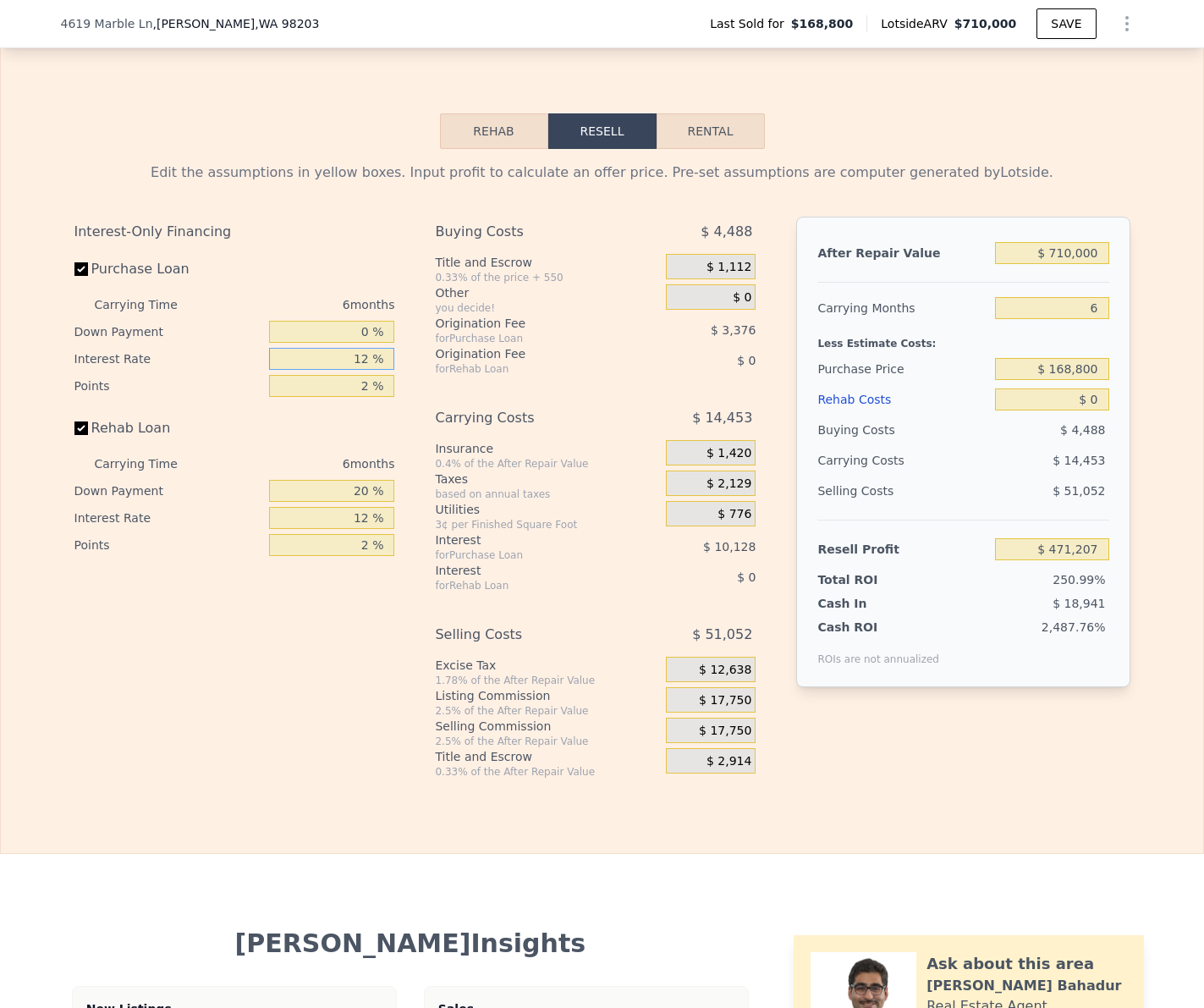
click at [353, 349] on input "12 %" at bounding box center [331, 359] width 125 height 22
type input "9 %"
type input "$ 473,739"
type input "9.5 %"
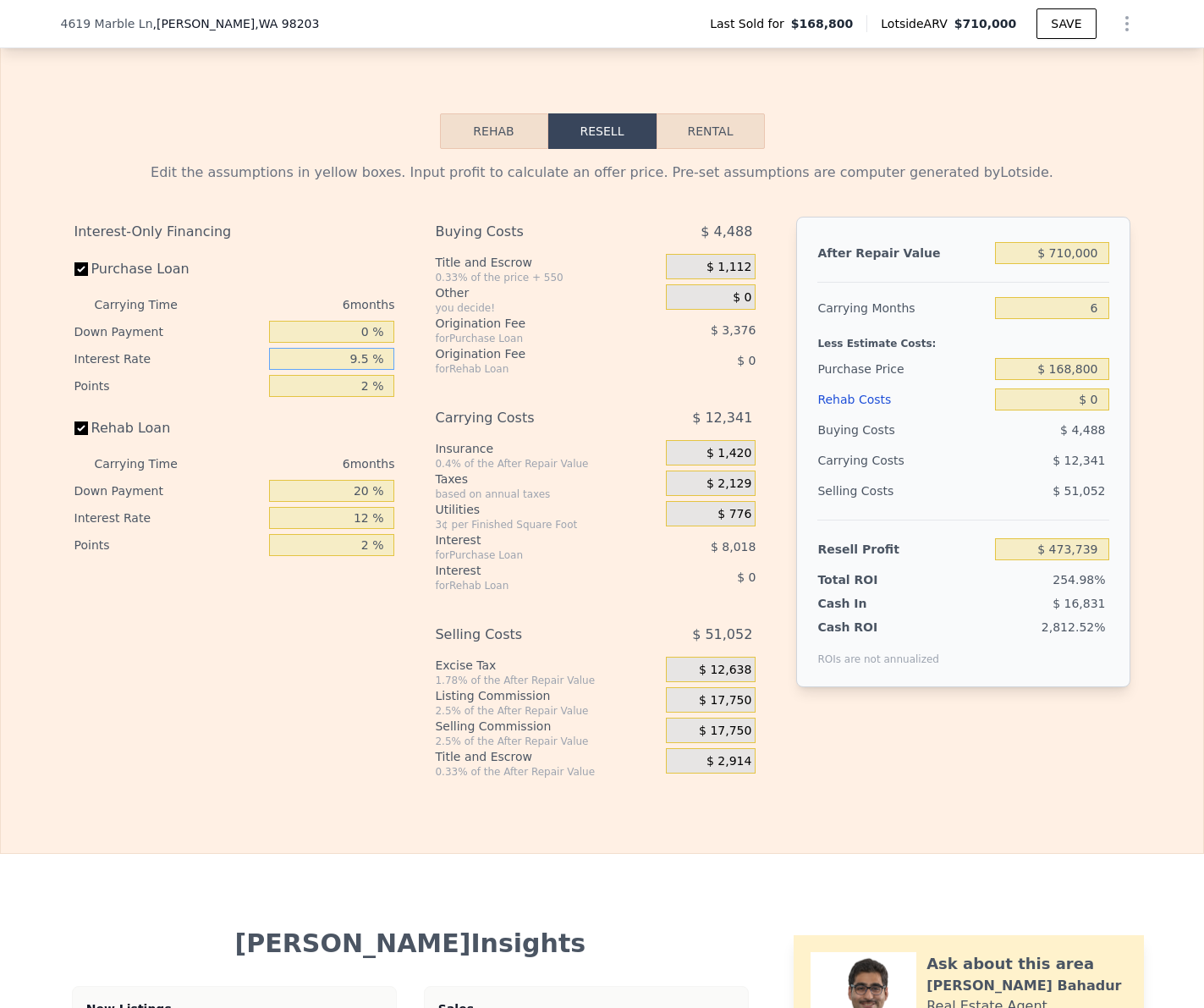
type input "$ 473,319"
click at [362, 384] on input "2 %" at bounding box center [331, 386] width 125 height 22
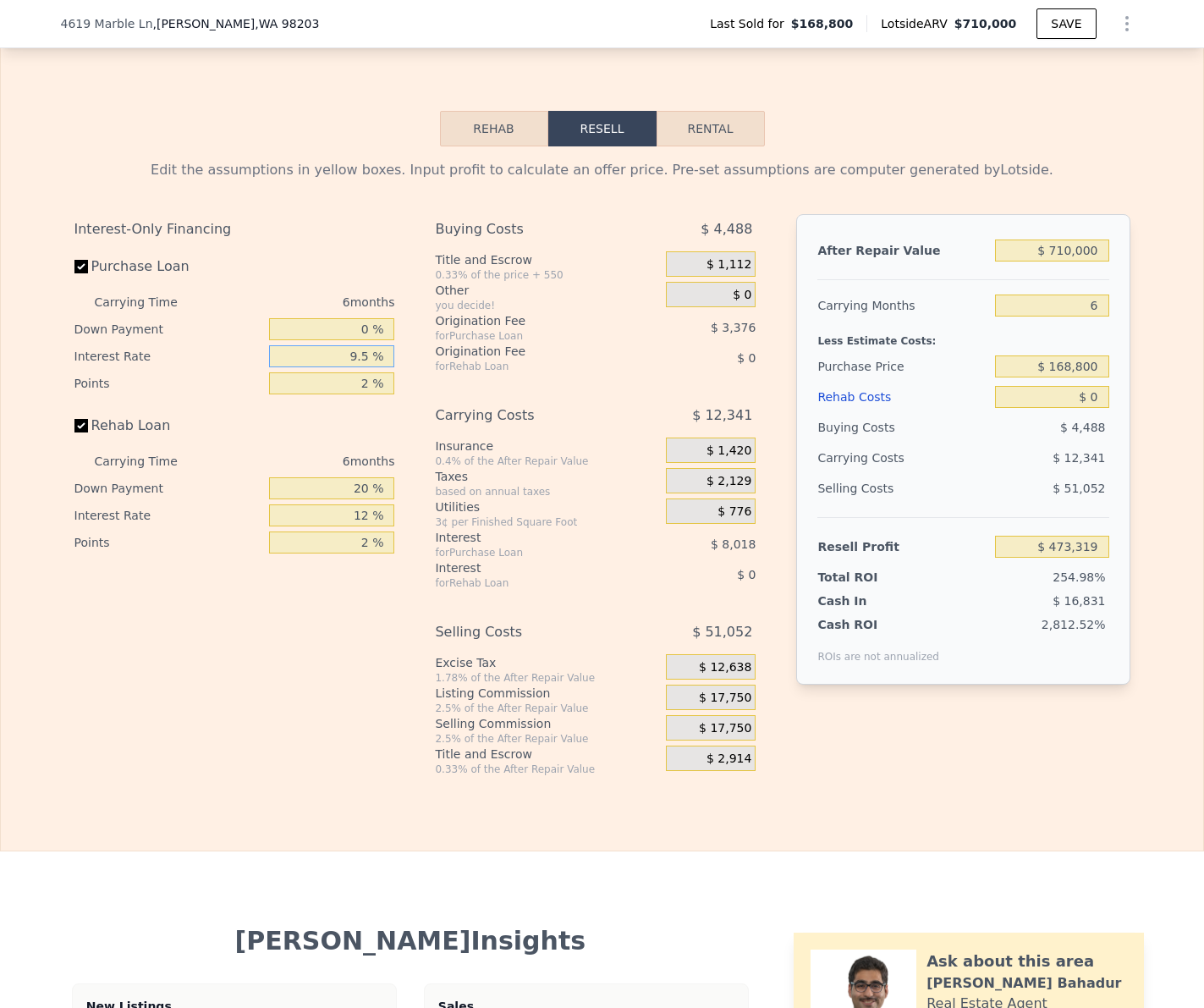
click at [353, 352] on input "9.5 %" at bounding box center [331, 356] width 125 height 22
click at [353, 352] on input "9.5 %" at bounding box center [331, 354] width 125 height 22
type input "1 %"
type input "$ 480,489"
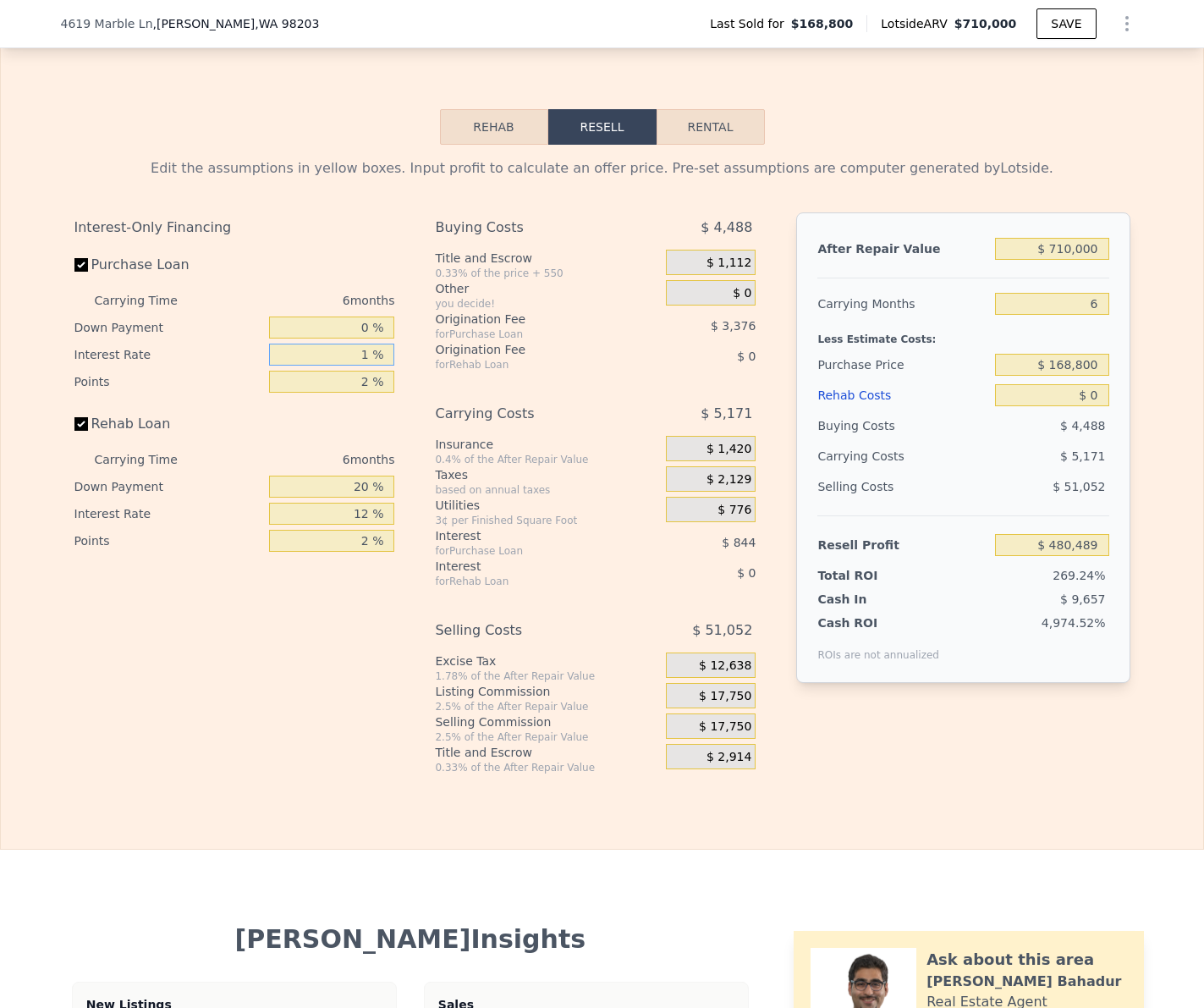
type input "10 %"
type input "$ 472,893"
type input "10.5 %"
type input "$ 472,473"
type input "10.5 %"
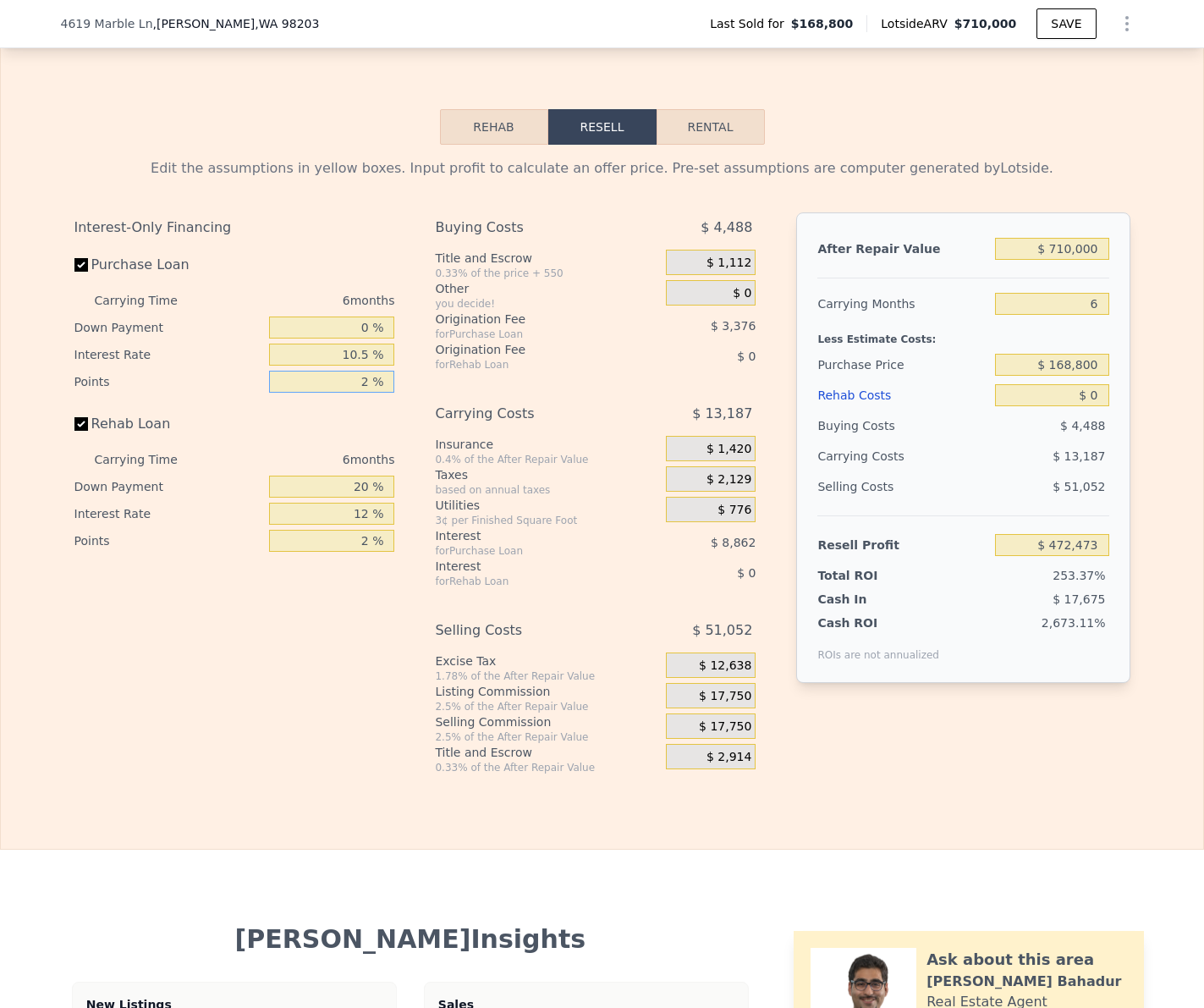
click at [359, 383] on input "2 %" at bounding box center [331, 382] width 125 height 22
type input "1 %"
type input "$ 474,161"
type input "1 %"
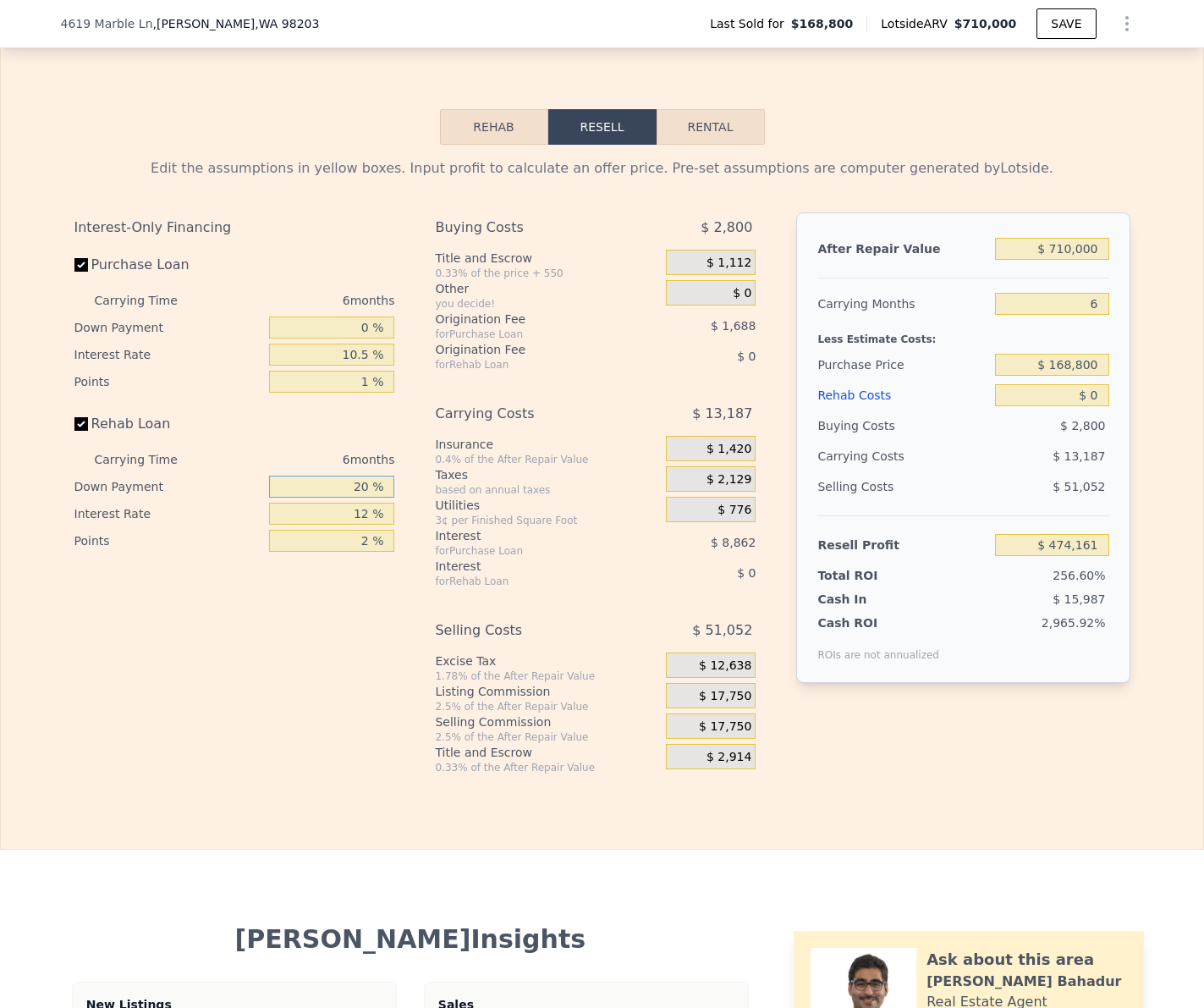
click at [353, 478] on input "20 %" at bounding box center [331, 487] width 125 height 22
click at [356, 514] on input "12 %" at bounding box center [331, 513] width 125 height 22
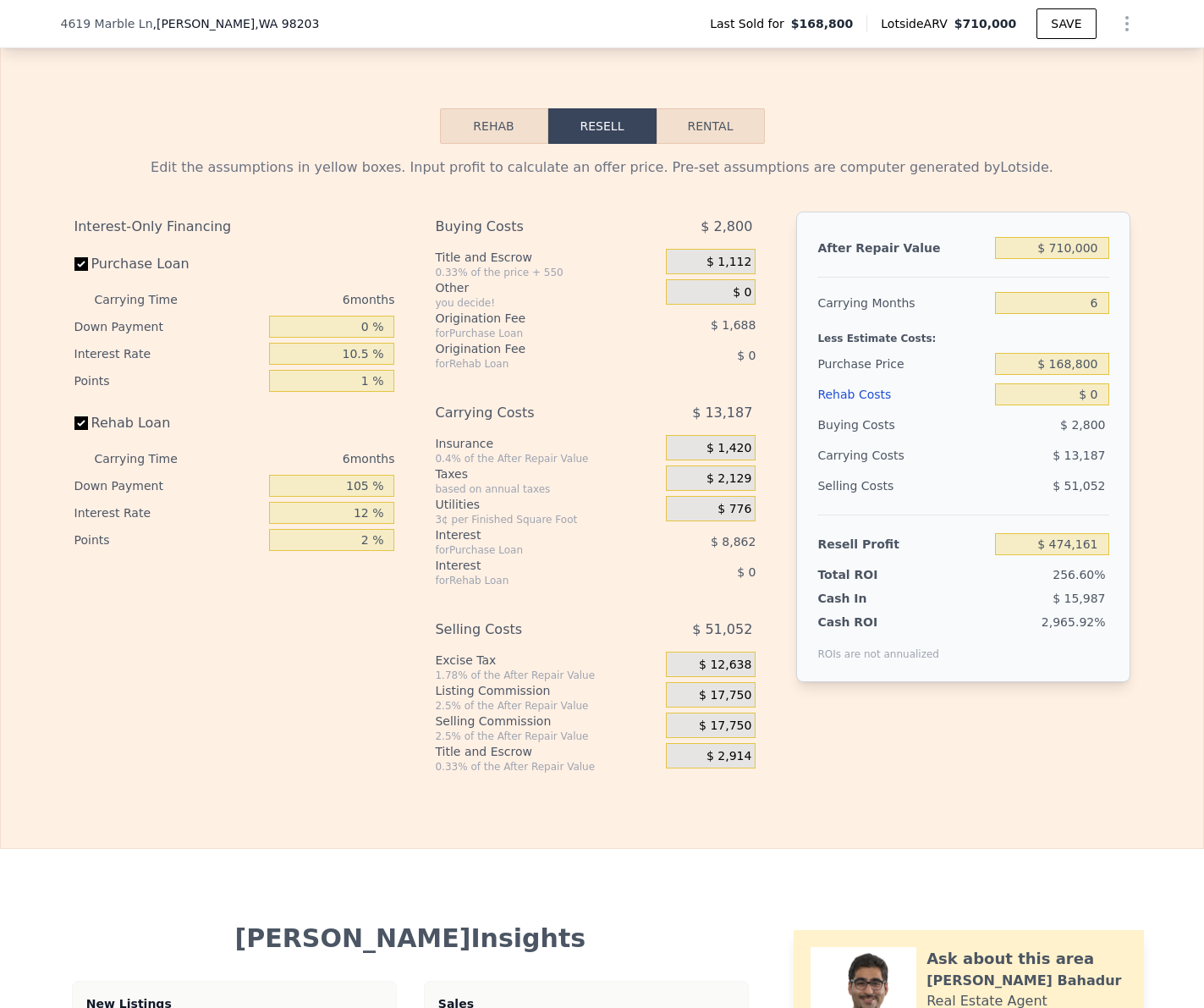
click at [360, 497] on div "105 %" at bounding box center [331, 485] width 125 height 27
click at [358, 487] on input "105 %" at bounding box center [331, 486] width 125 height 22
click at [358, 487] on input "105 %" at bounding box center [331, 487] width 125 height 22
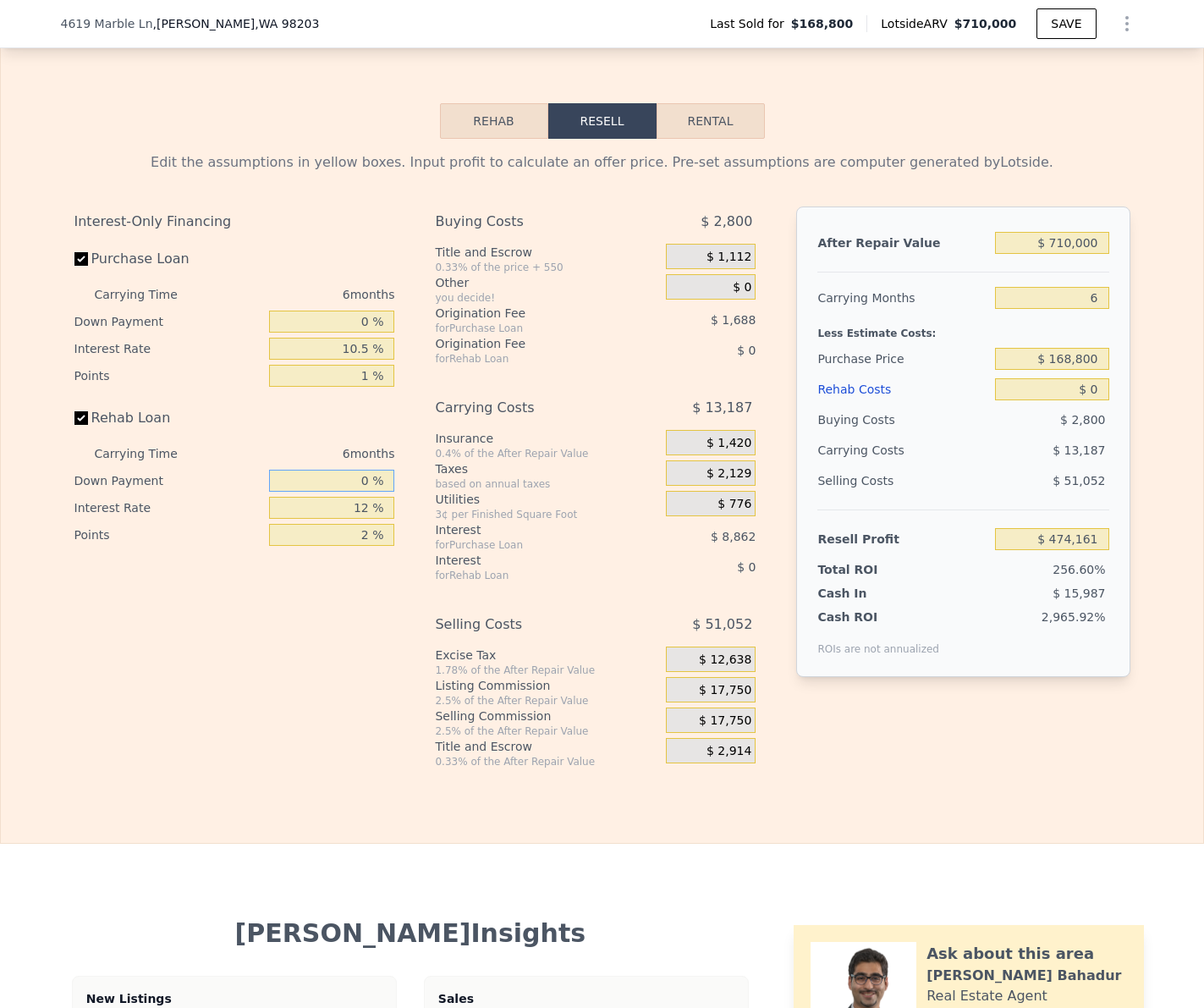
type input "0 %"
click at [353, 506] on input "12 %" at bounding box center [331, 508] width 125 height 22
type input "10.5 %"
click at [356, 534] on input "2 %" at bounding box center [331, 535] width 125 height 22
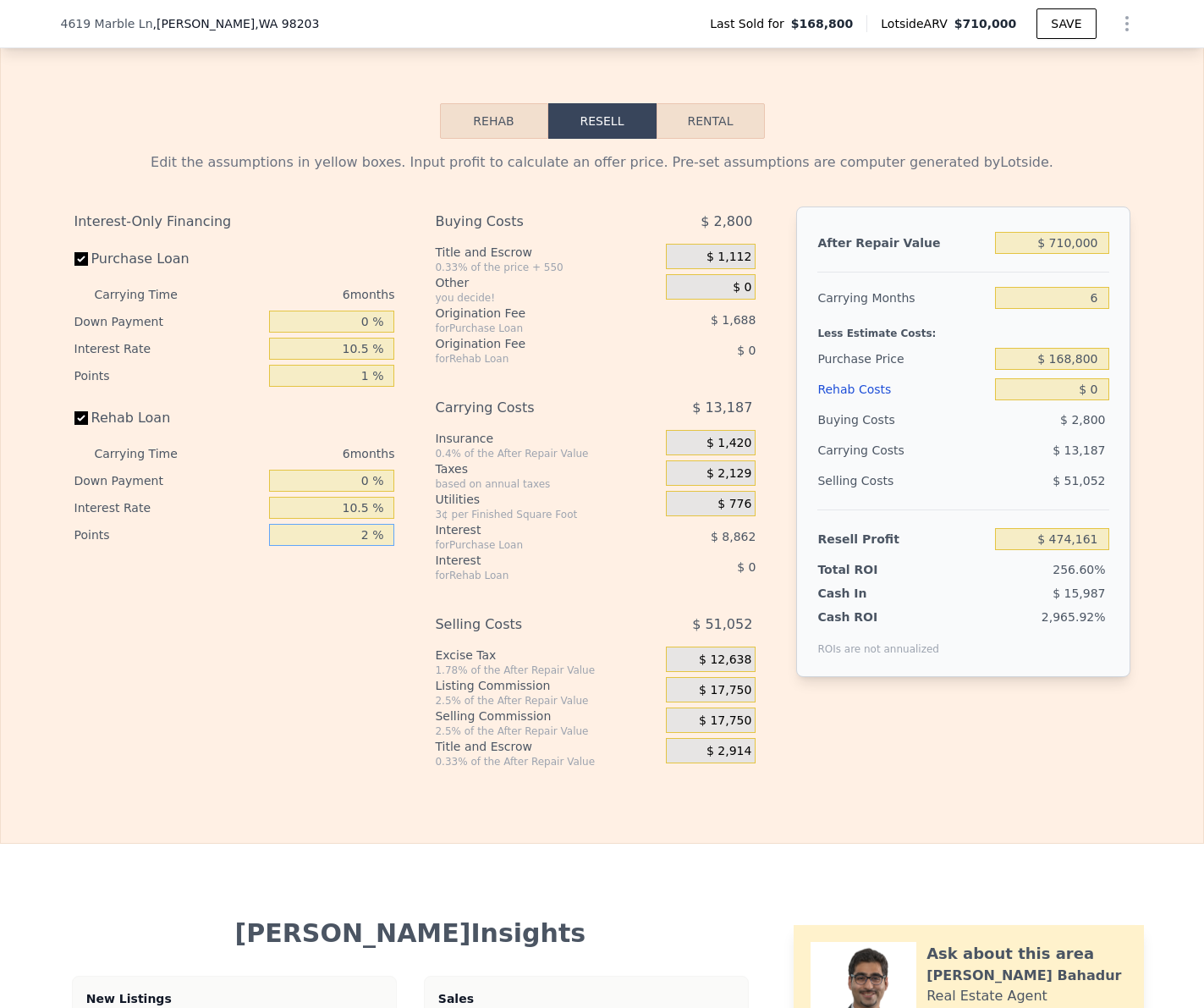
click at [356, 534] on input "2 %" at bounding box center [331, 535] width 125 height 22
type input "1 %"
click at [434, 630] on div "Interest-Only Financing Purchase Loan Carrying Time 6 months Down Payment 0 % I…" at bounding box center [602, 487] width 1056 height 562
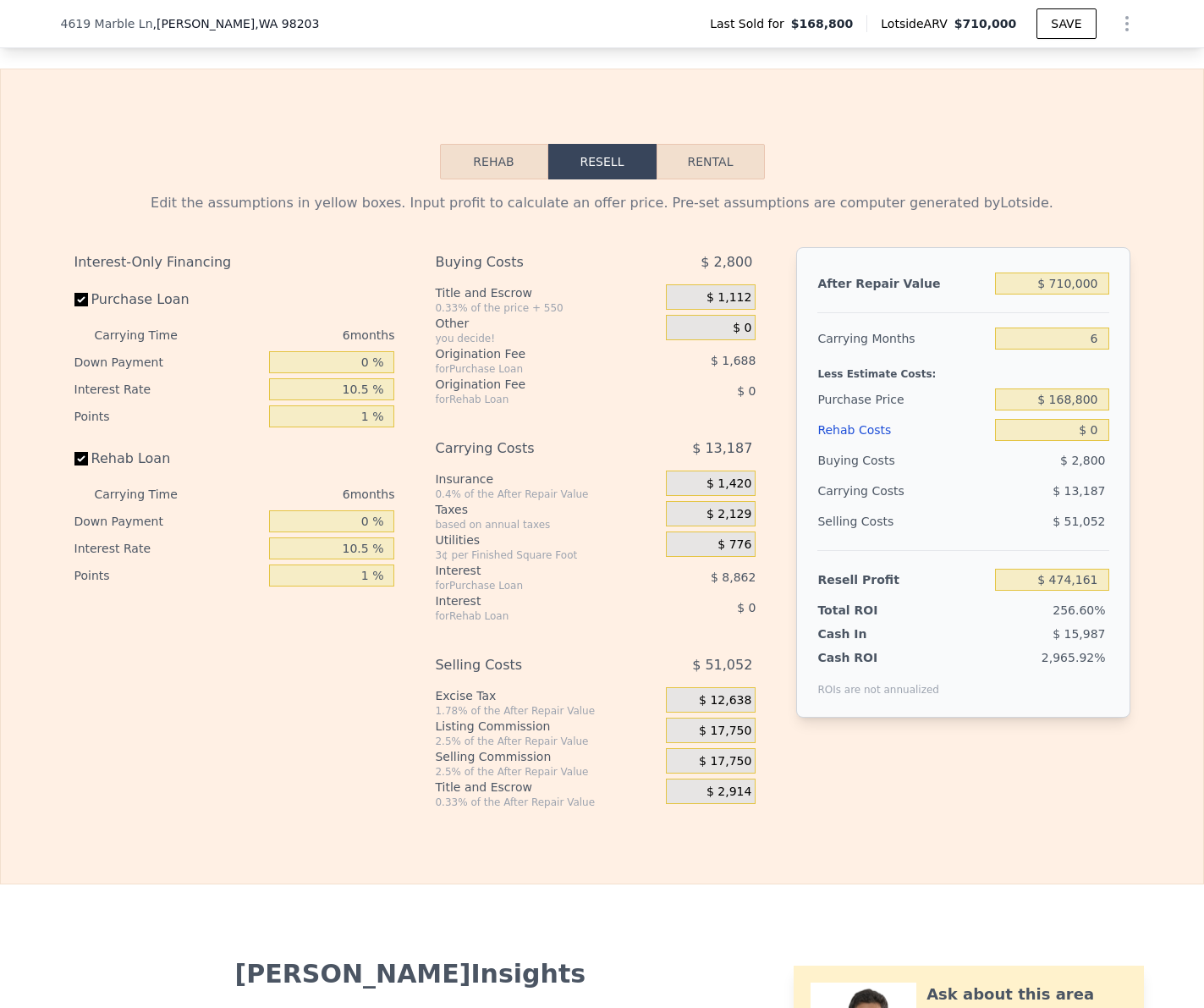
scroll to position [2321, 0]
click at [1089, 335] on input "6" at bounding box center [1051, 341] width 113 height 22
type input "3"
type input "$ 480,754"
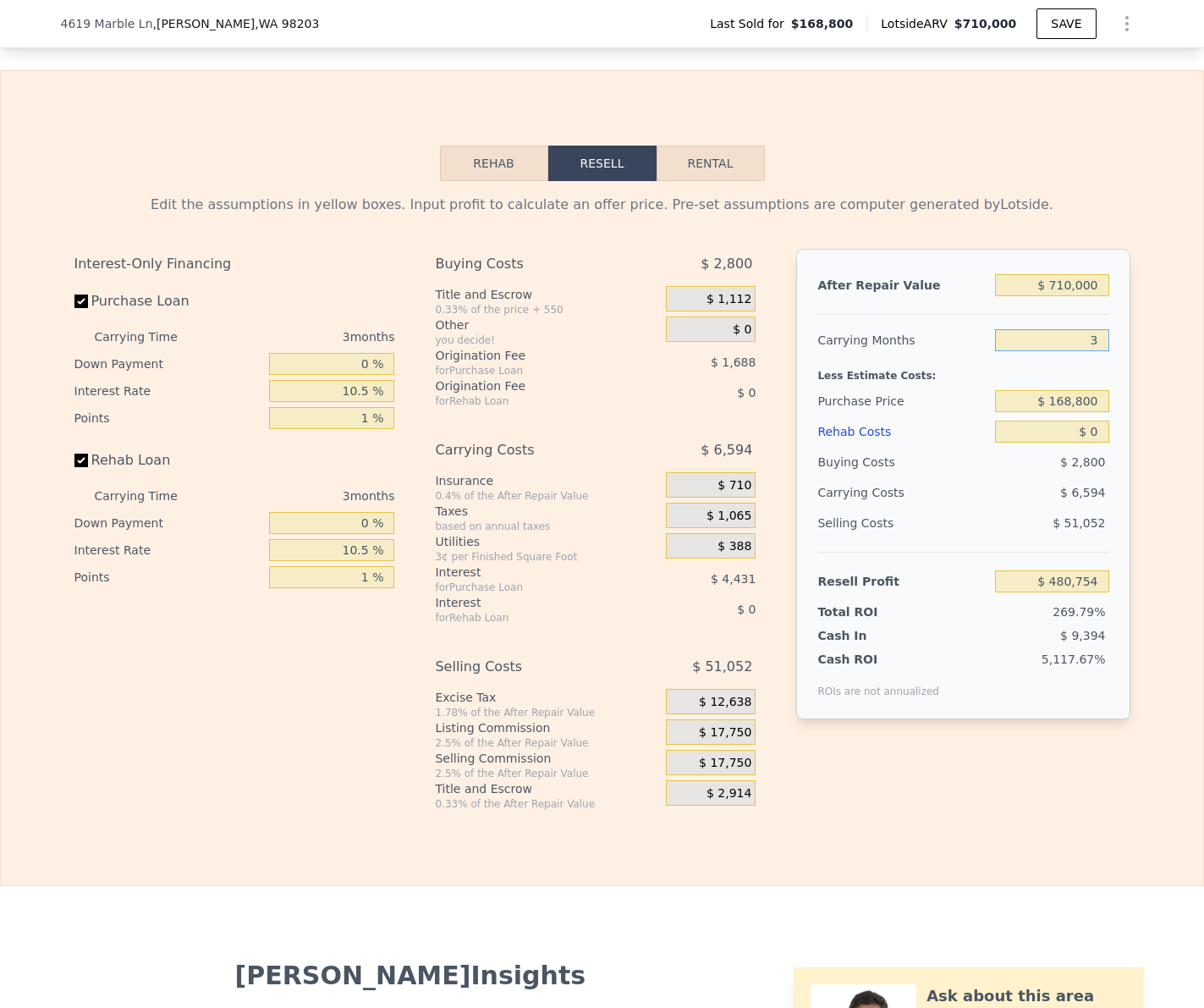
type input "3"
click at [1081, 402] on input "$ 168,800" at bounding box center [1051, 401] width 113 height 22
type input "$ 480,000"
click at [1093, 426] on input "$ 0" at bounding box center [1051, 432] width 113 height 22
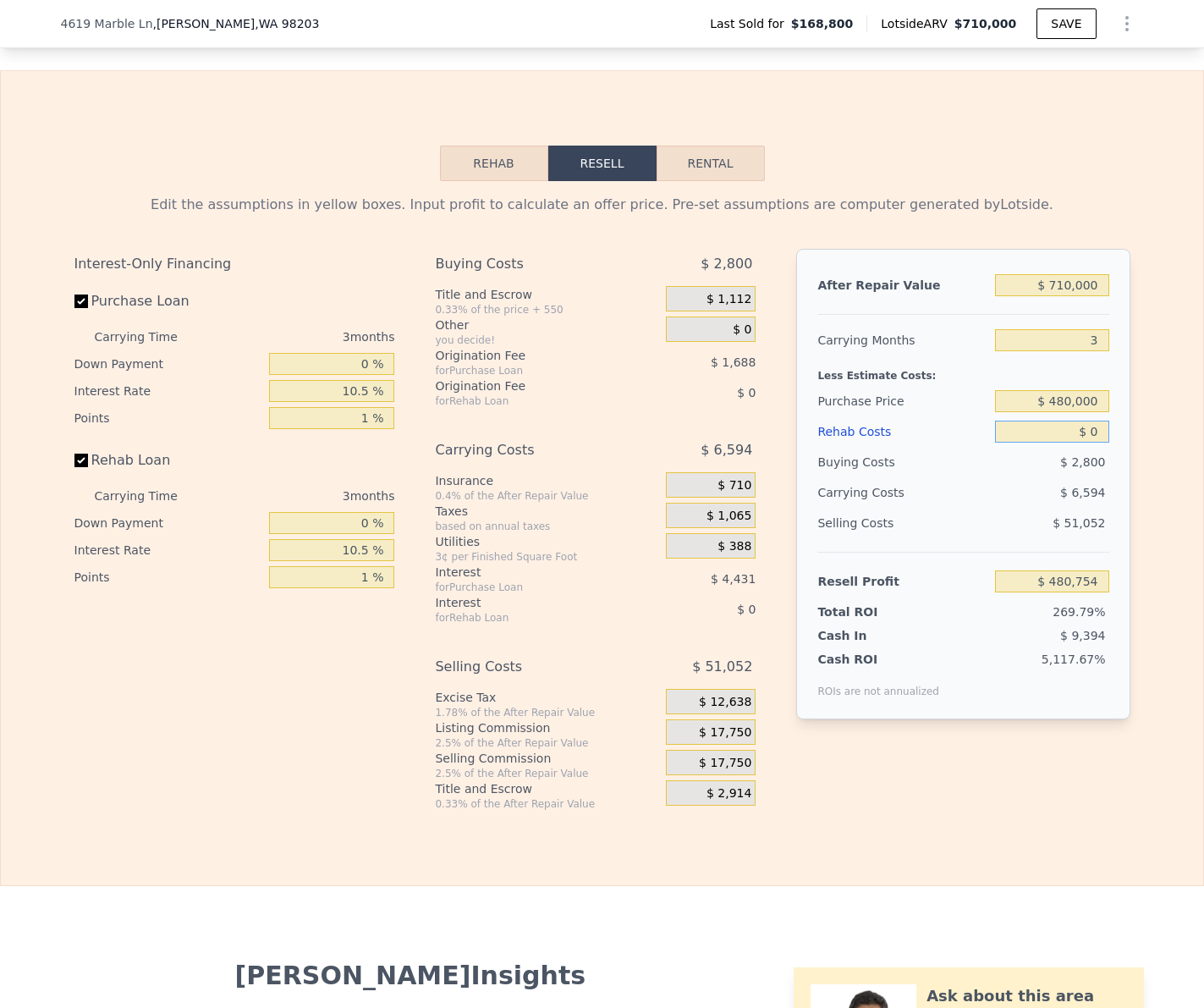
type input "$ 157,237"
click at [1093, 426] on input "$ 0" at bounding box center [1051, 432] width 113 height 22
type input "$ 80,000"
type input "$ 74,337"
type input "$ 80,000"
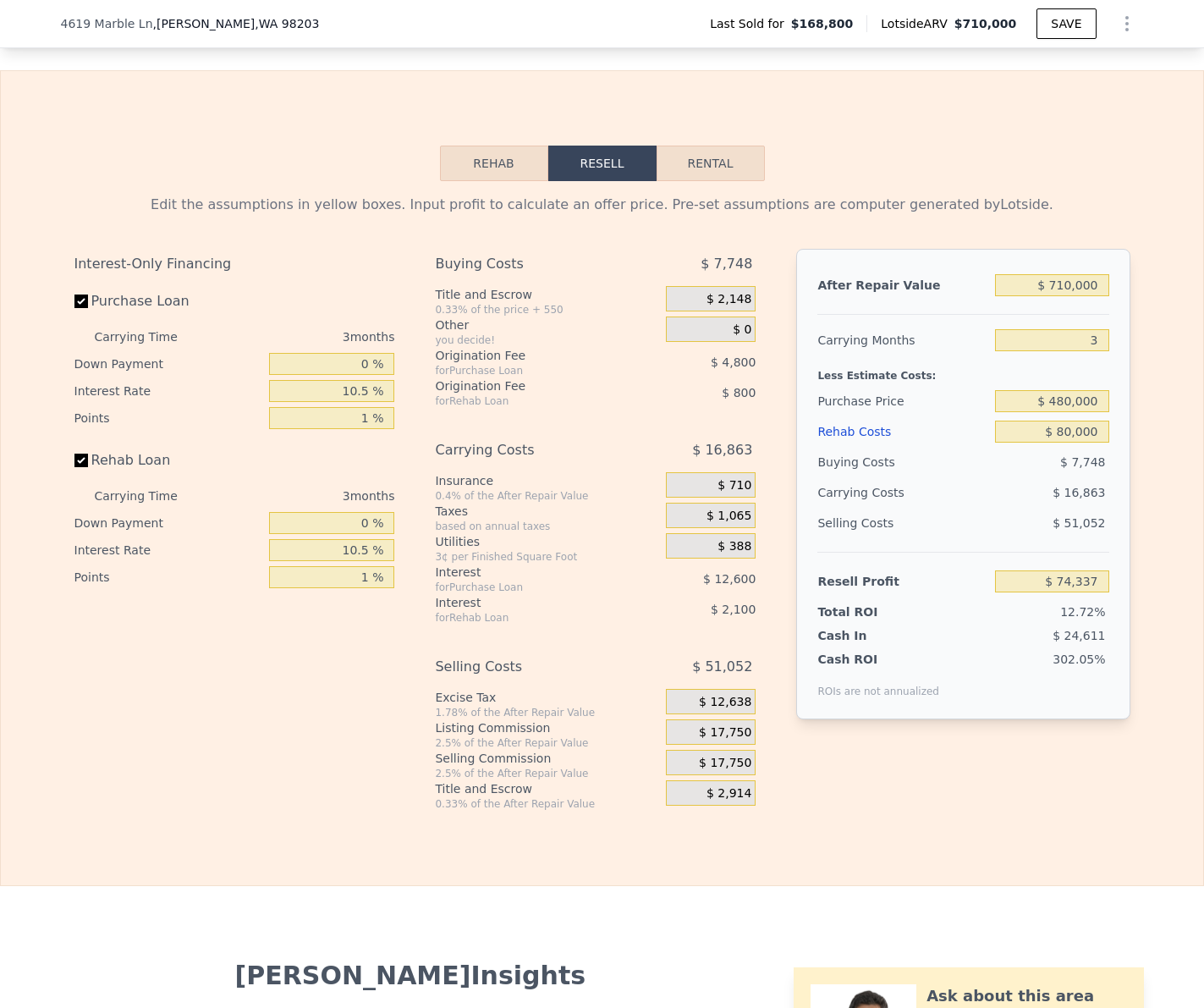
click at [991, 480] on div "$ 16,863" at bounding box center [1020, 492] width 179 height 30
click at [1062, 285] on input "$ 710,000" at bounding box center [1051, 285] width 113 height 22
type input "$ 65,000"
type input "-$ 584,391"
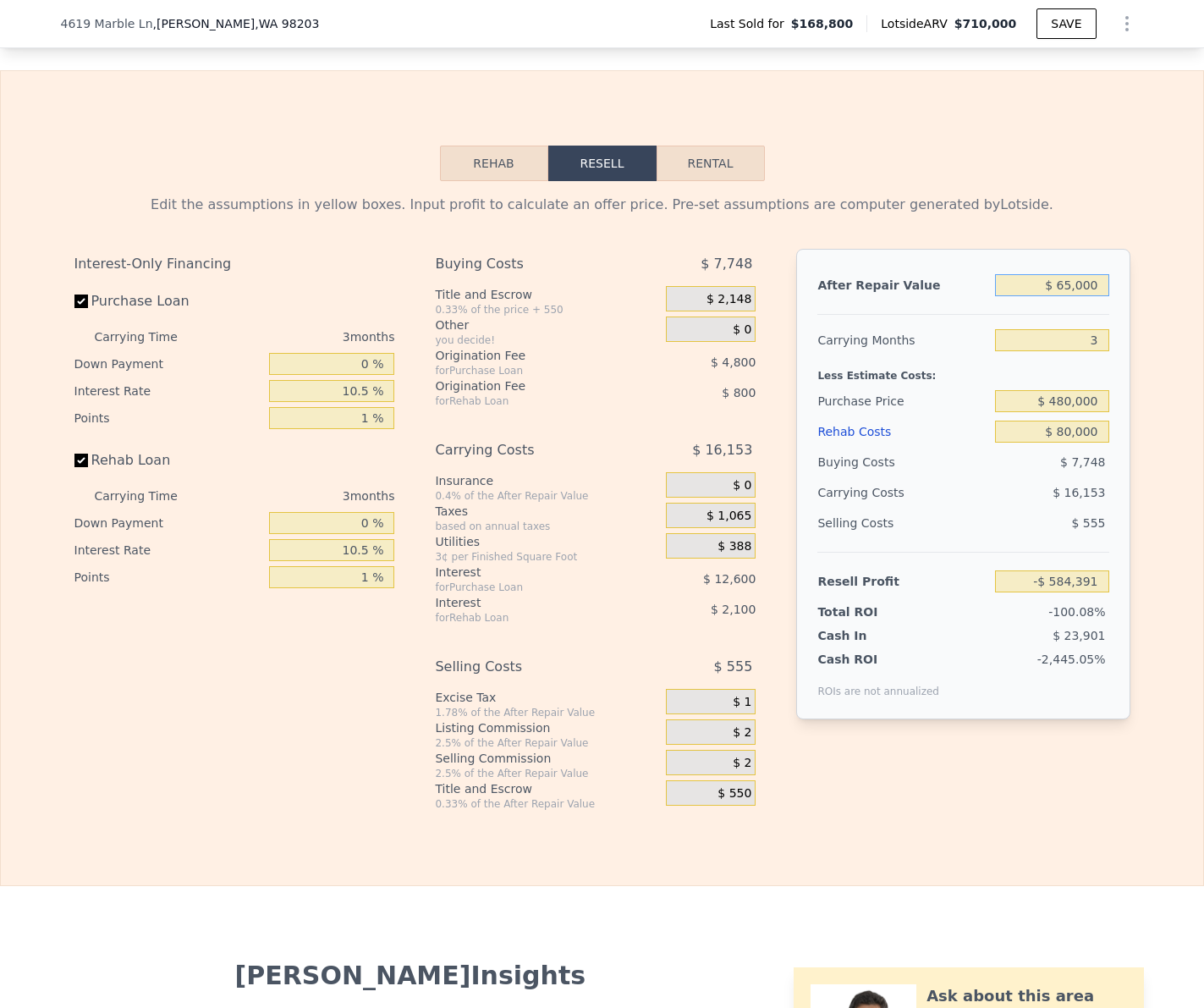
type input "$ 650,000"
type input "$ 18,664"
type input "$ 650,000"
click at [1095, 211] on div "Edit the assumptions in yellow boxes. Input profit to calculate an offer price.…" at bounding box center [602, 204] width 1056 height 20
drag, startPoint x: 1069, startPoint y: 399, endPoint x: 1152, endPoint y: 403, distance: 83.1
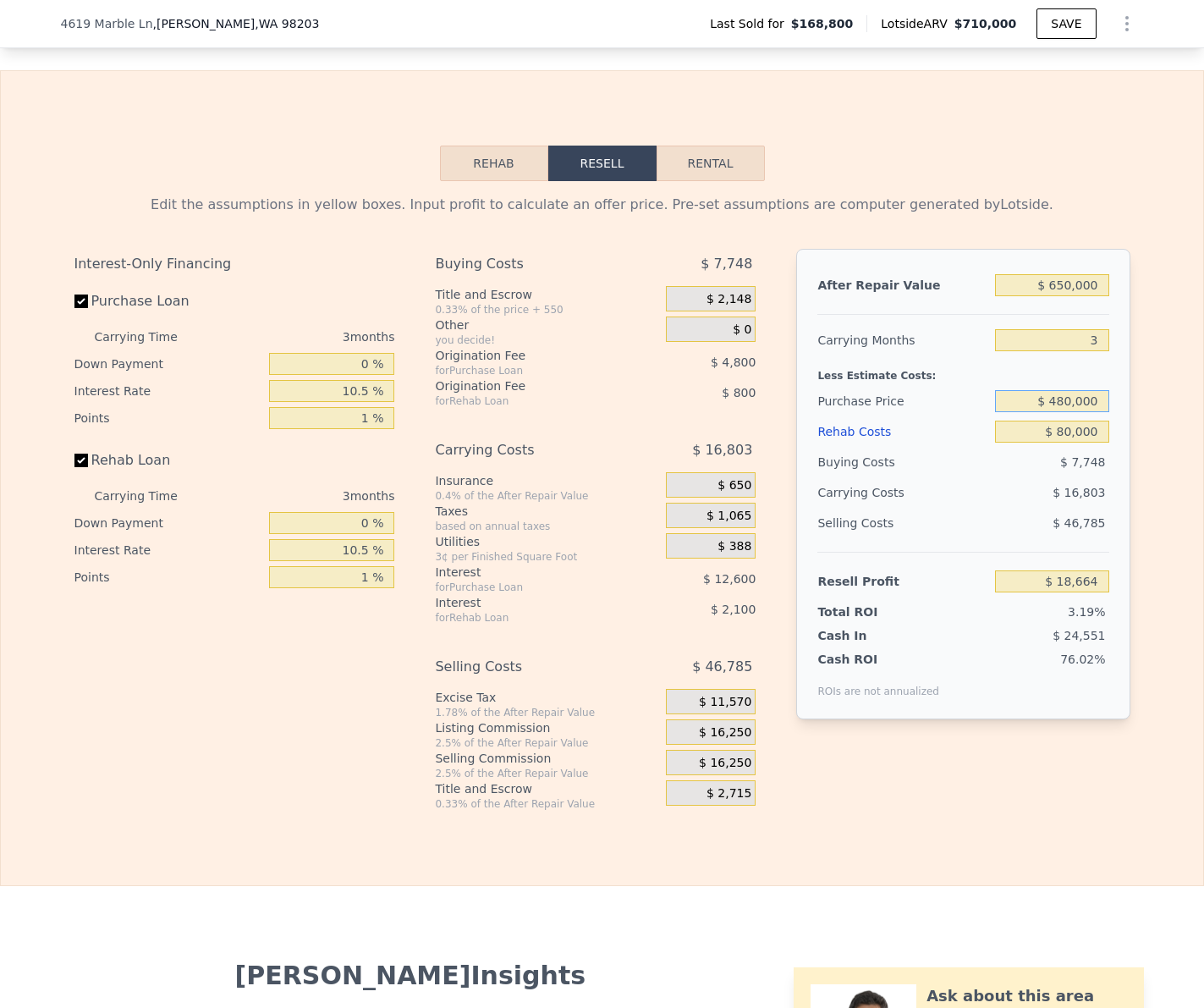
click at [1152, 403] on div "Edit the assumptions in yellow boxes. Input profit to calculate an offer price.…" at bounding box center [602, 496] width 1202 height 630
type input "$ 450,000"
click at [1107, 148] on div "Rehab Resell Rental Edit the assumptions in yellow boxes. Input profit to calcu…" at bounding box center [602, 478] width 1204 height 816
type input "$ 49,852"
type input "$ 710,000"
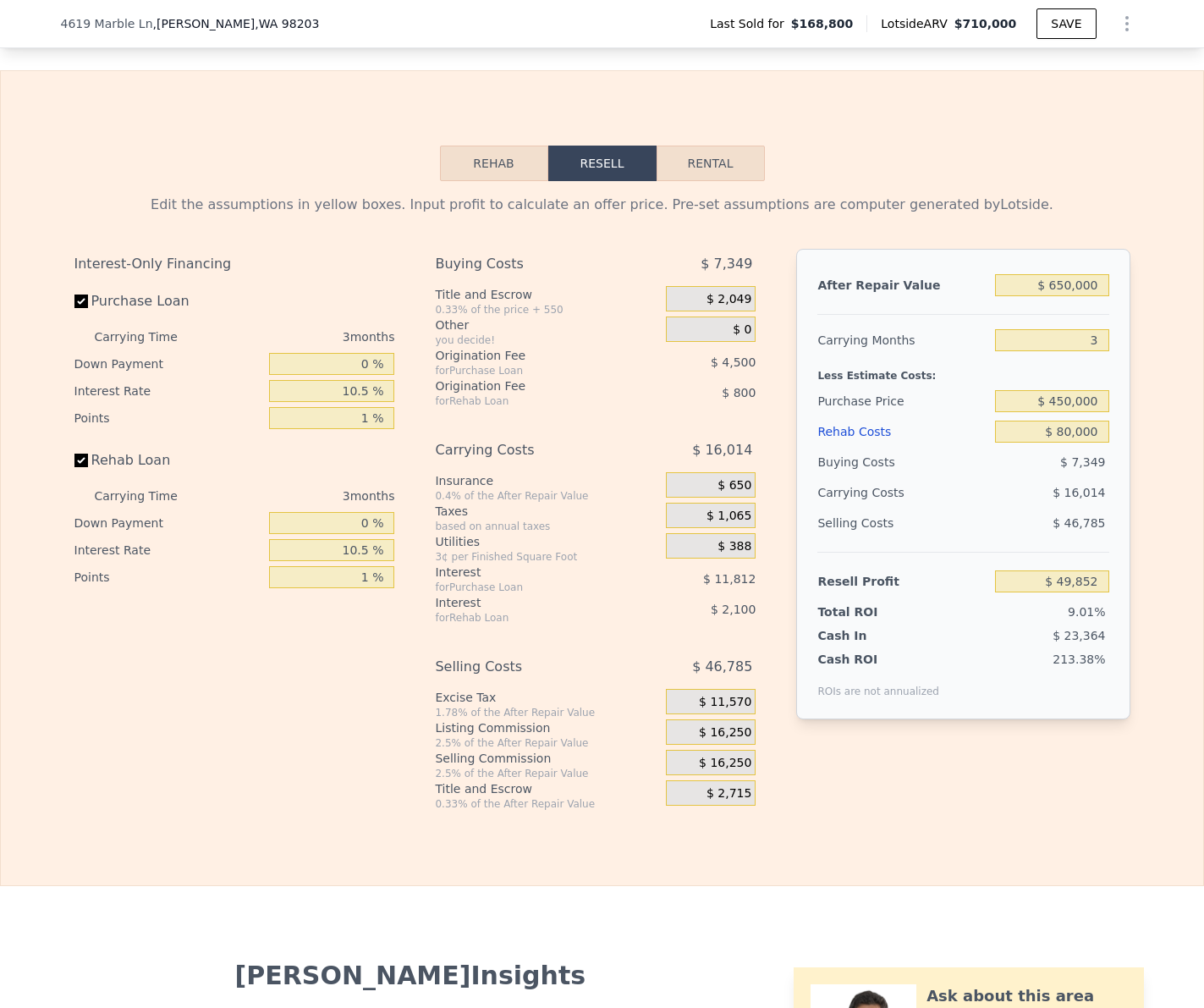
type input "6"
type input "$ 0"
type input "$ 473,910"
